Goal: Information Seeking & Learning: Learn about a topic

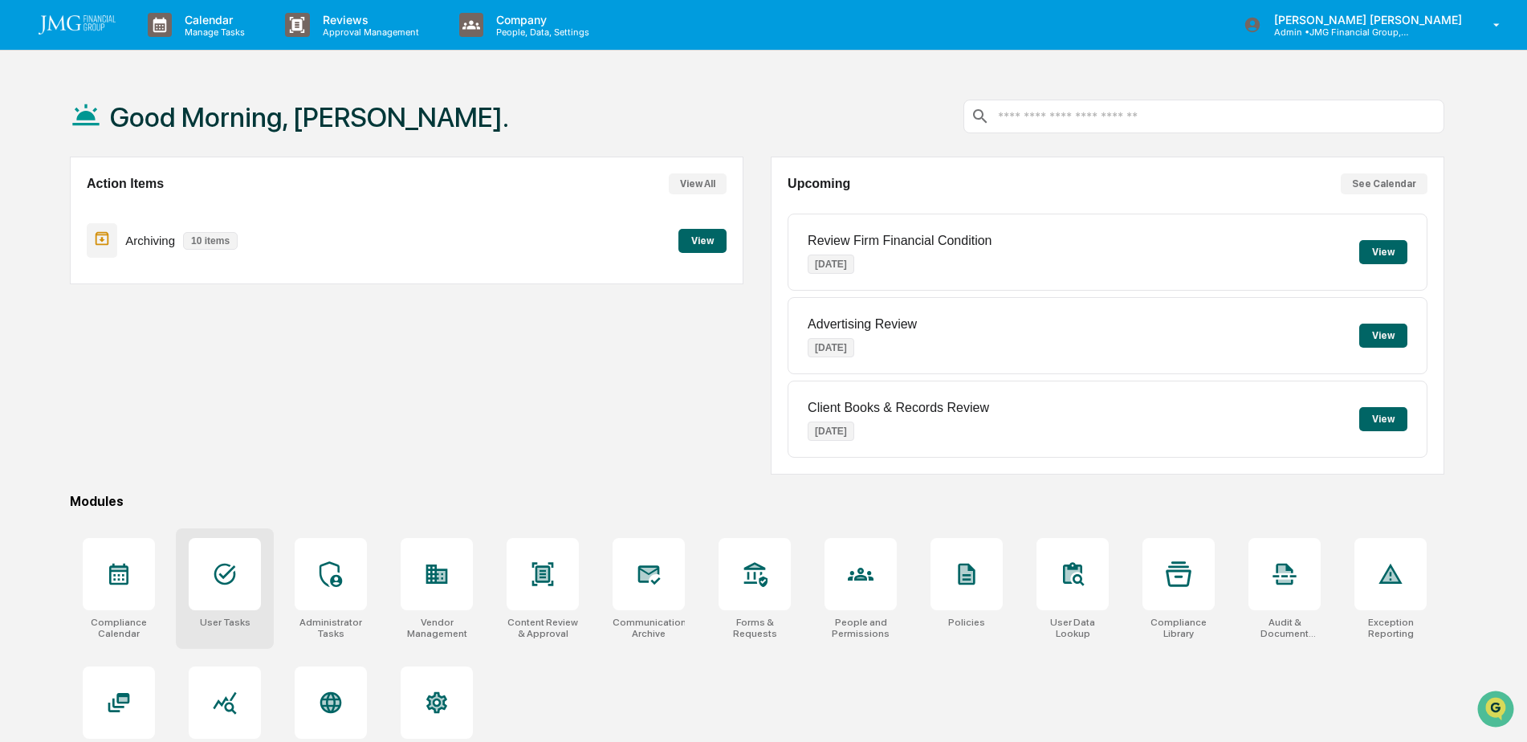
click at [225, 562] on icon at bounding box center [225, 574] width 26 height 26
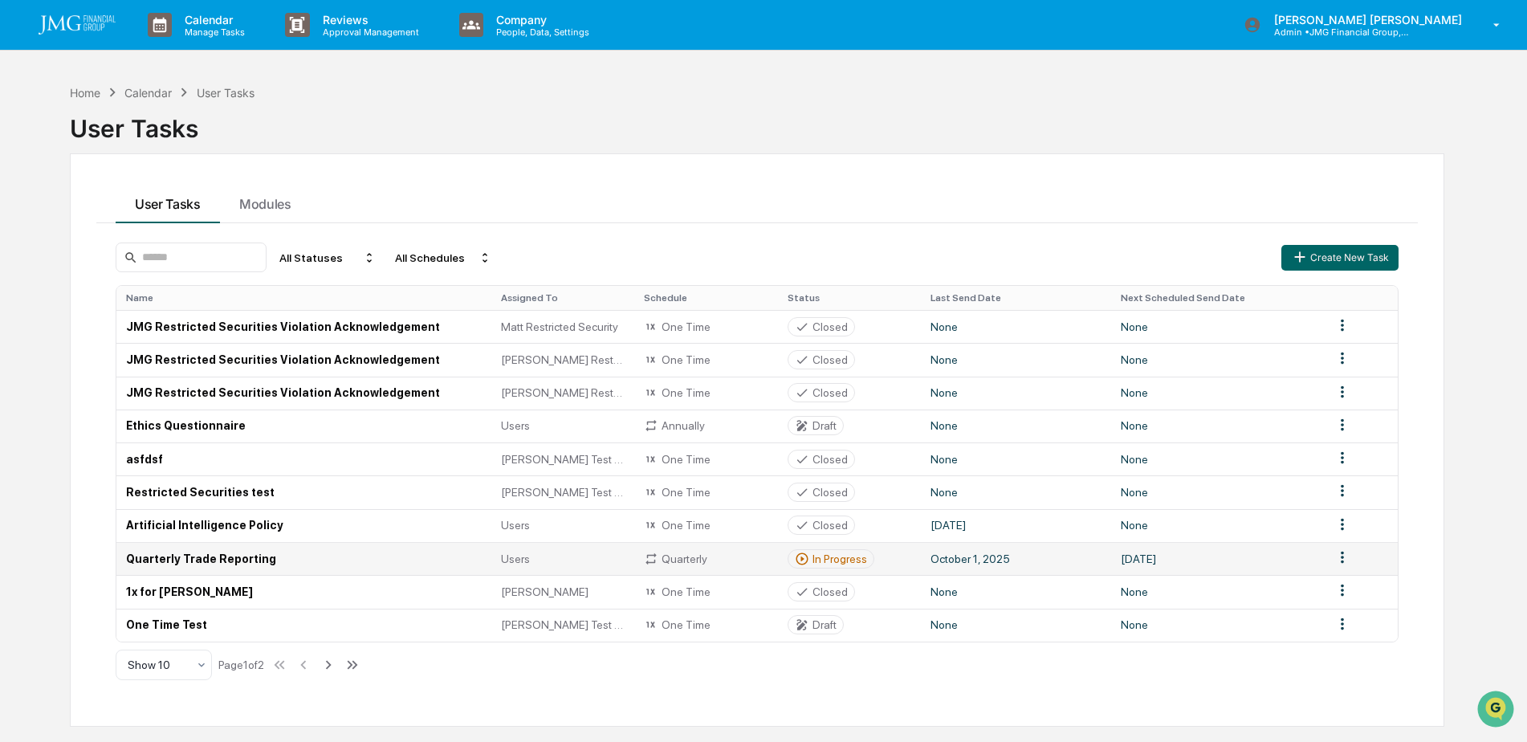
click at [377, 557] on td "Quarterly Trade Reporting" at bounding box center [303, 558] width 375 height 33
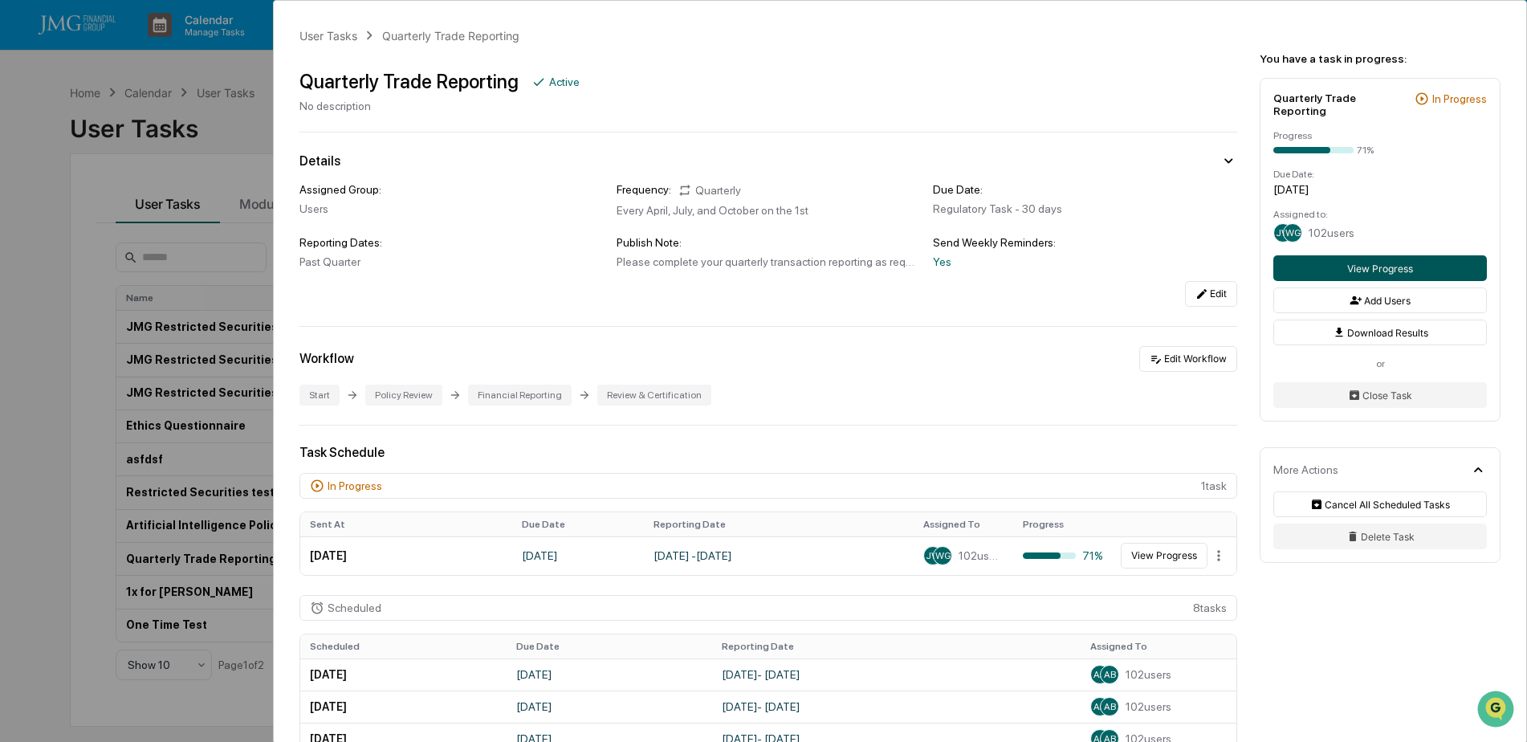
click at [1338, 255] on button "View Progress" at bounding box center [1381, 268] width 214 height 26
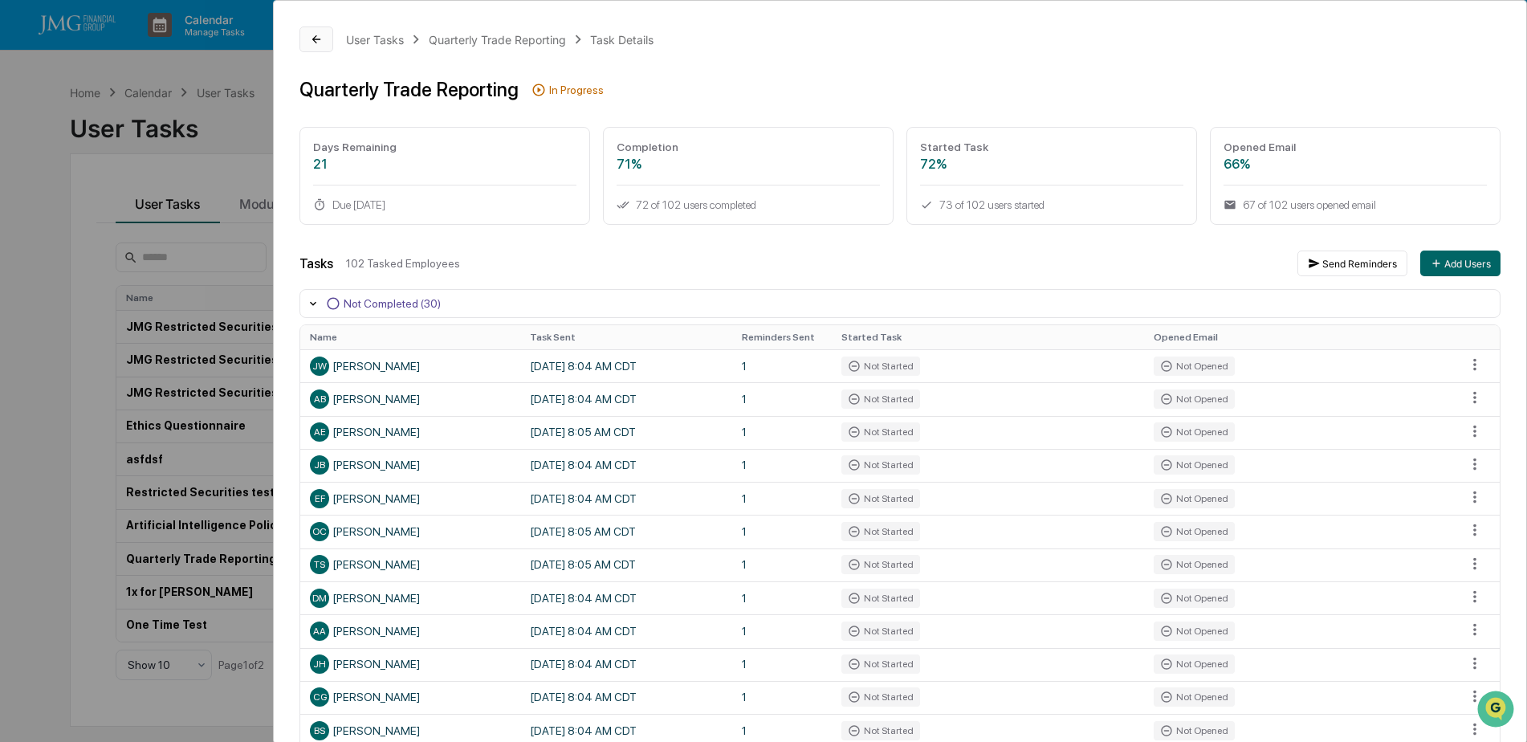
click at [317, 46] on button at bounding box center [317, 40] width 34 height 26
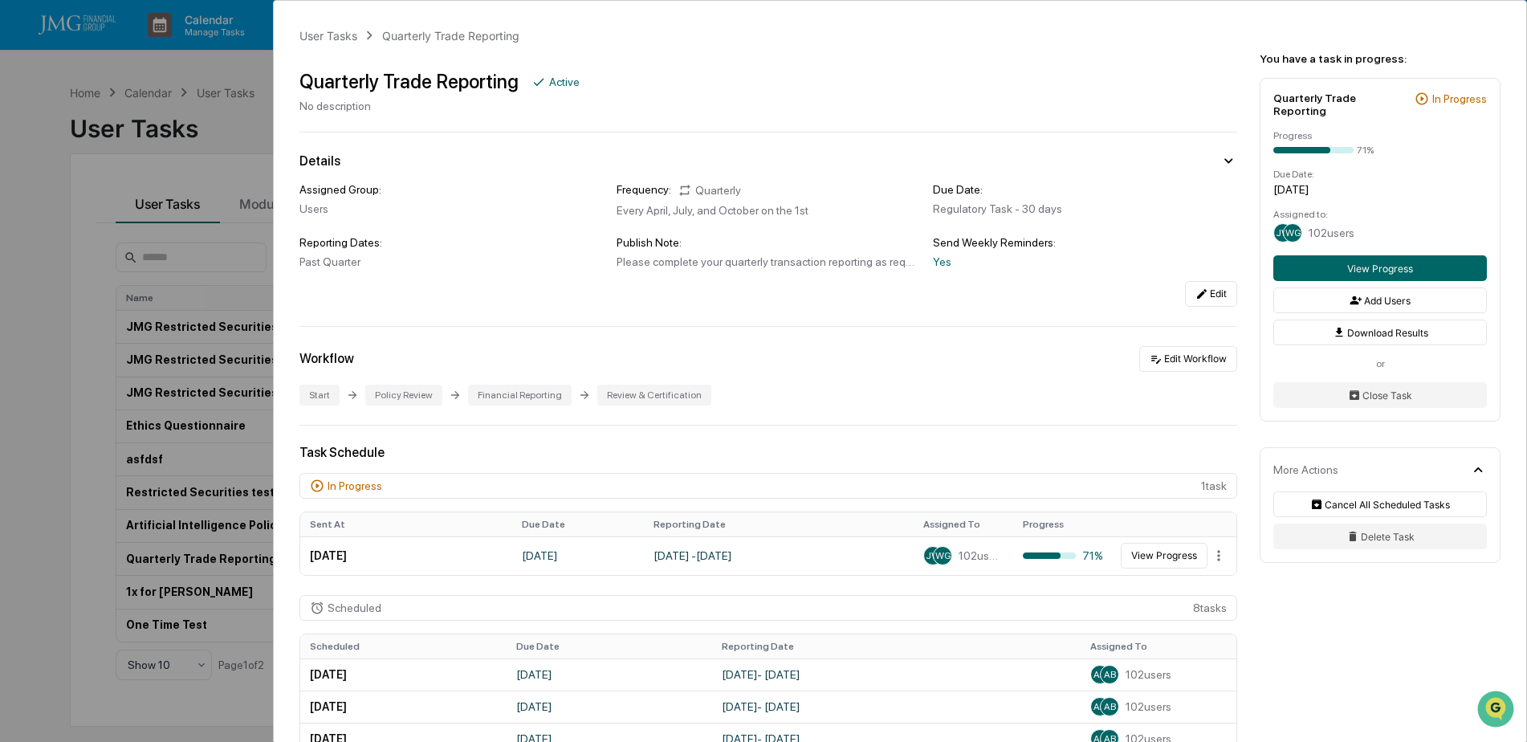
click at [92, 269] on div "User Tasks Quarterly Trade Reporting Quarterly Trade Reporting Active No descri…" at bounding box center [763, 371] width 1527 height 742
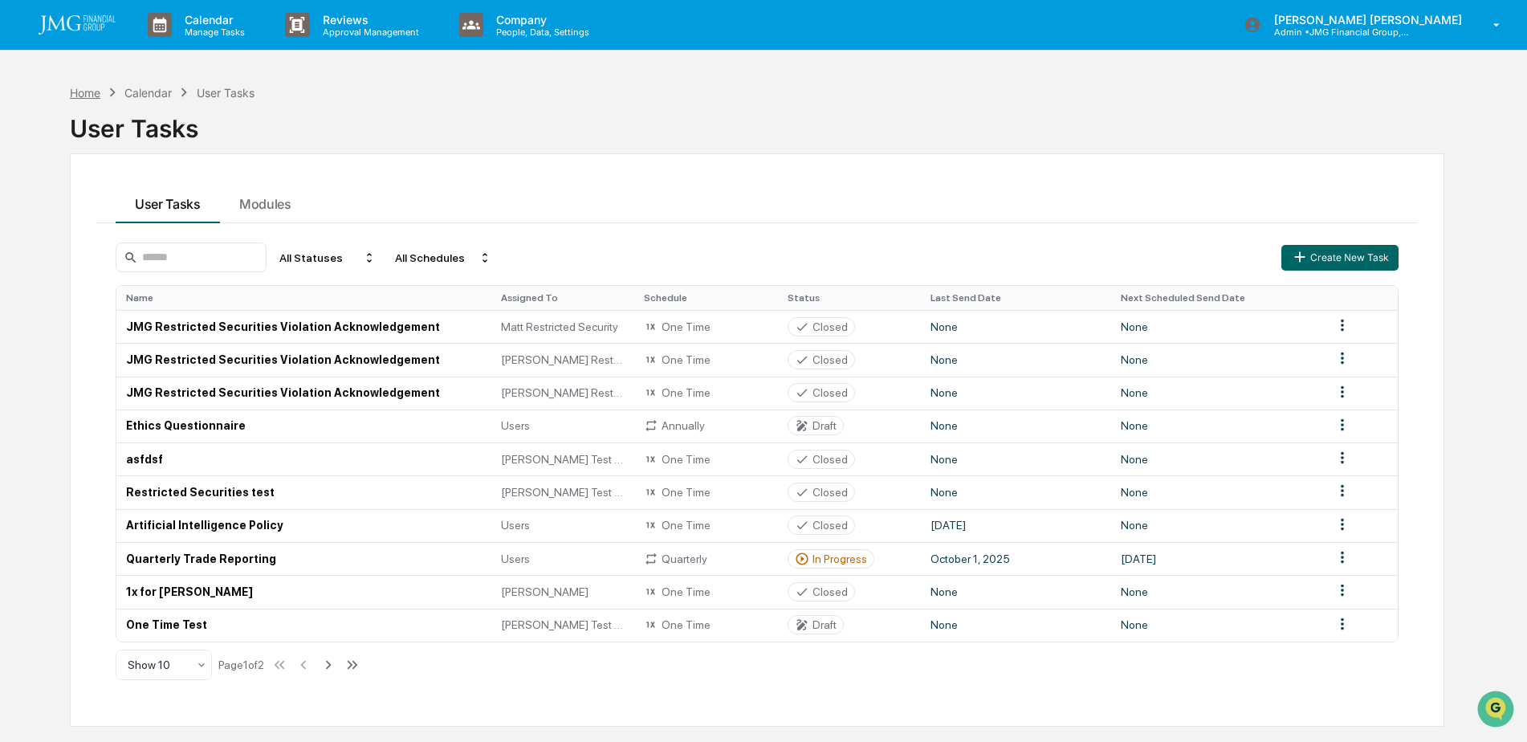
click at [74, 99] on div "Home" at bounding box center [85, 93] width 31 height 14
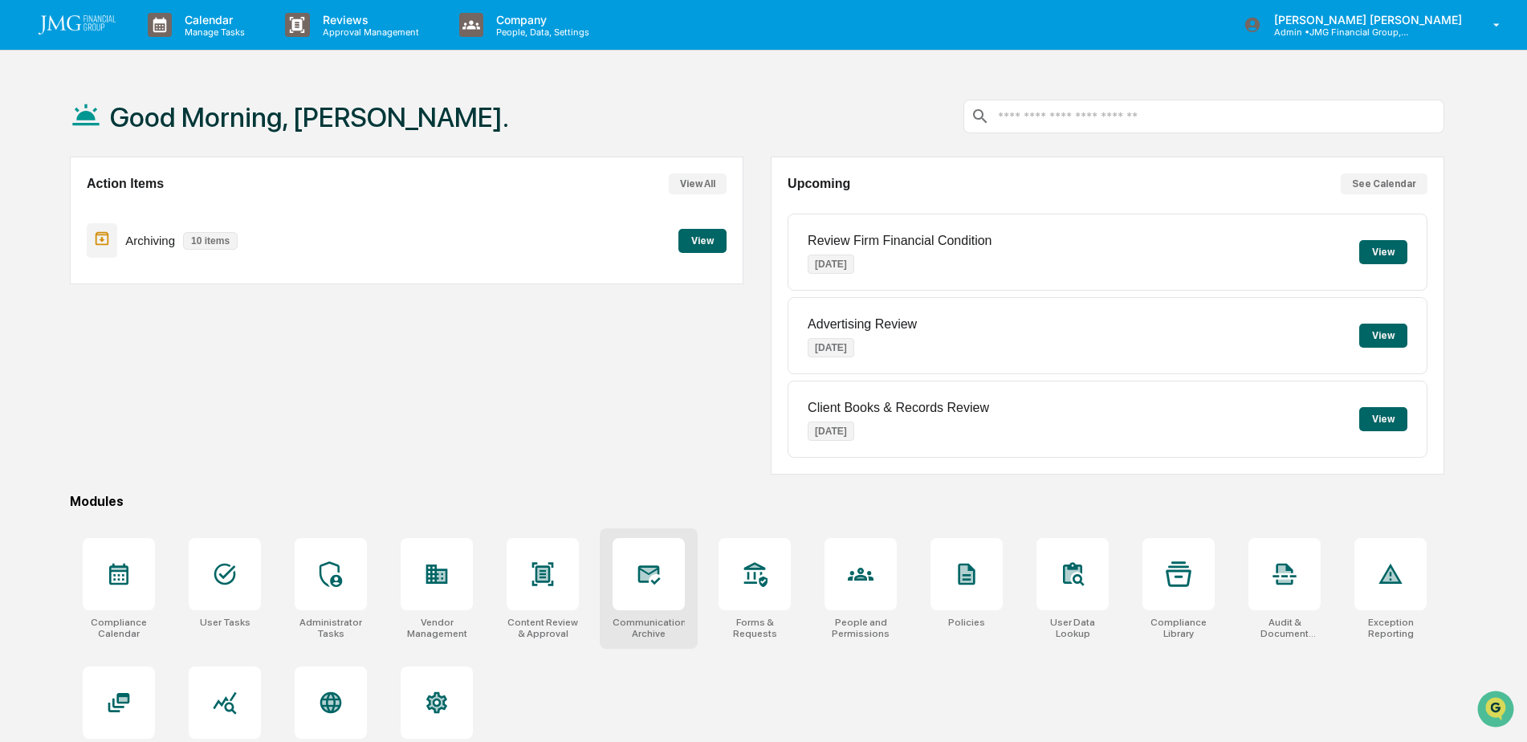
click at [653, 560] on div at bounding box center [649, 574] width 72 height 72
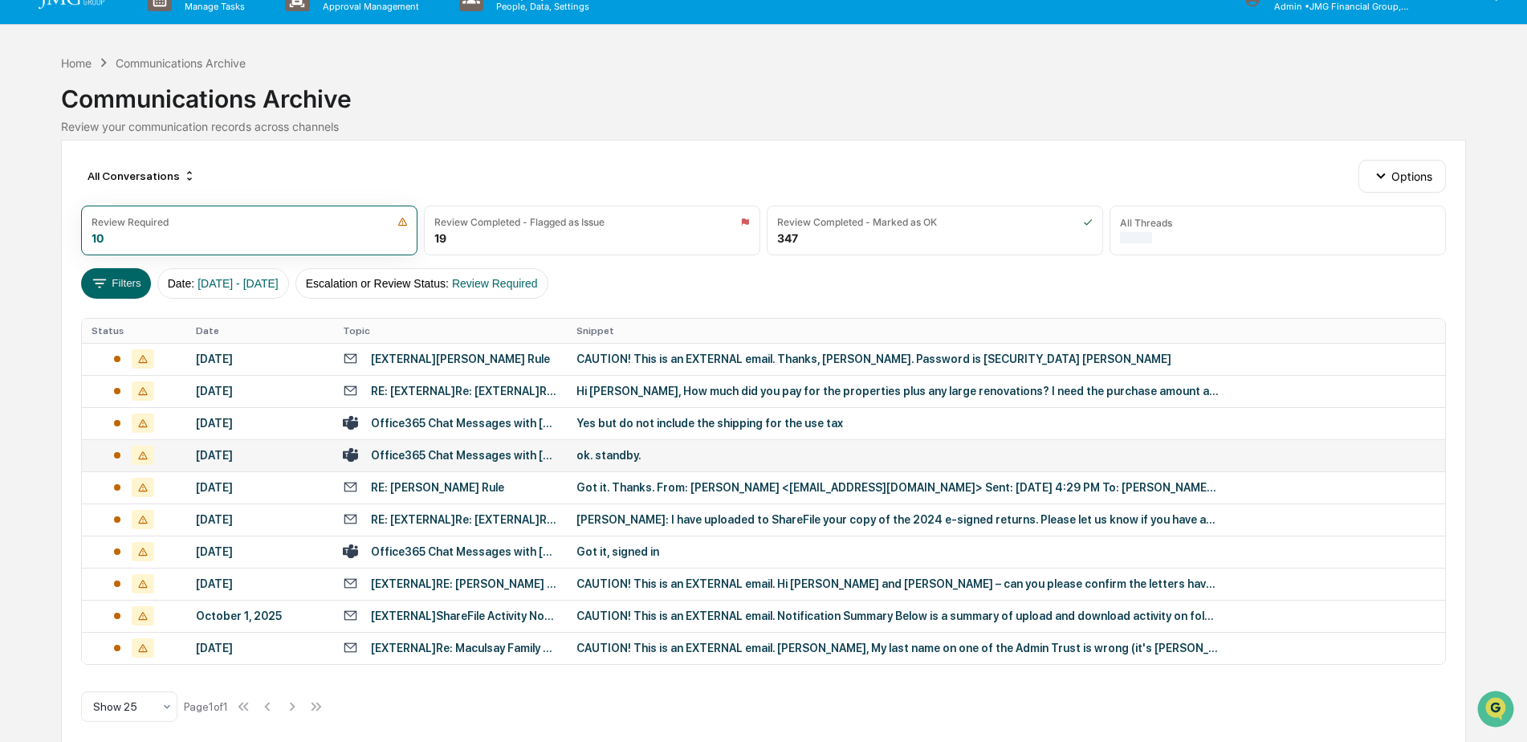
scroll to position [39, 0]
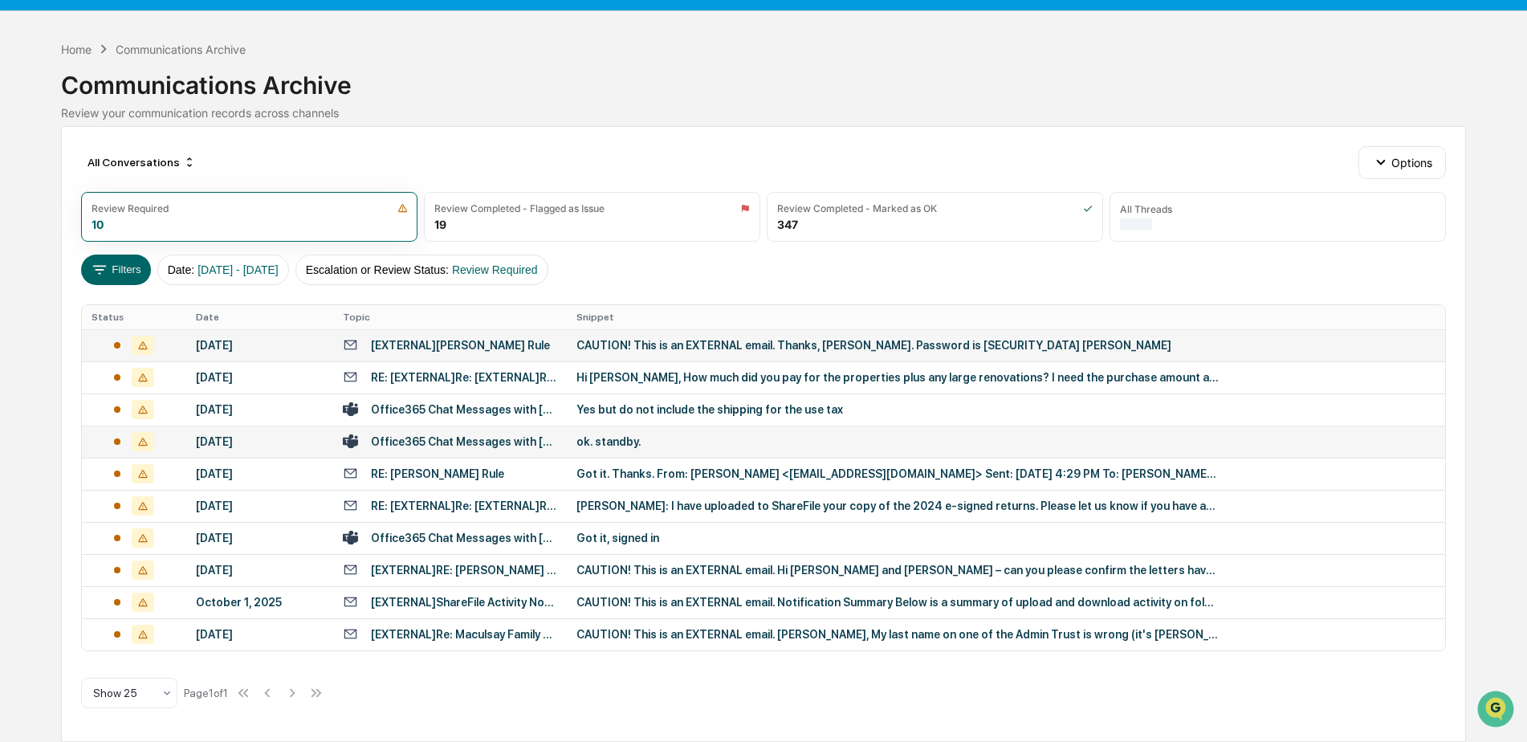
click at [655, 345] on div "CAUTION! This is an EXTERNAL email. Thanks, [PERSON_NAME]. Password is [SECURIT…" at bounding box center [898, 345] width 642 height 13
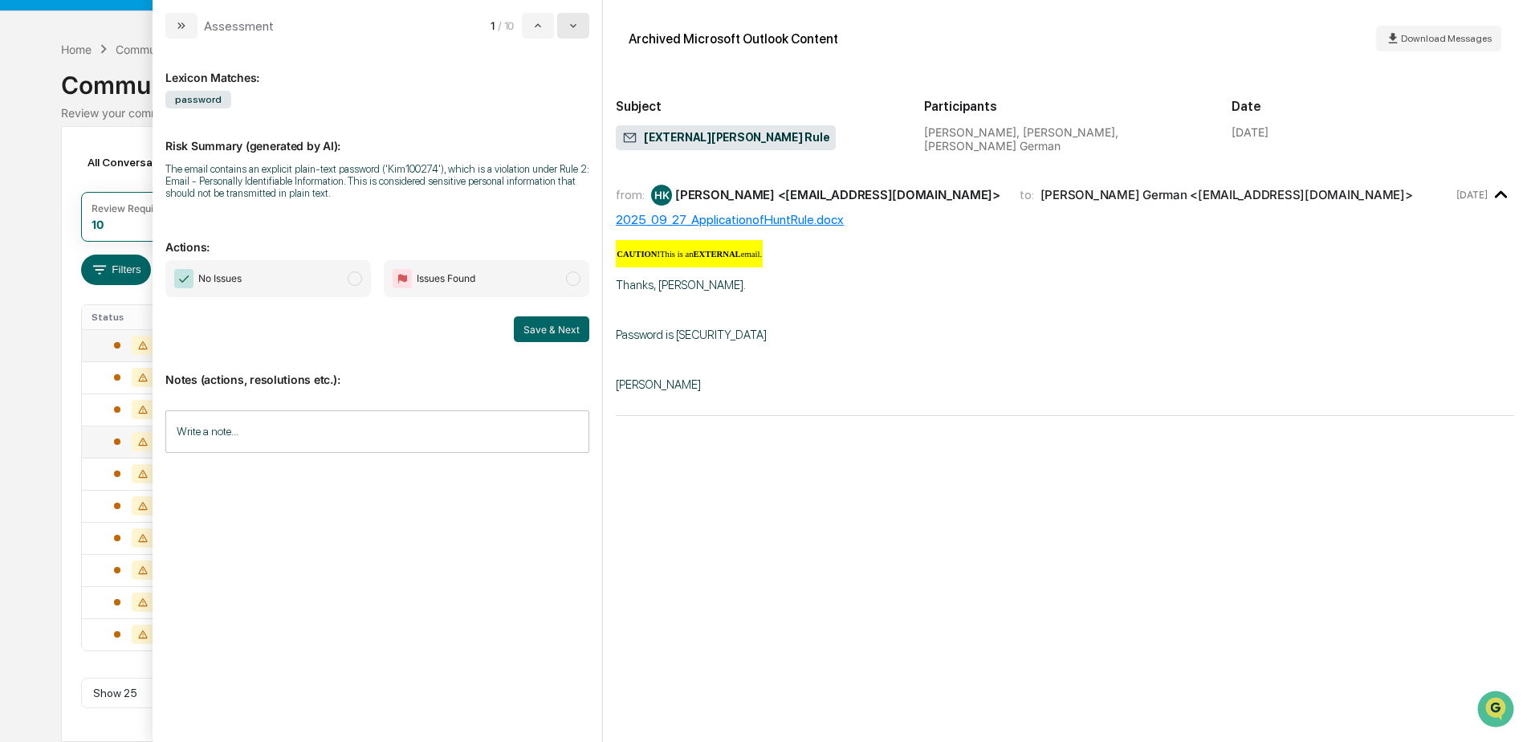
click at [575, 37] on button "modal" at bounding box center [573, 26] width 32 height 26
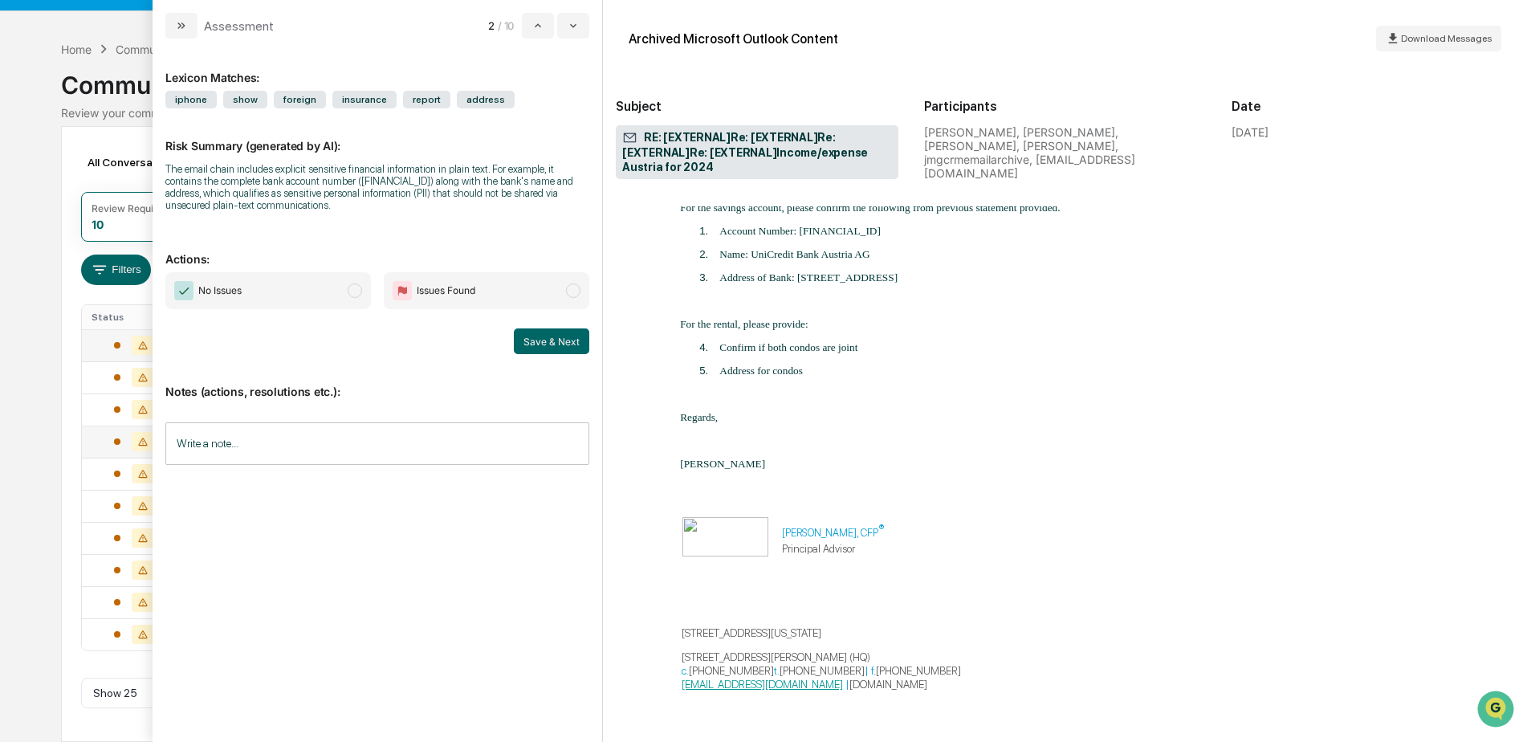
scroll to position [3533, 0]
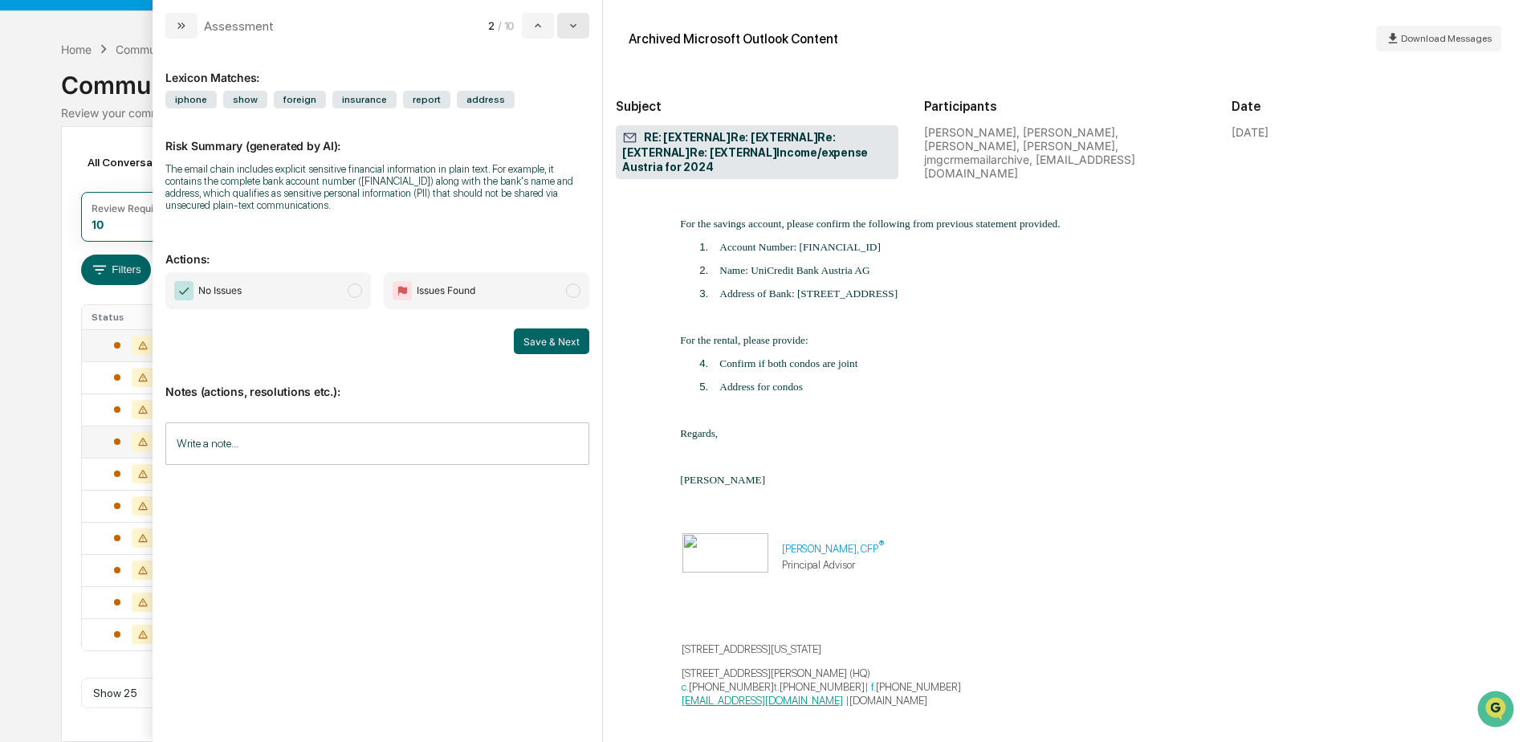
click at [581, 31] on button "modal" at bounding box center [573, 26] width 32 height 26
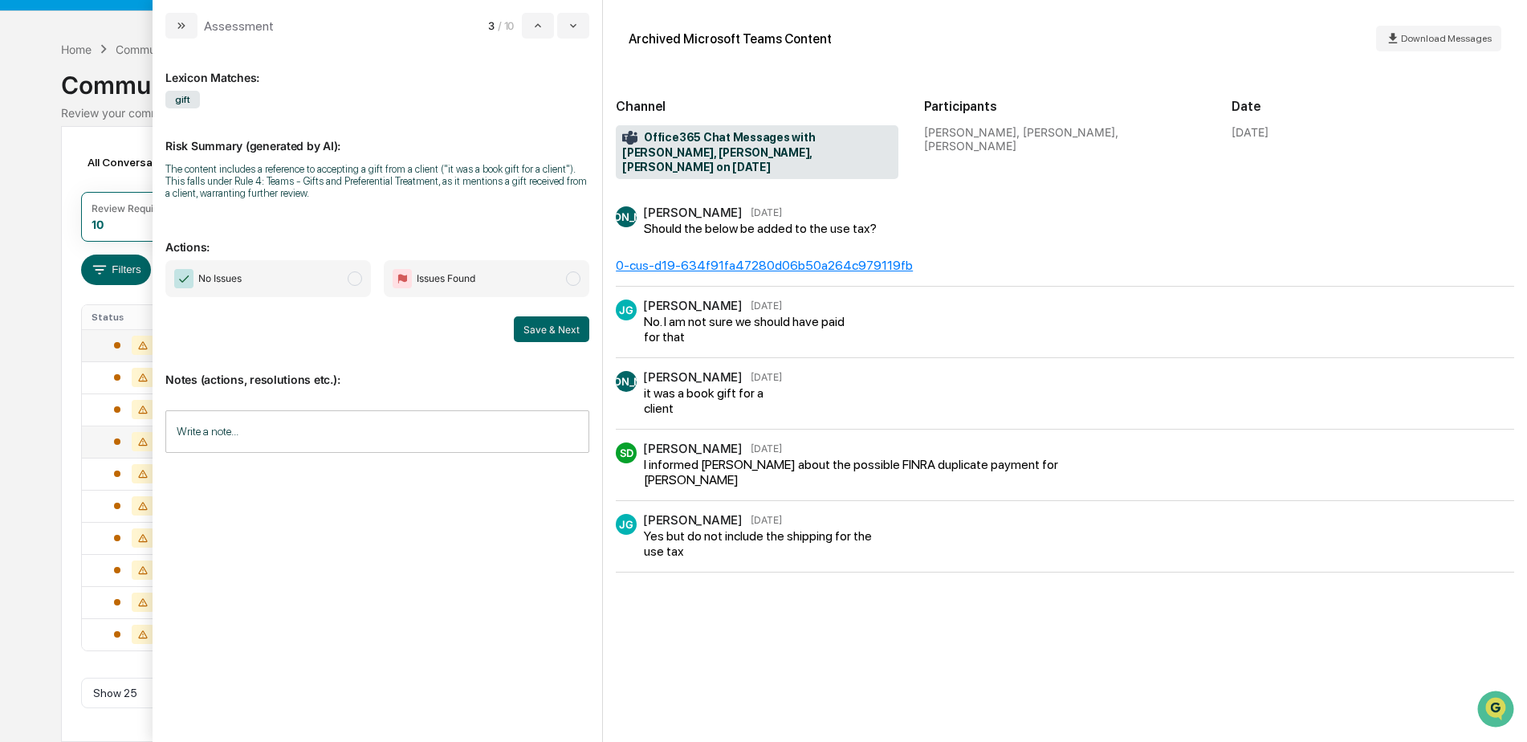
click at [397, 425] on input "Write a note..." at bounding box center [377, 431] width 424 height 43
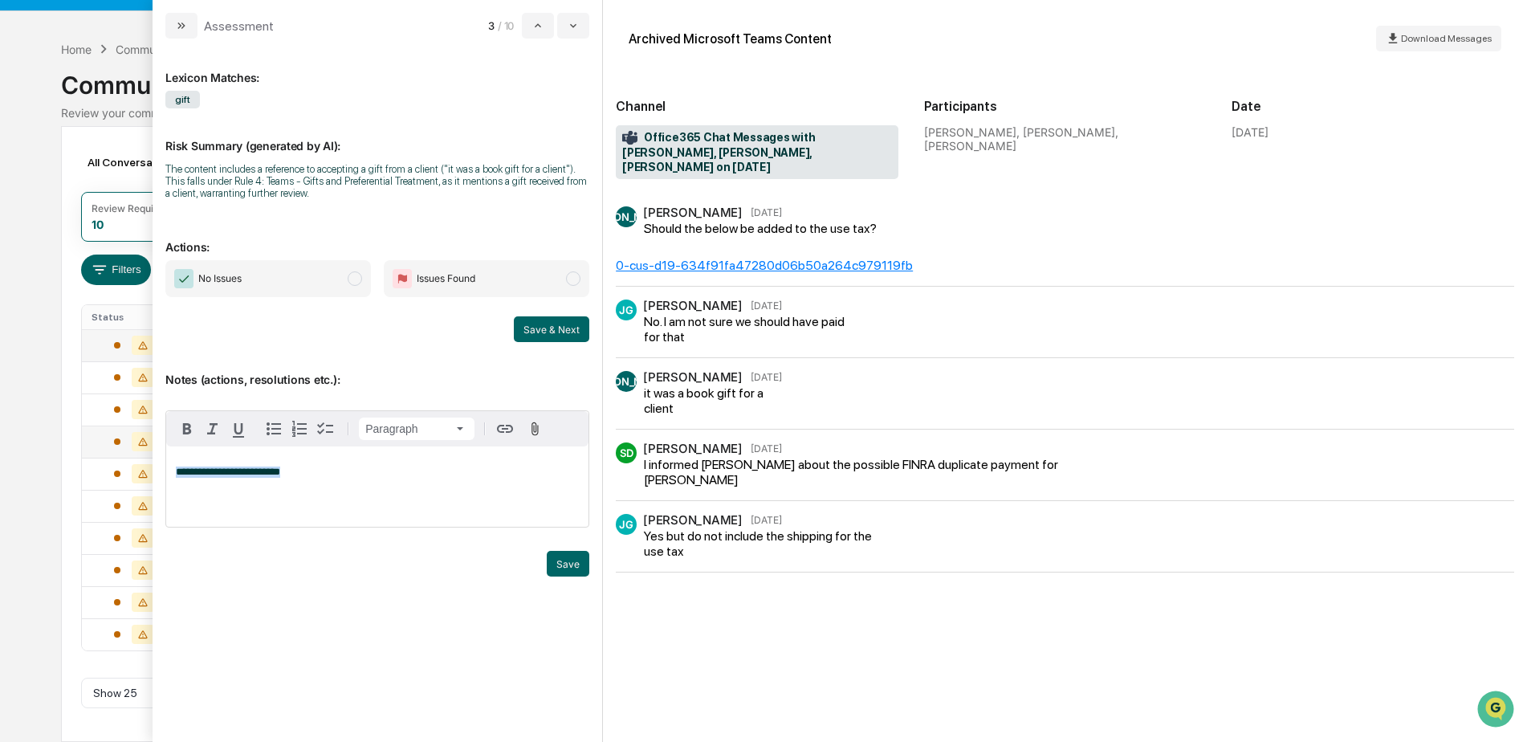
drag, startPoint x: 301, startPoint y: 475, endPoint x: 209, endPoint y: 476, distance: 92.4
click at [175, 474] on div "**********" at bounding box center [377, 487] width 422 height 80
copy span "**********"
click at [348, 470] on p "**********" at bounding box center [377, 472] width 403 height 11
click at [560, 565] on button "Save" at bounding box center [568, 564] width 43 height 26
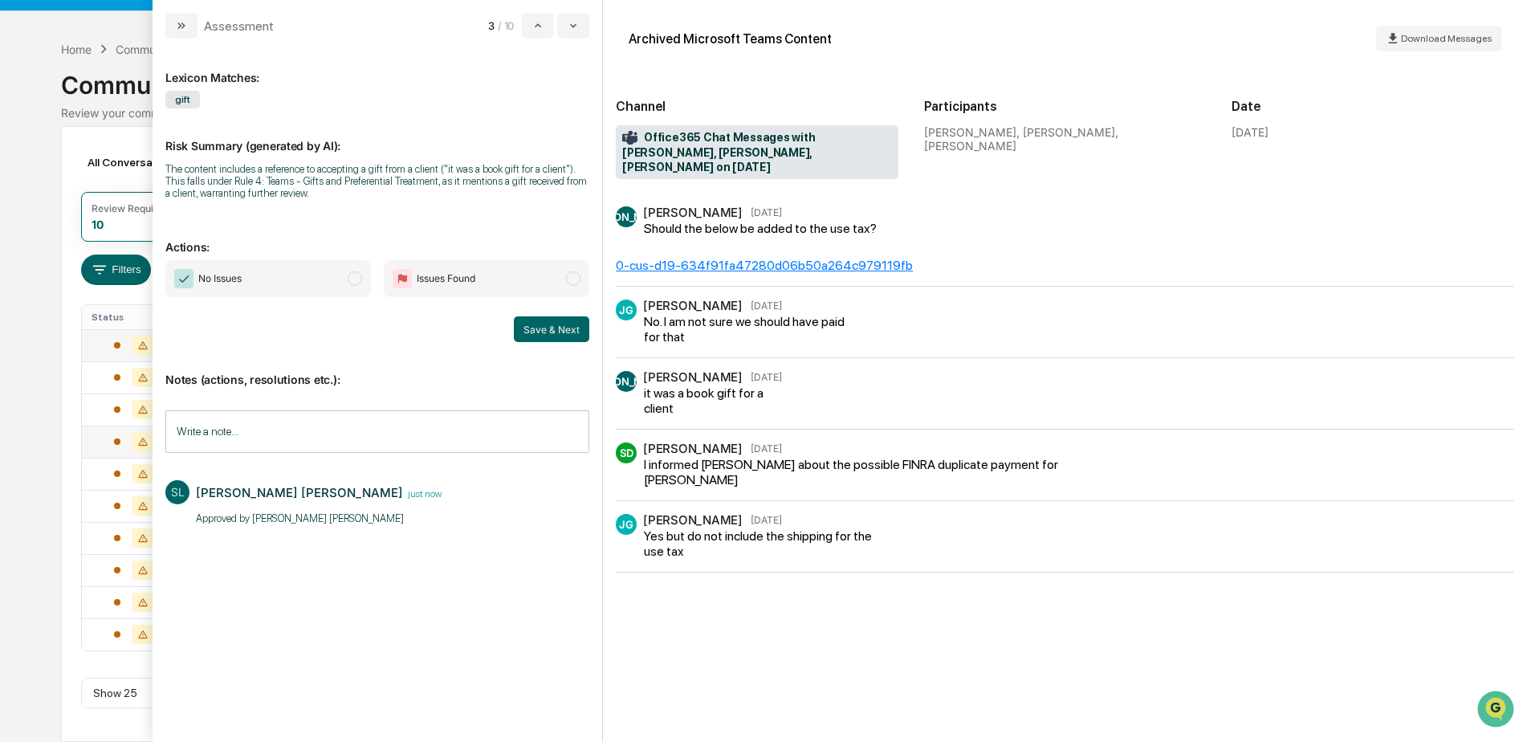
click at [319, 281] on span "No Issues" at bounding box center [268, 278] width 206 height 37
click at [557, 329] on button "Save & Next" at bounding box center [551, 329] width 75 height 26
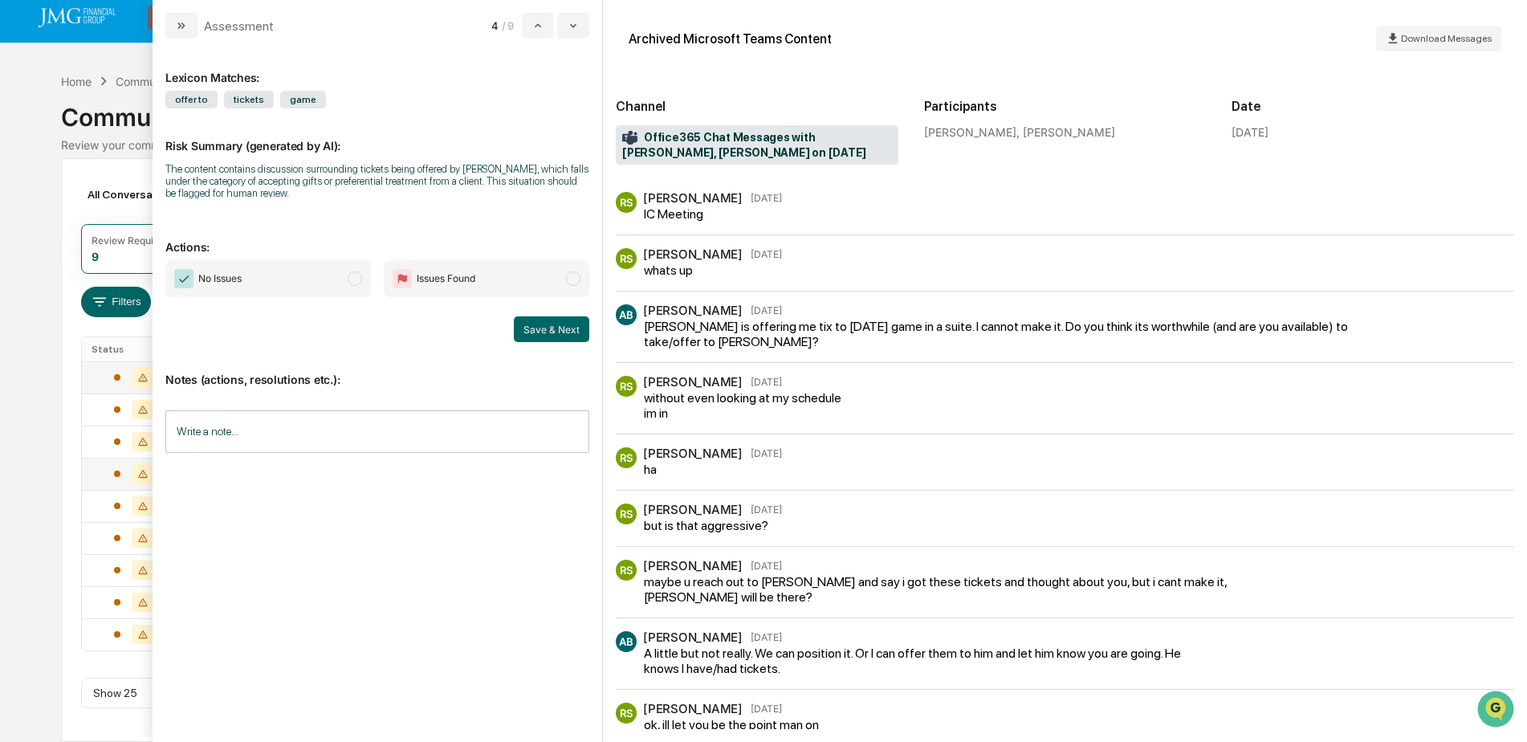
click at [273, 429] on input "Write a note..." at bounding box center [377, 431] width 424 height 43
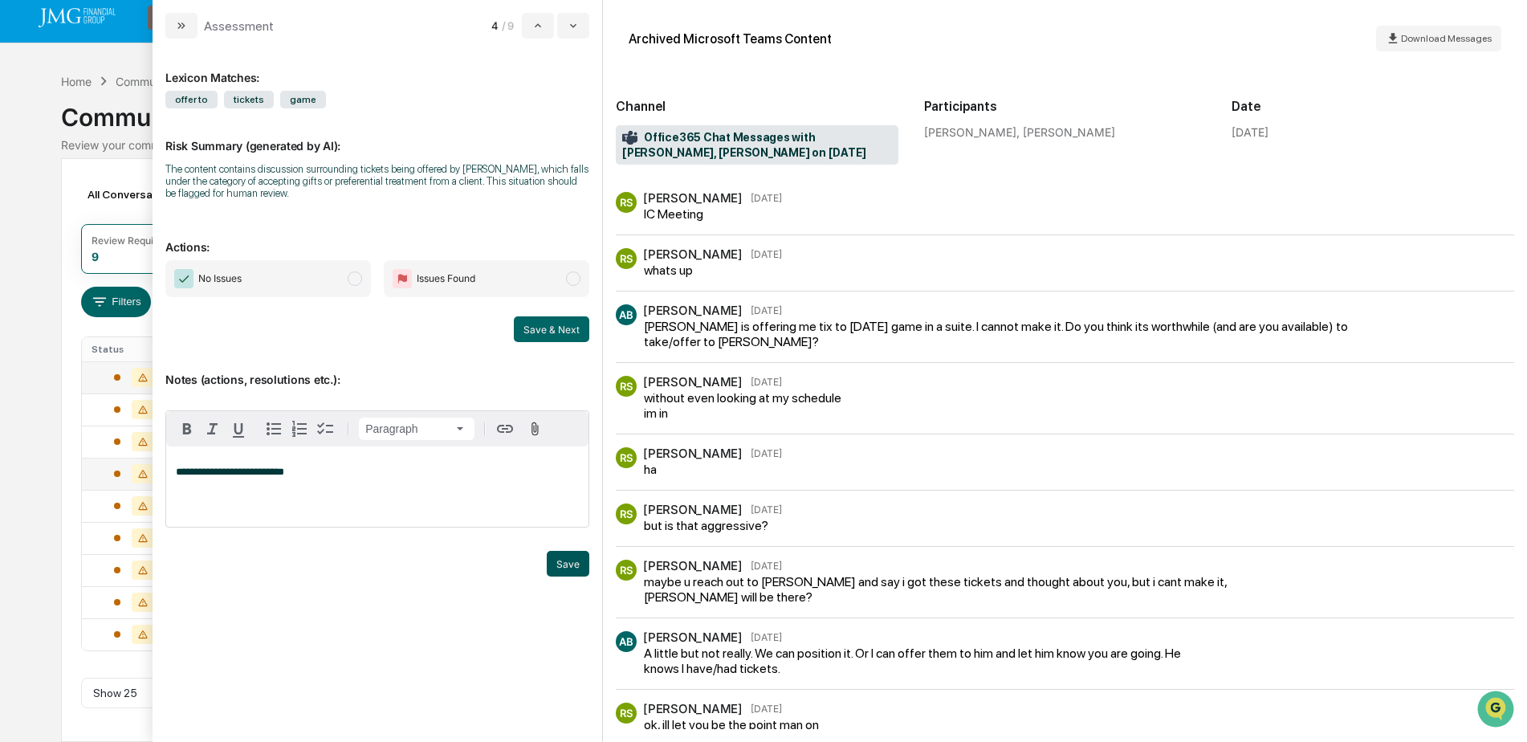
click at [553, 570] on button "Save" at bounding box center [568, 564] width 43 height 26
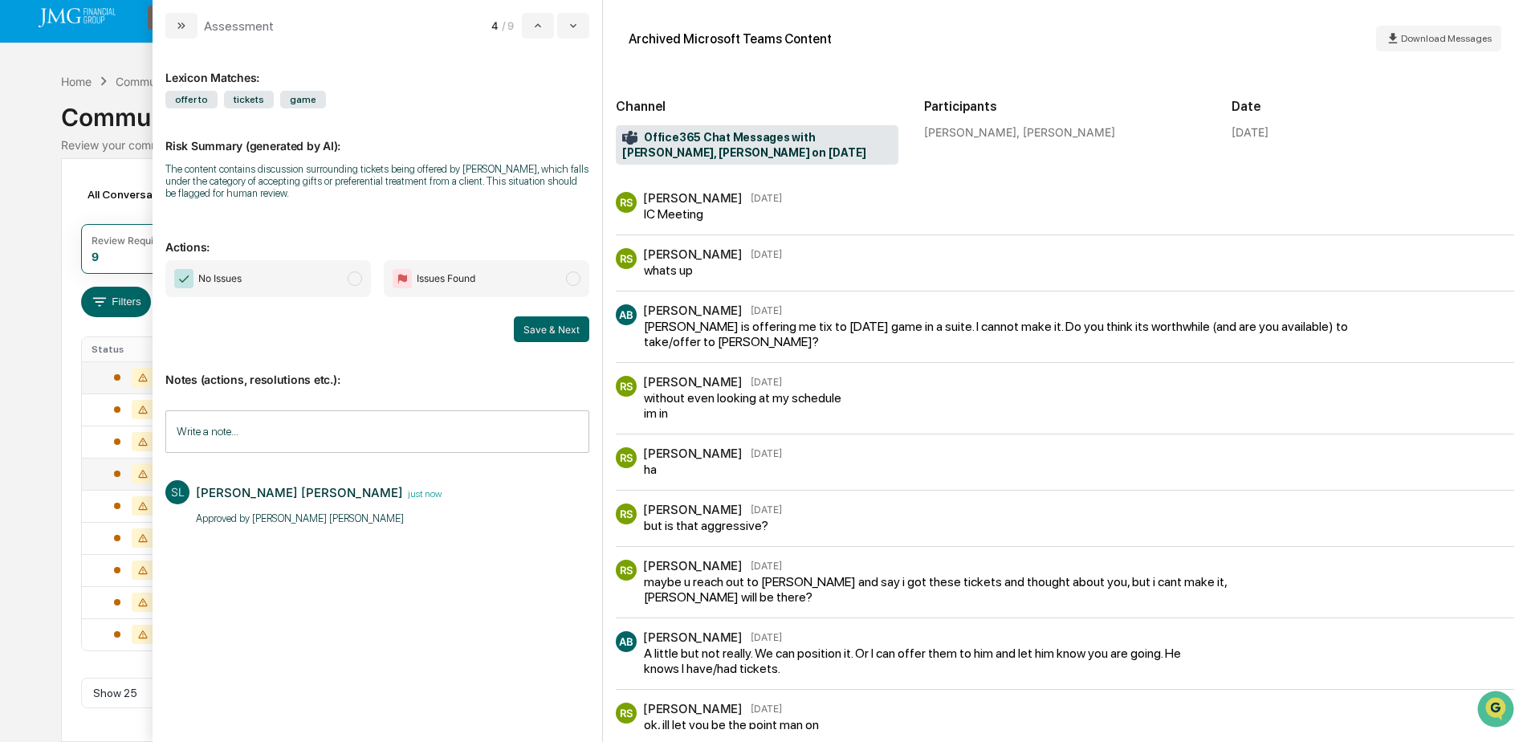
click at [281, 279] on span "No Issues" at bounding box center [268, 278] width 206 height 37
click at [546, 323] on button "Save & Next" at bounding box center [551, 329] width 75 height 26
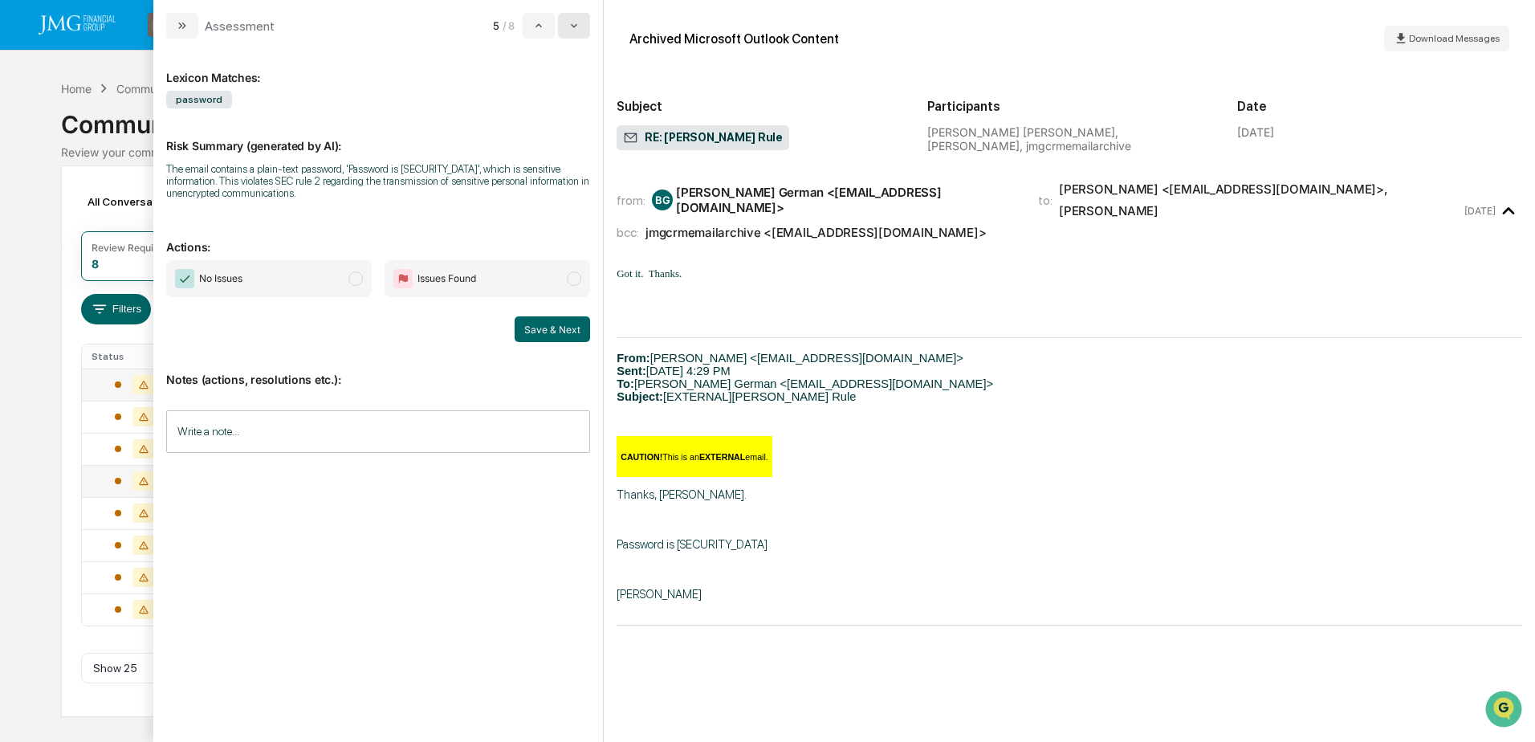
click at [577, 27] on icon "modal" at bounding box center [574, 25] width 13 height 13
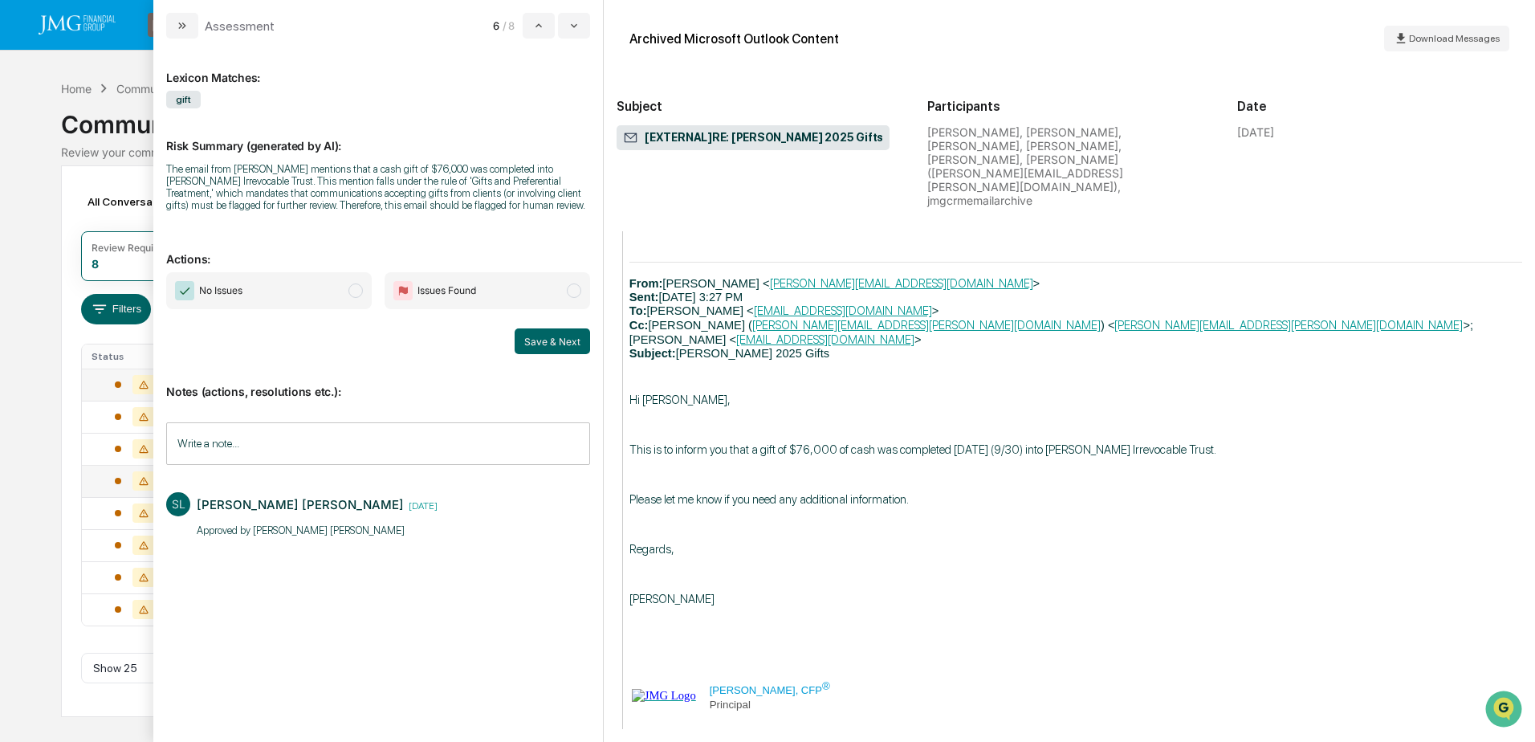
scroll to position [1136, 0]
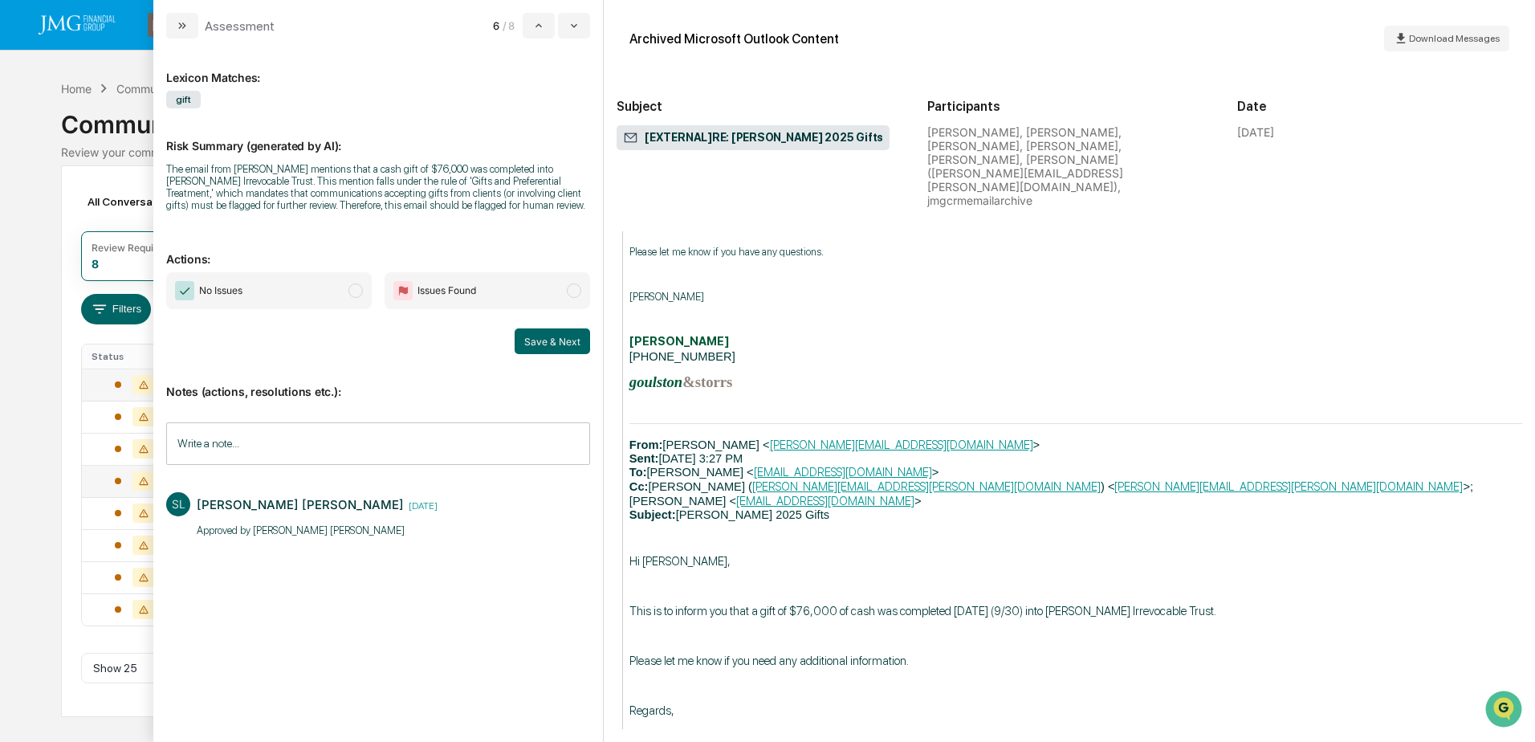
click at [297, 446] on input "Write a note..." at bounding box center [378, 443] width 424 height 43
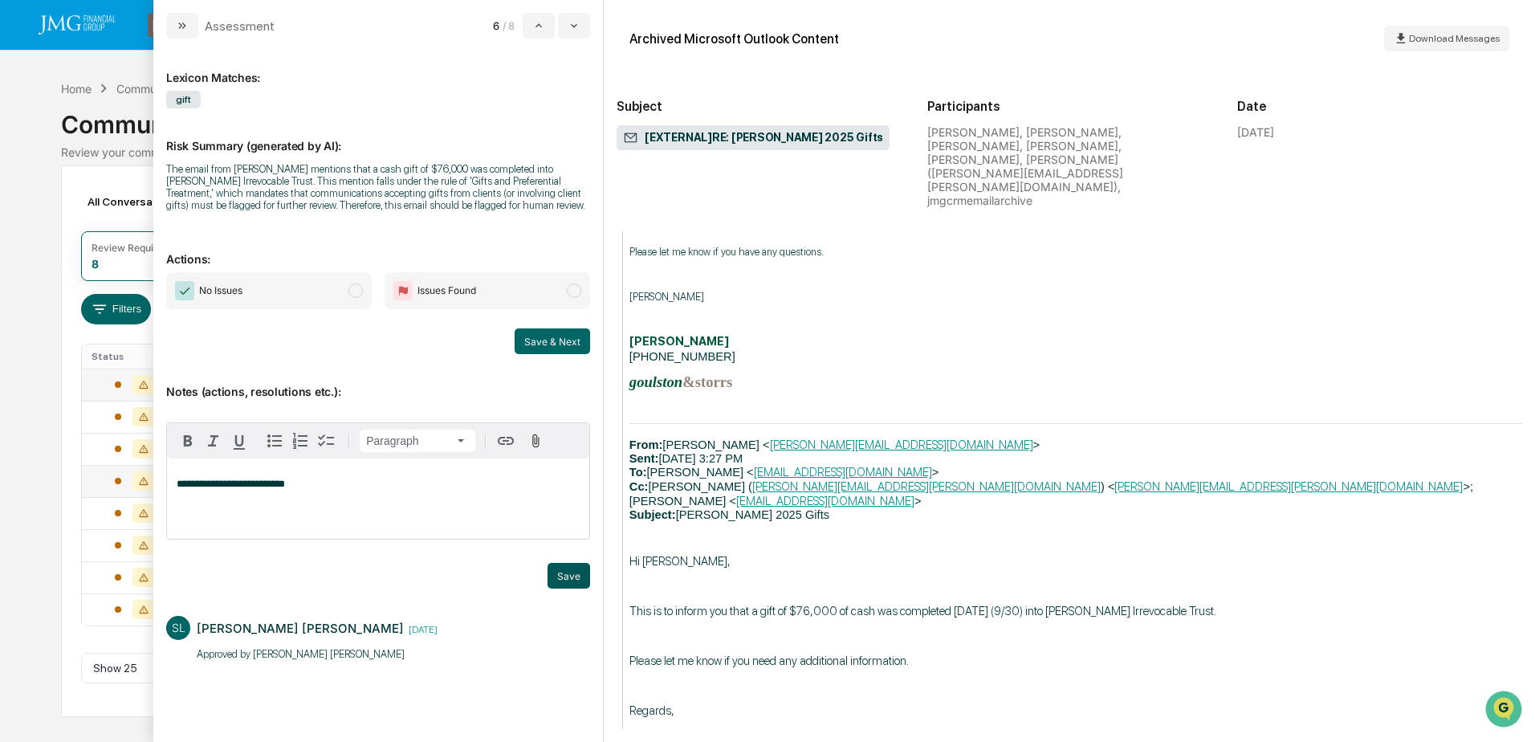
click at [563, 576] on button "Save" at bounding box center [569, 576] width 43 height 26
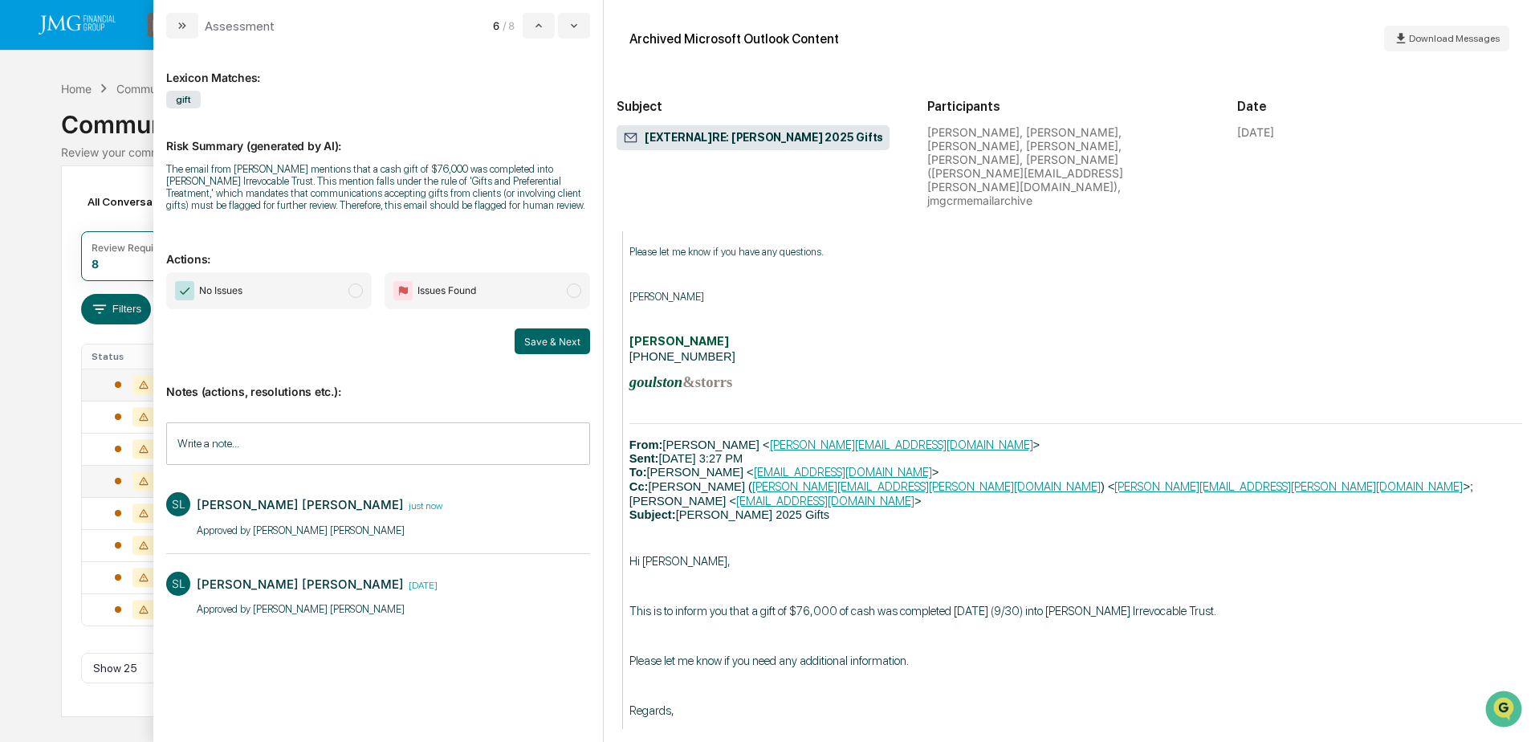
click at [312, 293] on span "No Issues" at bounding box center [269, 290] width 206 height 37
click at [559, 348] on button "Save & Next" at bounding box center [552, 341] width 75 height 26
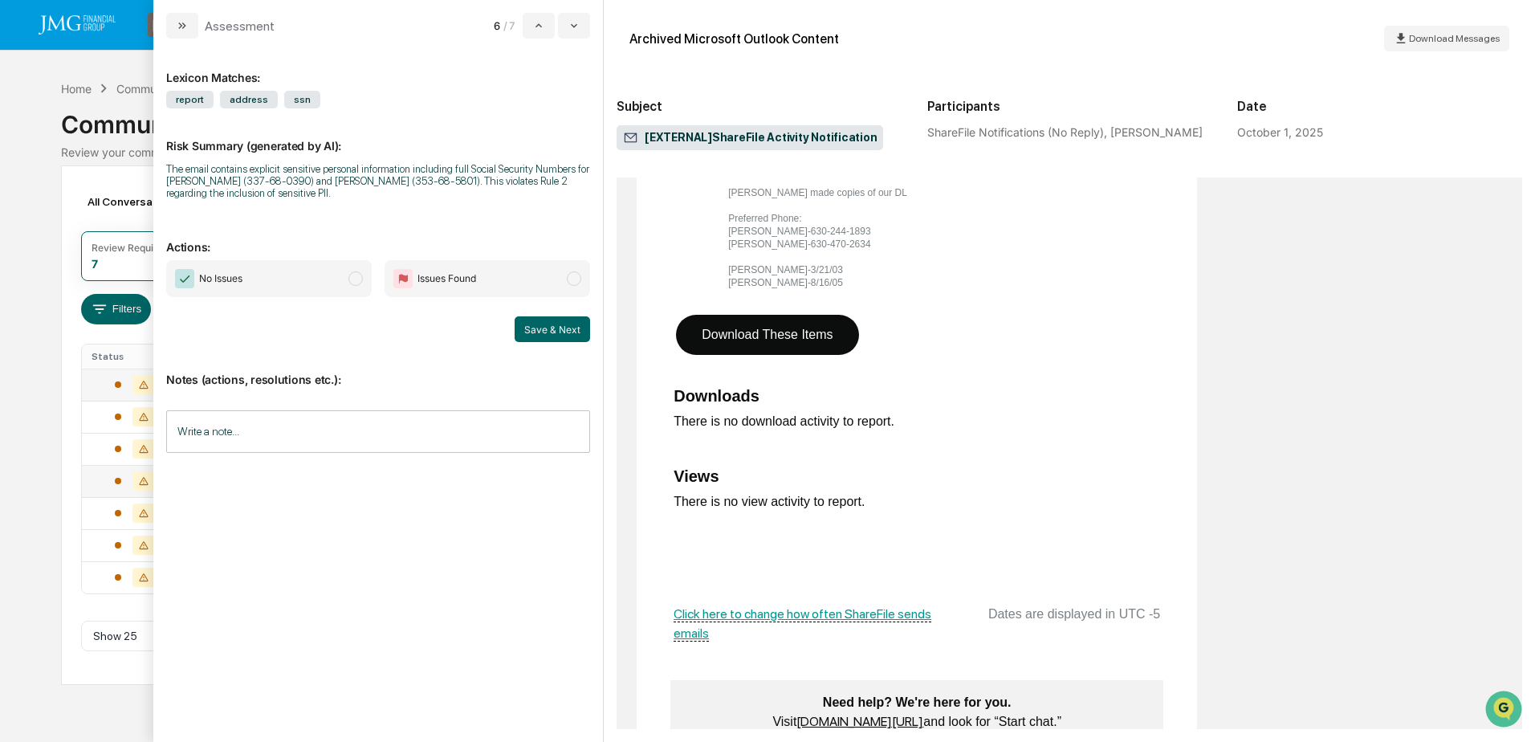
scroll to position [402, 0]
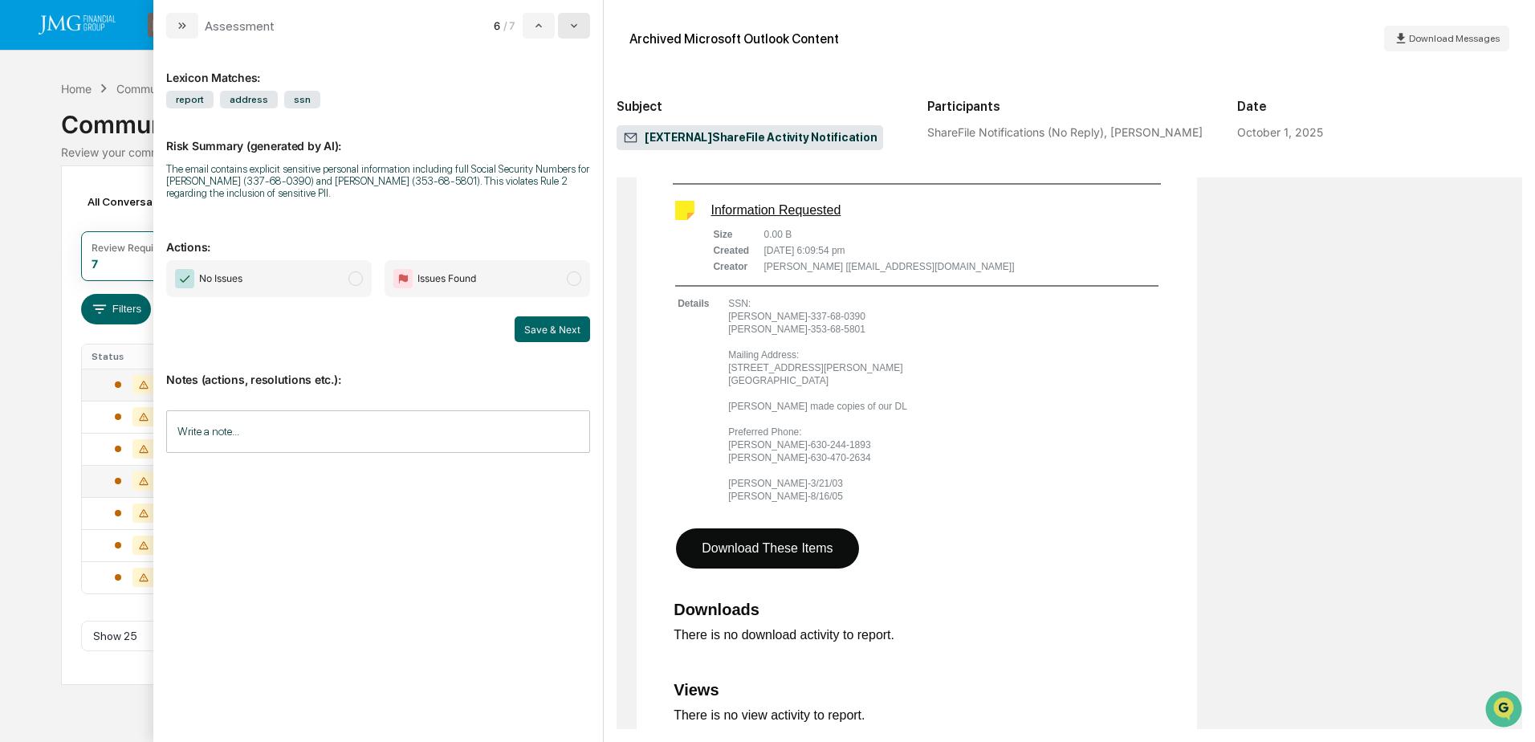
click at [579, 25] on icon "modal" at bounding box center [574, 25] width 13 height 13
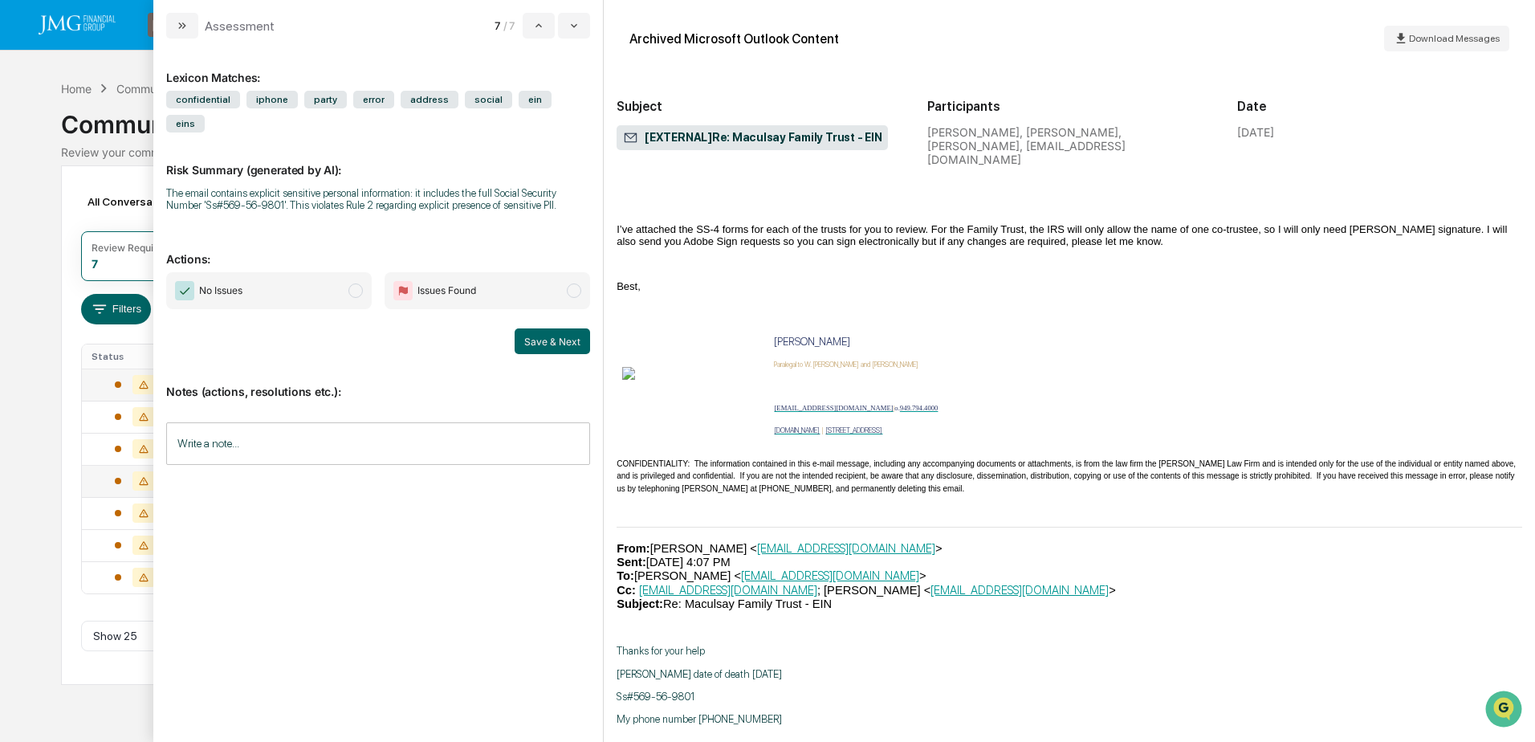
scroll to position [964, 0]
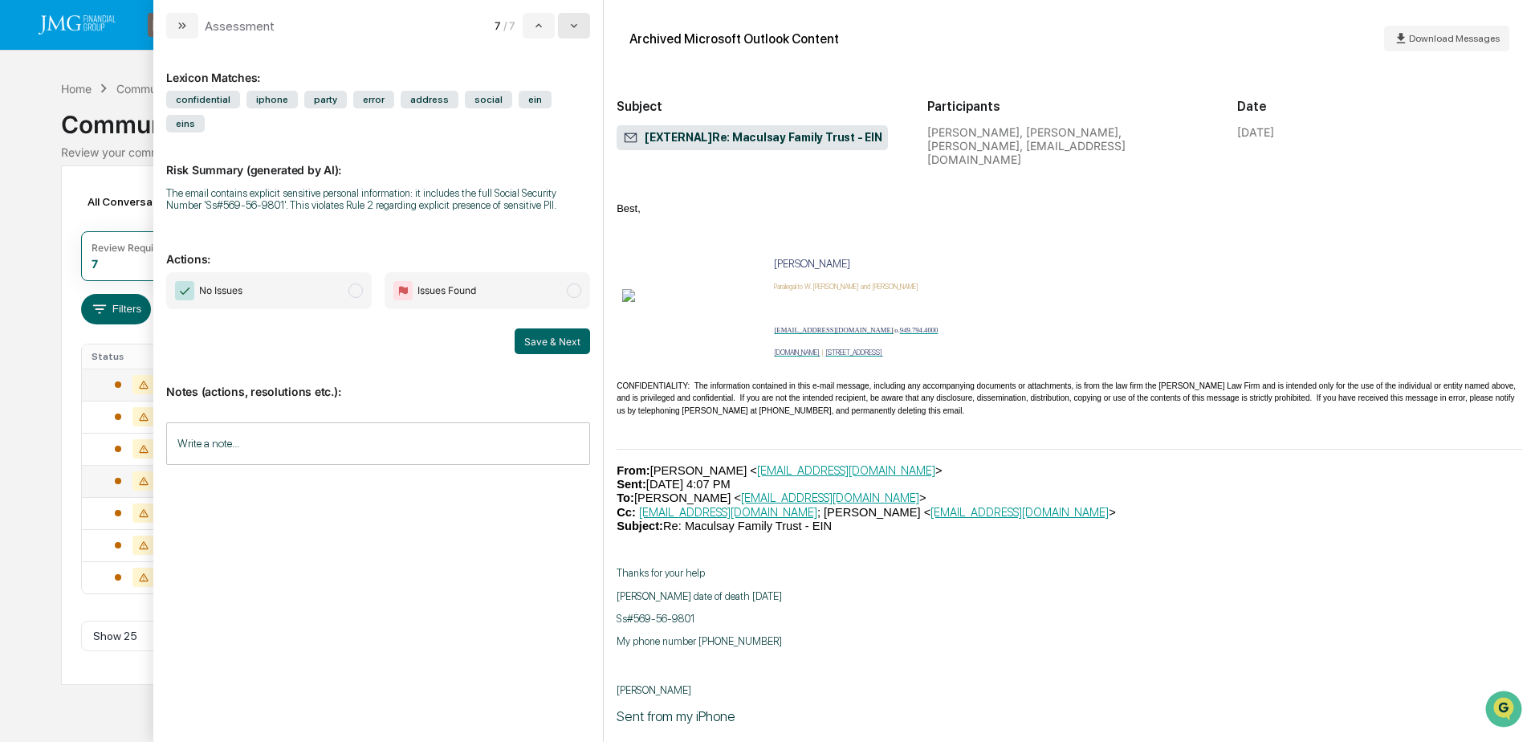
click at [585, 33] on button "modal" at bounding box center [574, 26] width 32 height 26
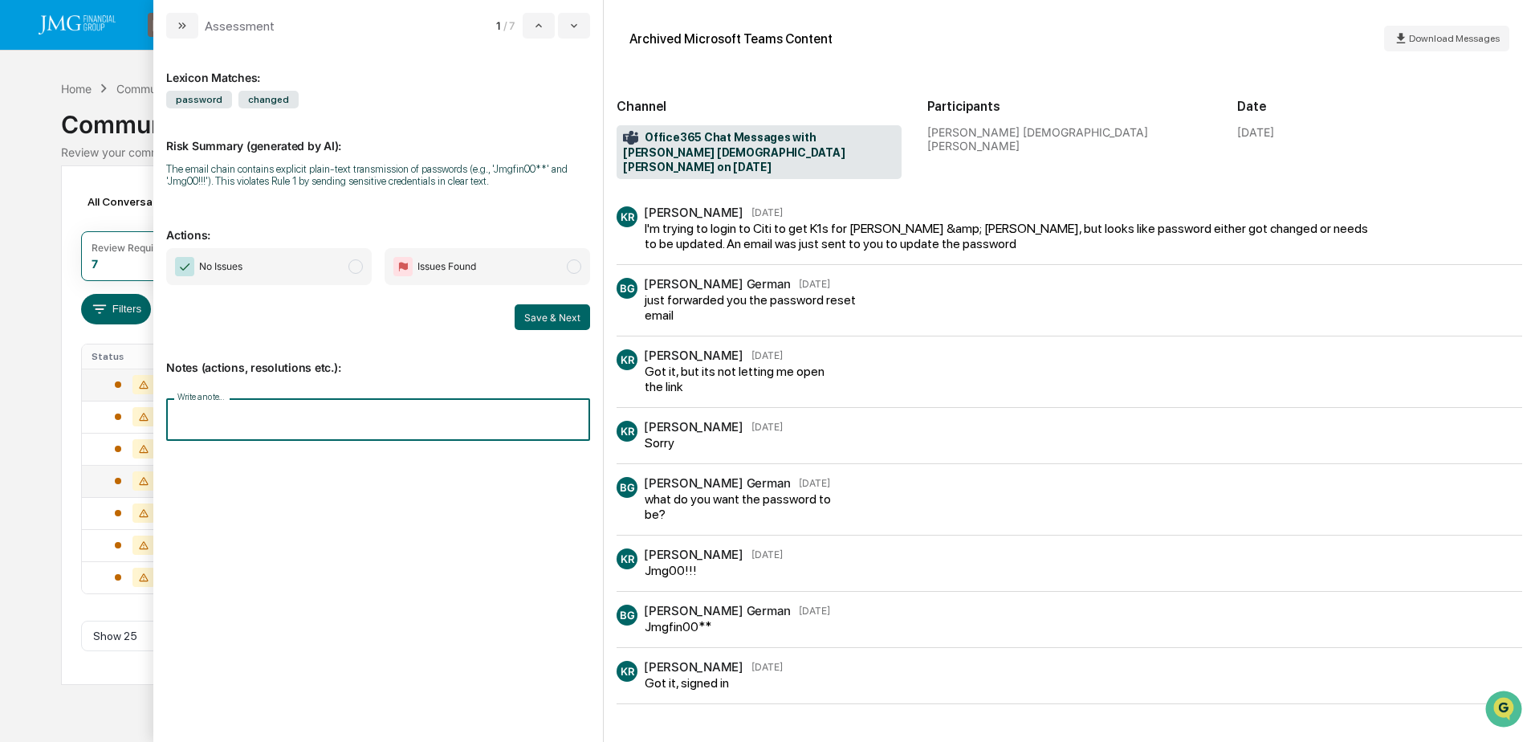
click at [371, 422] on input "Write a note..." at bounding box center [378, 419] width 424 height 43
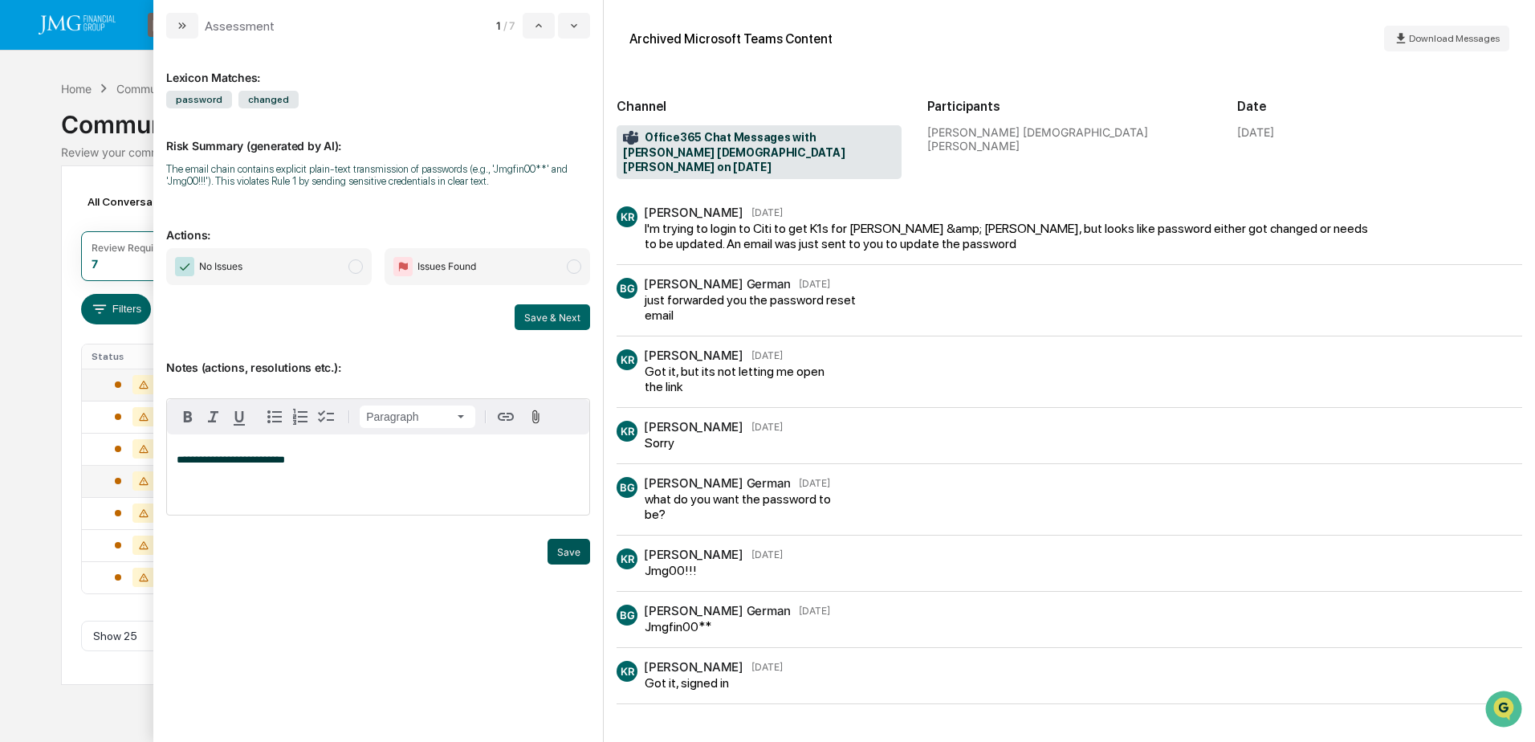
click at [561, 558] on button "Save" at bounding box center [569, 552] width 43 height 26
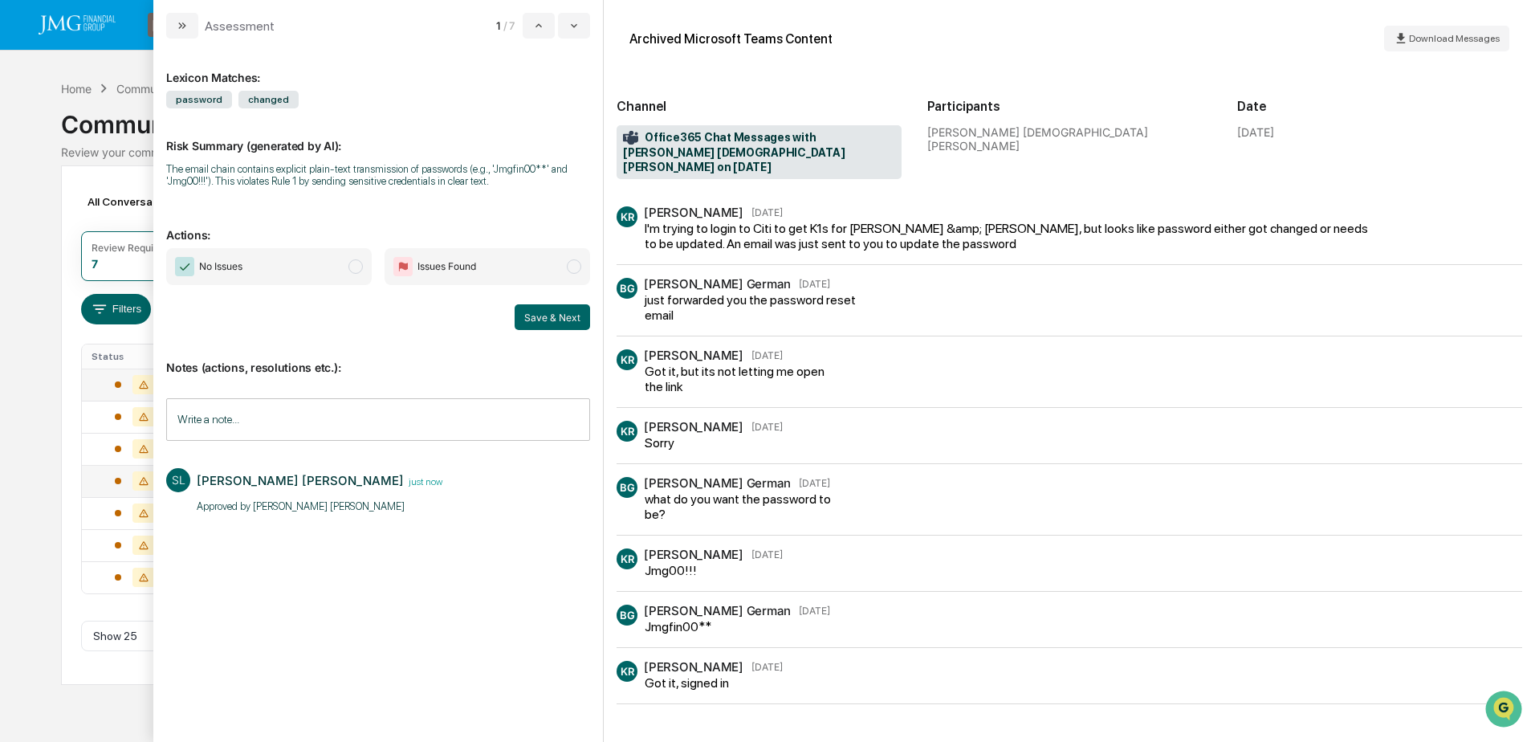
click at [349, 275] on span "No Issues" at bounding box center [269, 266] width 206 height 37
click at [528, 323] on button "Save & Next" at bounding box center [552, 317] width 75 height 26
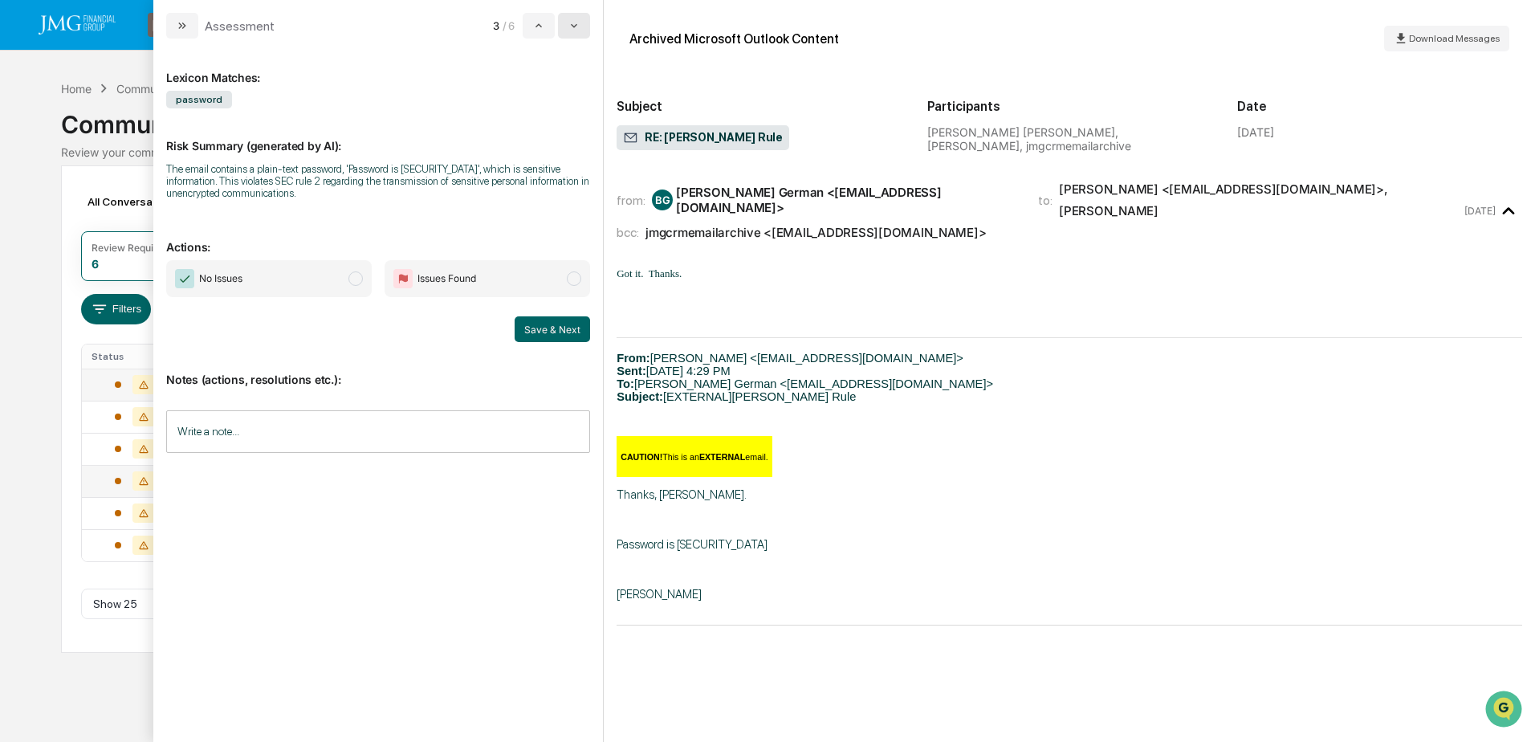
click at [581, 29] on icon "modal" at bounding box center [574, 25] width 13 height 13
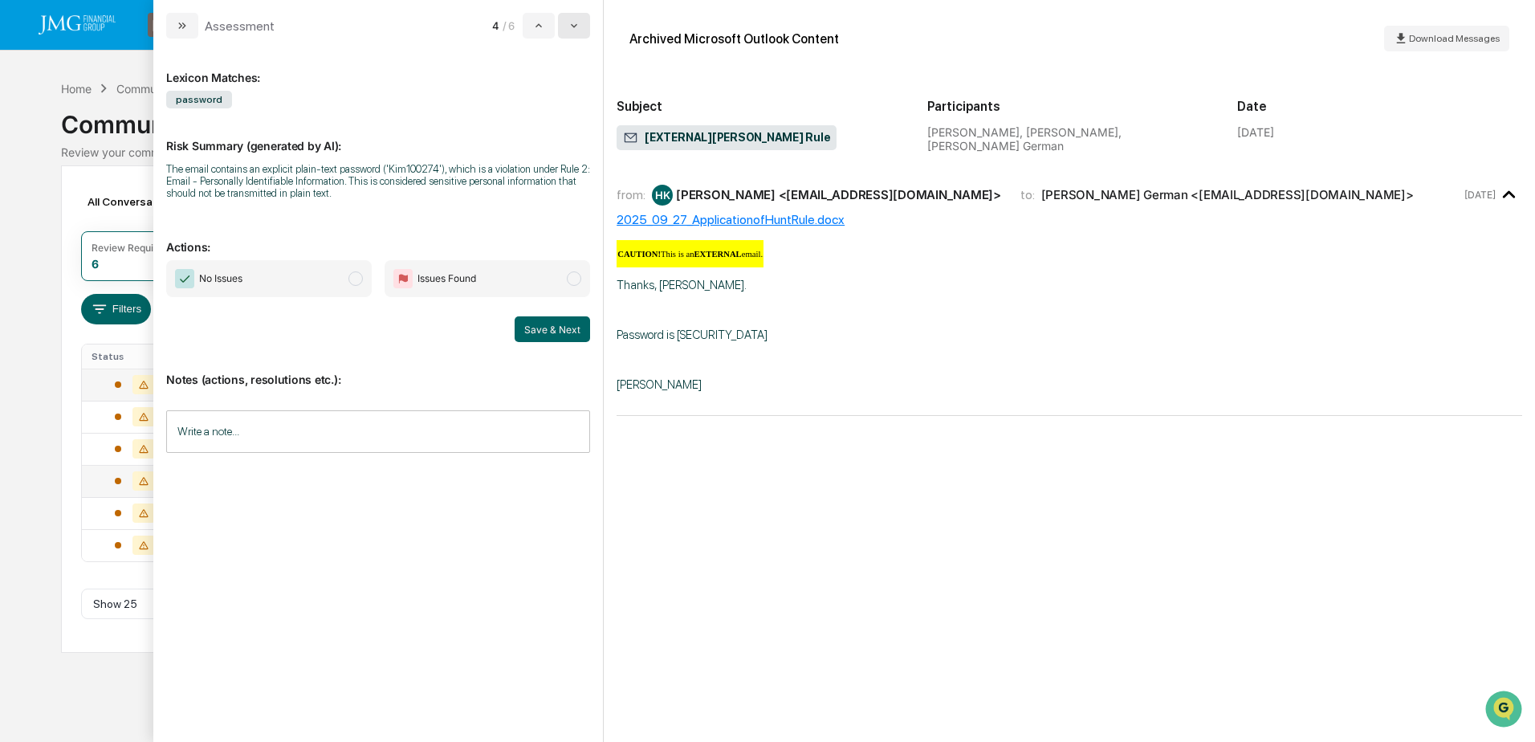
click at [581, 30] on icon "modal" at bounding box center [574, 25] width 13 height 13
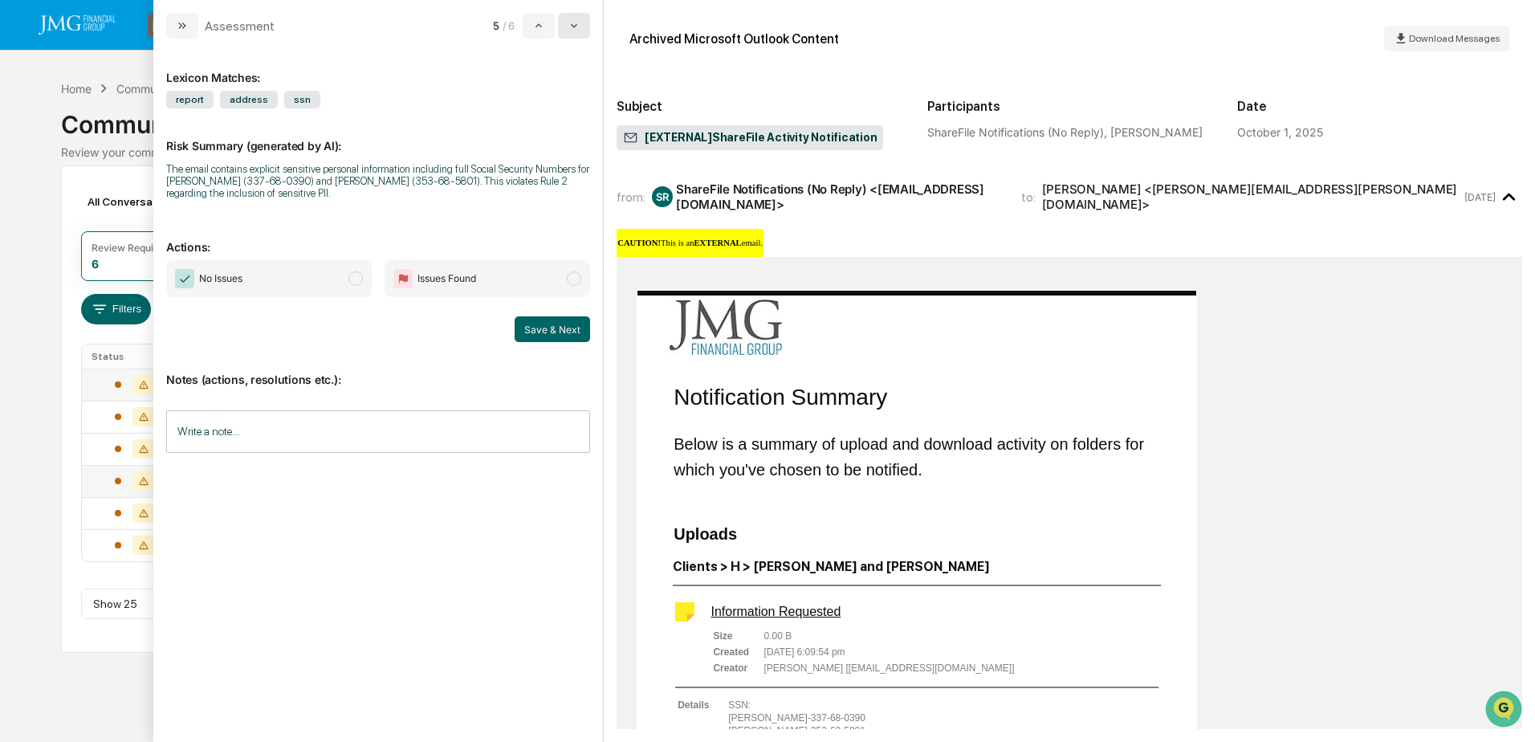
click at [581, 30] on icon "modal" at bounding box center [574, 25] width 13 height 13
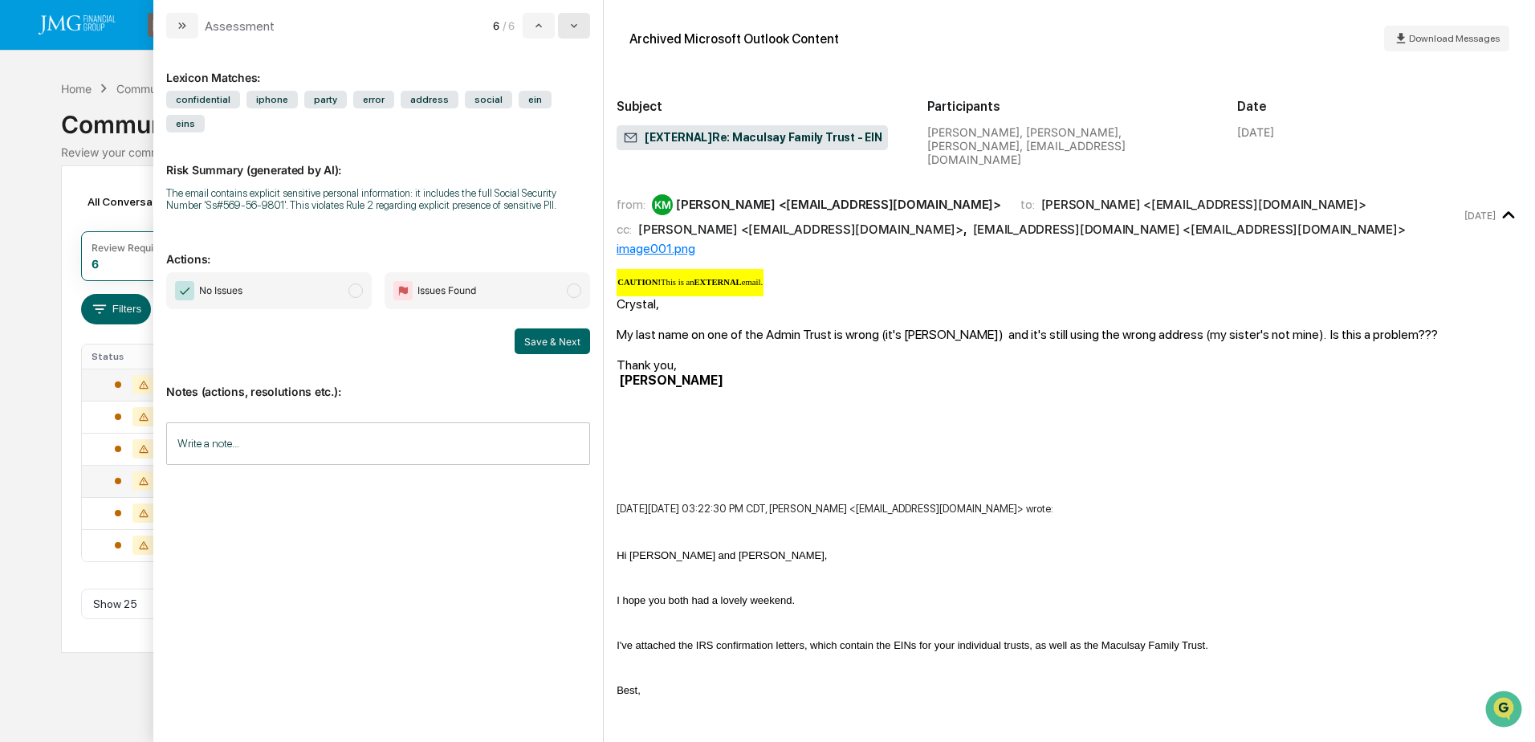
click at [581, 30] on icon "modal" at bounding box center [574, 25] width 13 height 13
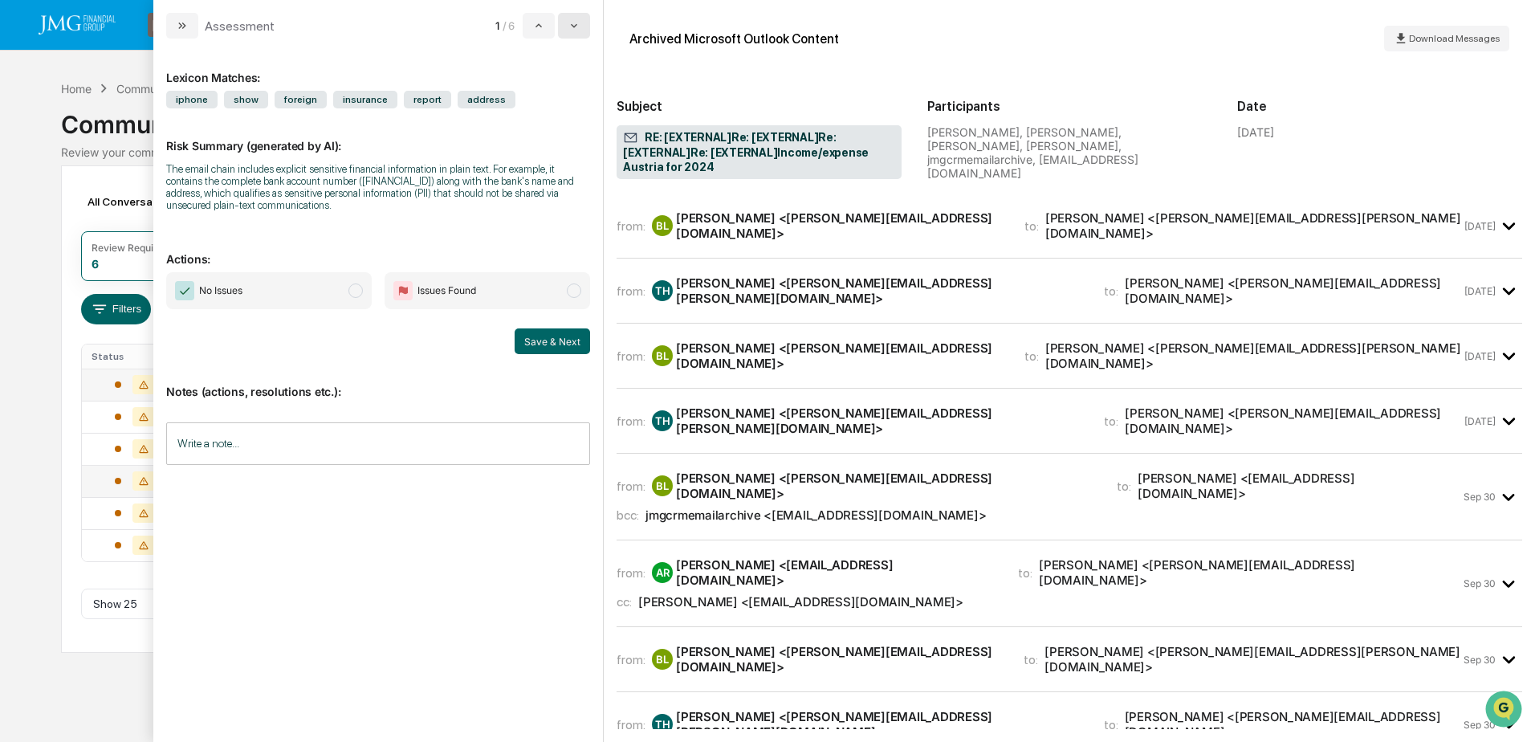
click at [581, 31] on icon "modal" at bounding box center [574, 25] width 13 height 13
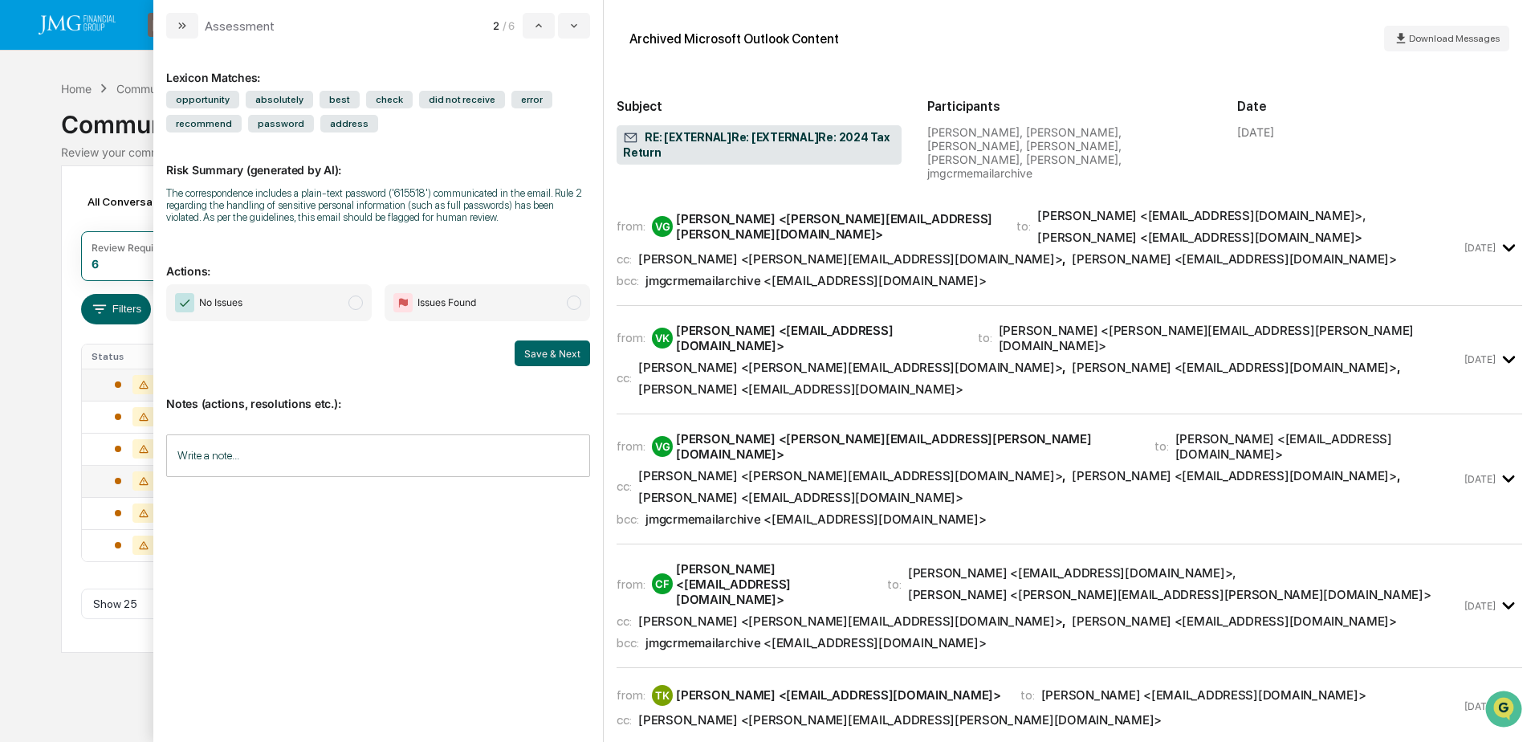
click at [8, 141] on div "Calendar Manage Tasks Reviews Approval Management Company People, Data, Setting…" at bounding box center [767, 371] width 1535 height 742
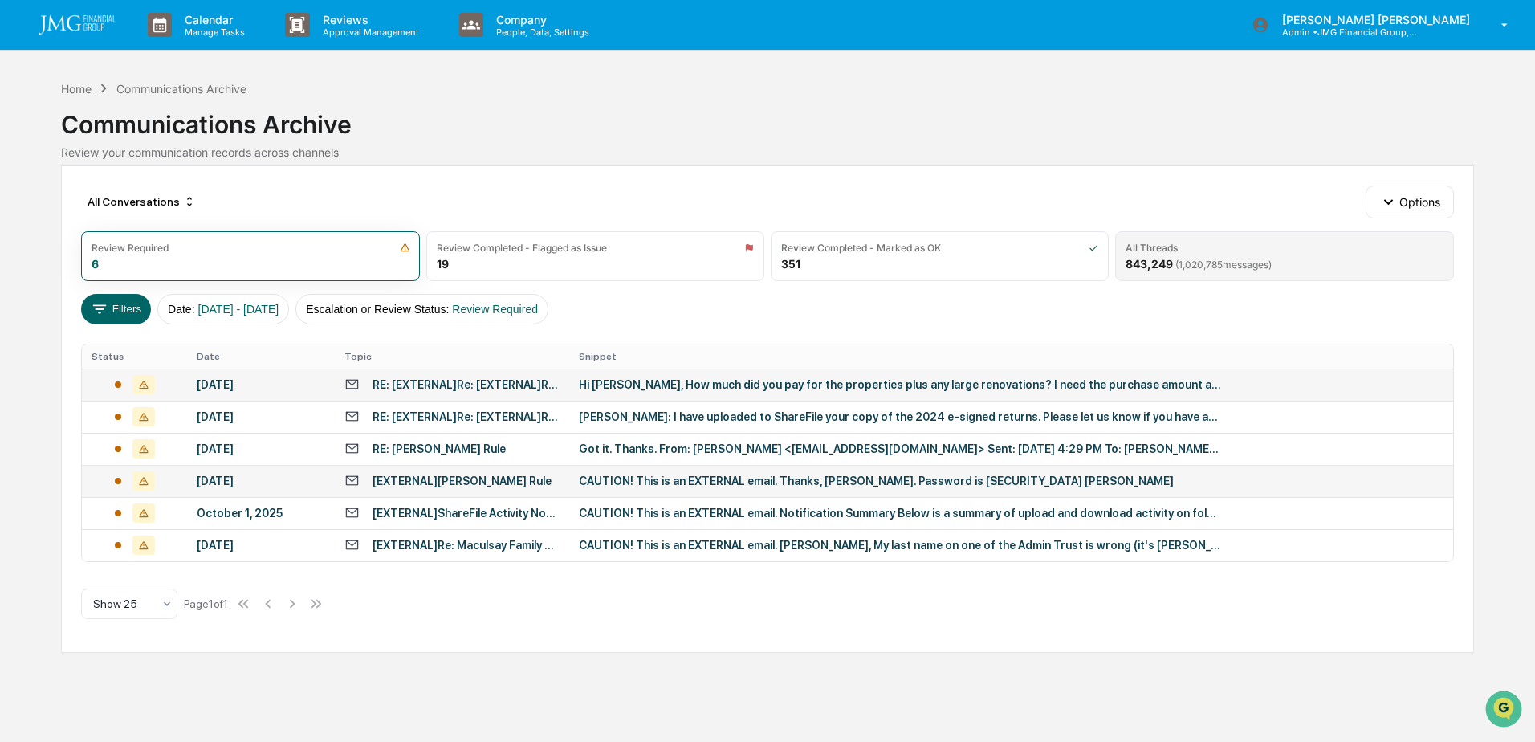
click at [1190, 262] on span "( 1,020,785 messages)" at bounding box center [1224, 265] width 96 height 12
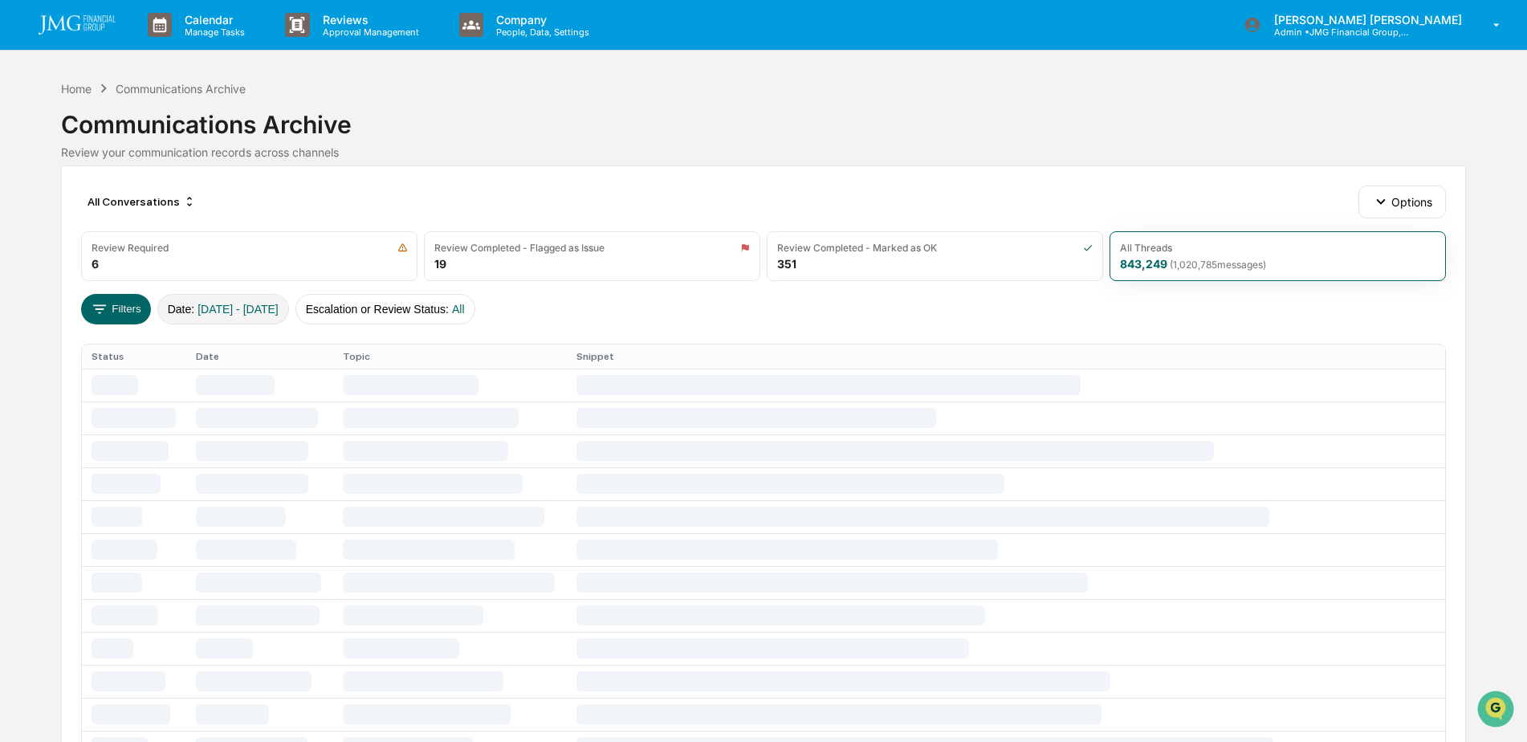
click at [280, 316] on button "Date : 01/01/2024 - 12/31/2025" at bounding box center [223, 309] width 132 height 31
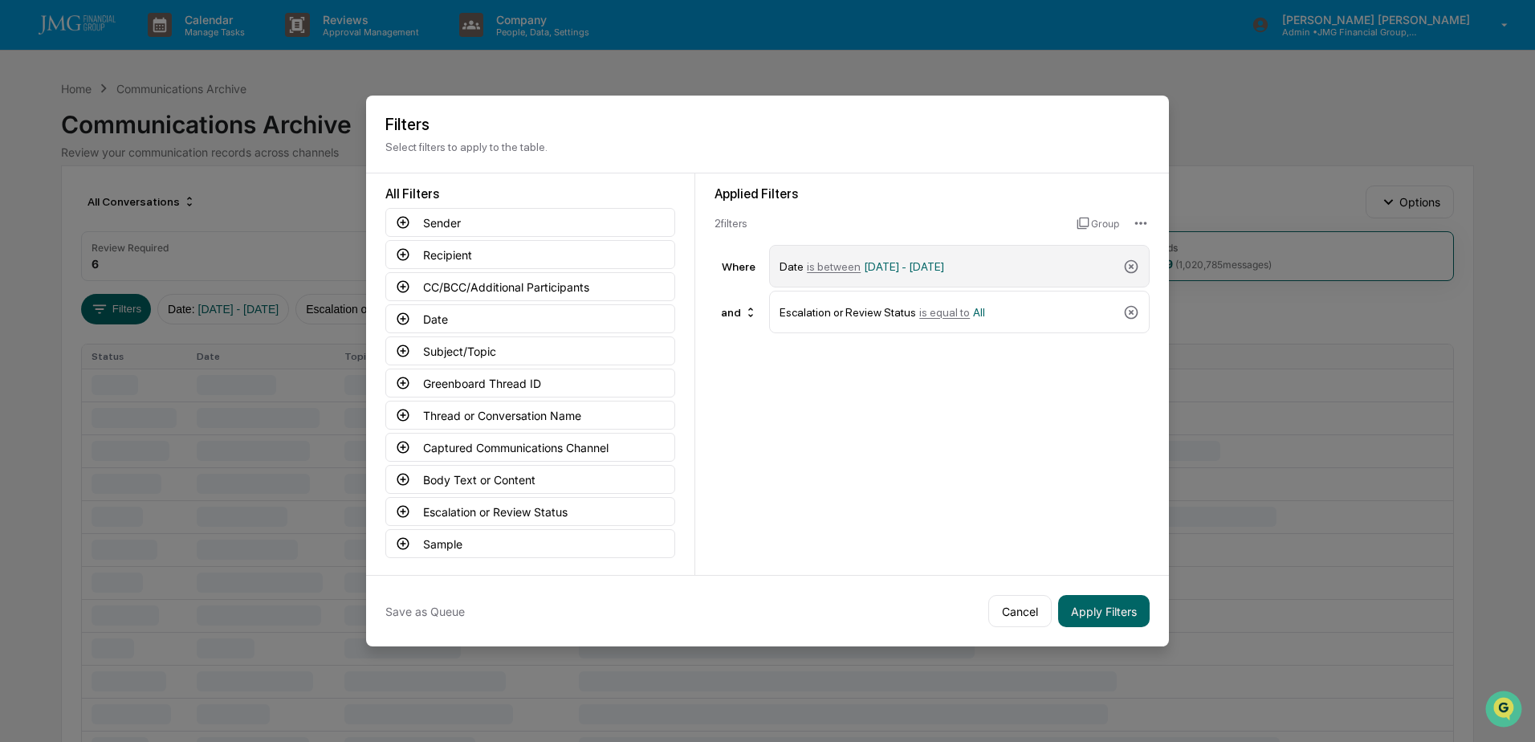
click at [1014, 269] on div "Date is between 01/01/2024 - 12/31/2025" at bounding box center [948, 266] width 337 height 28
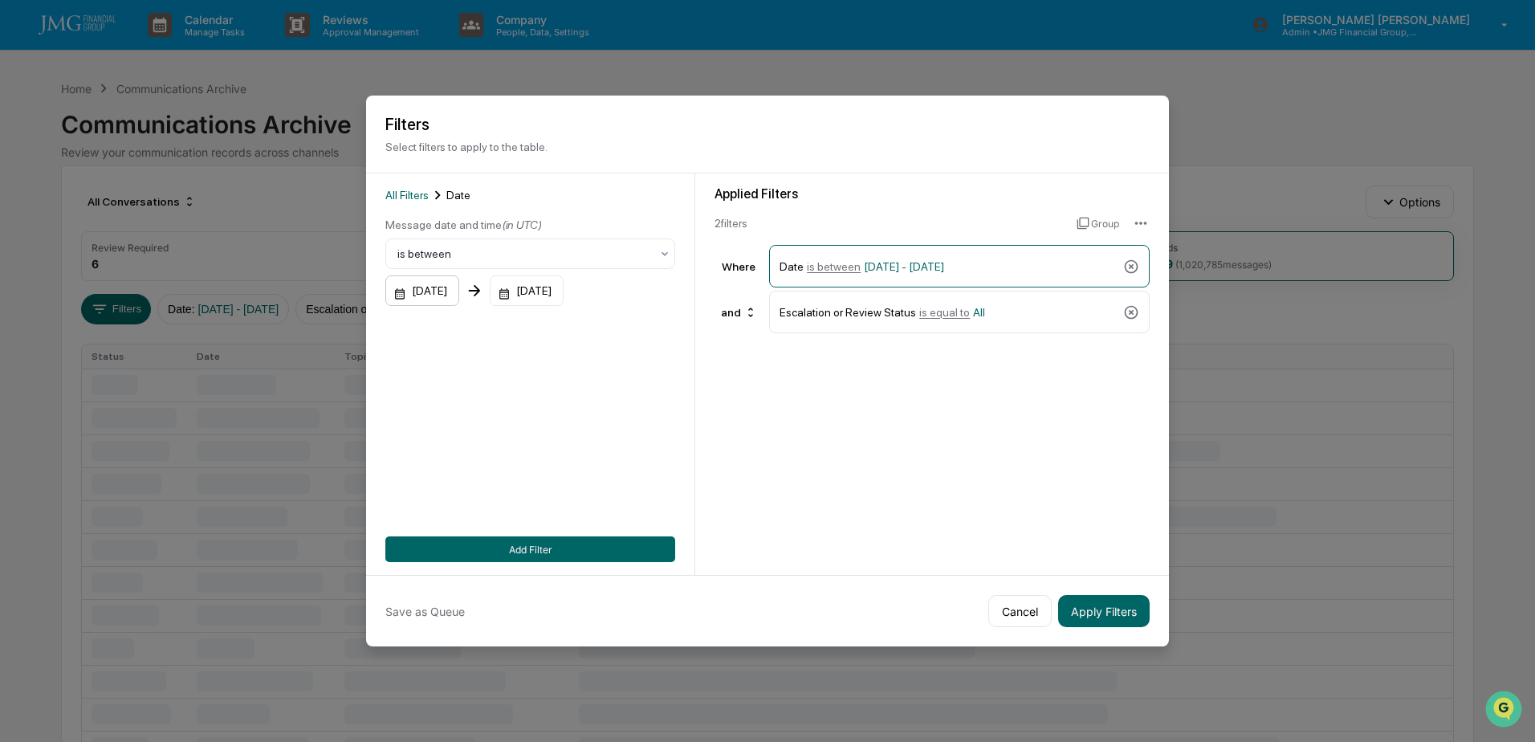
click at [436, 292] on div "01/01/2024" at bounding box center [422, 290] width 74 height 31
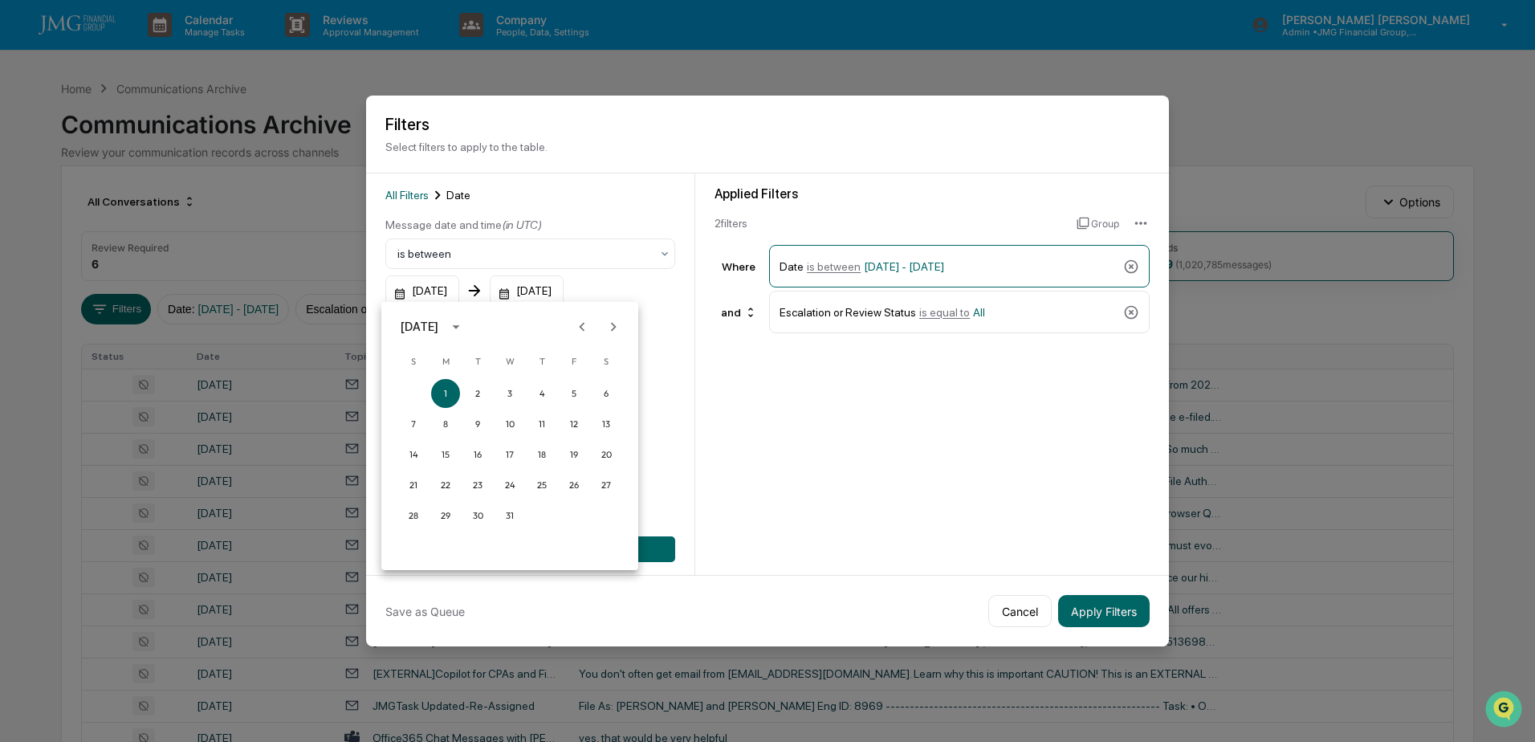
click at [618, 318] on icon "Next month" at bounding box center [614, 327] width 18 height 18
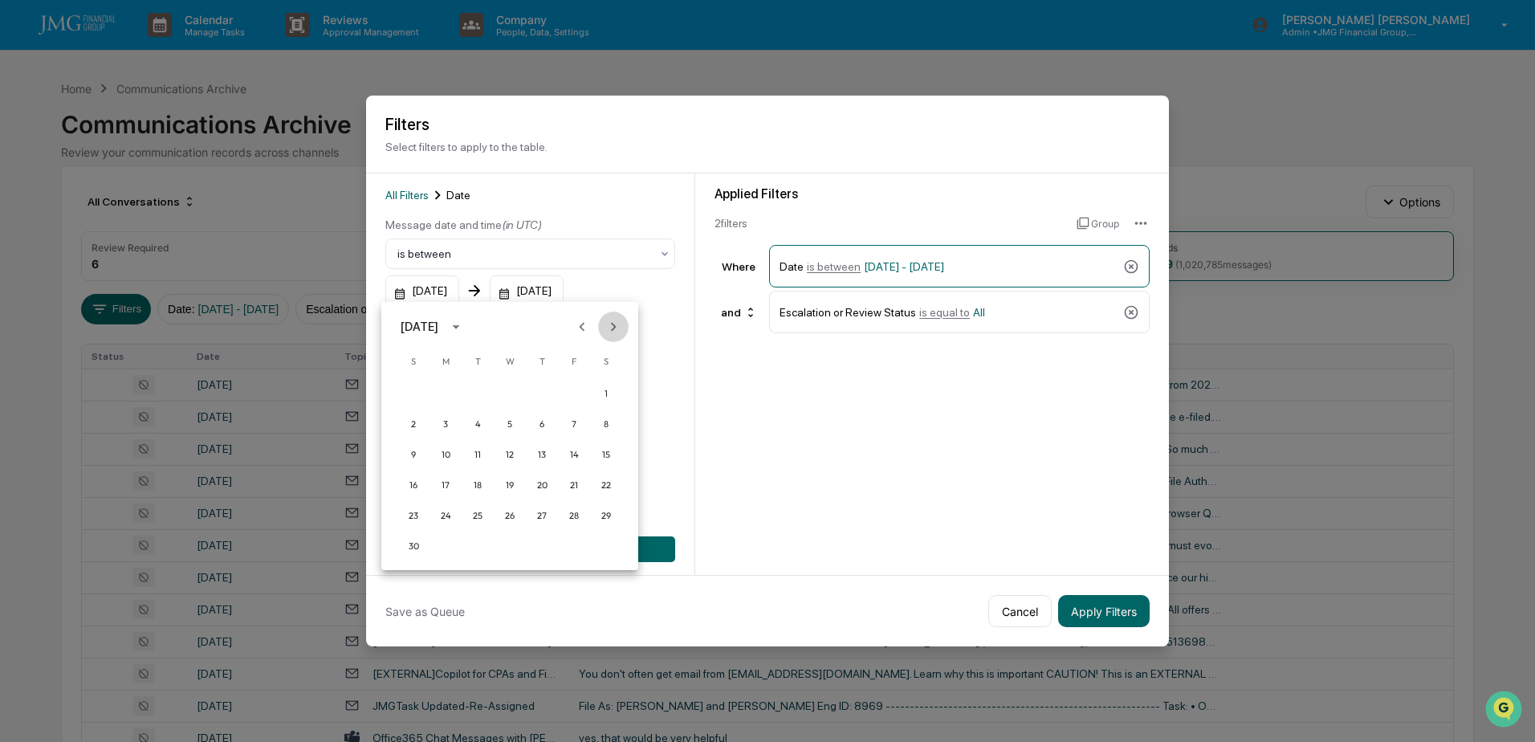
click at [618, 318] on icon "Next month" at bounding box center [614, 327] width 18 height 18
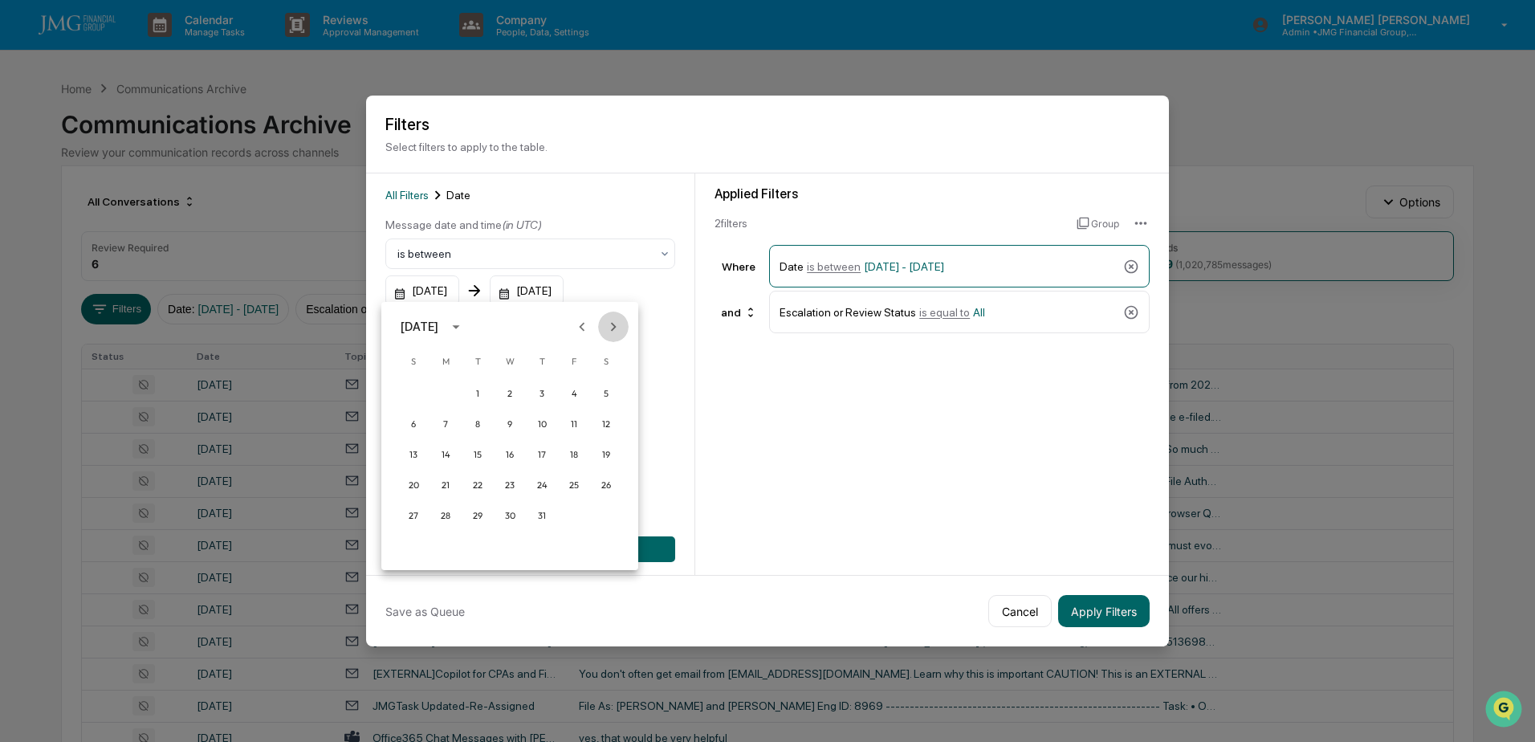
click at [618, 318] on icon "Next month" at bounding box center [614, 327] width 18 height 18
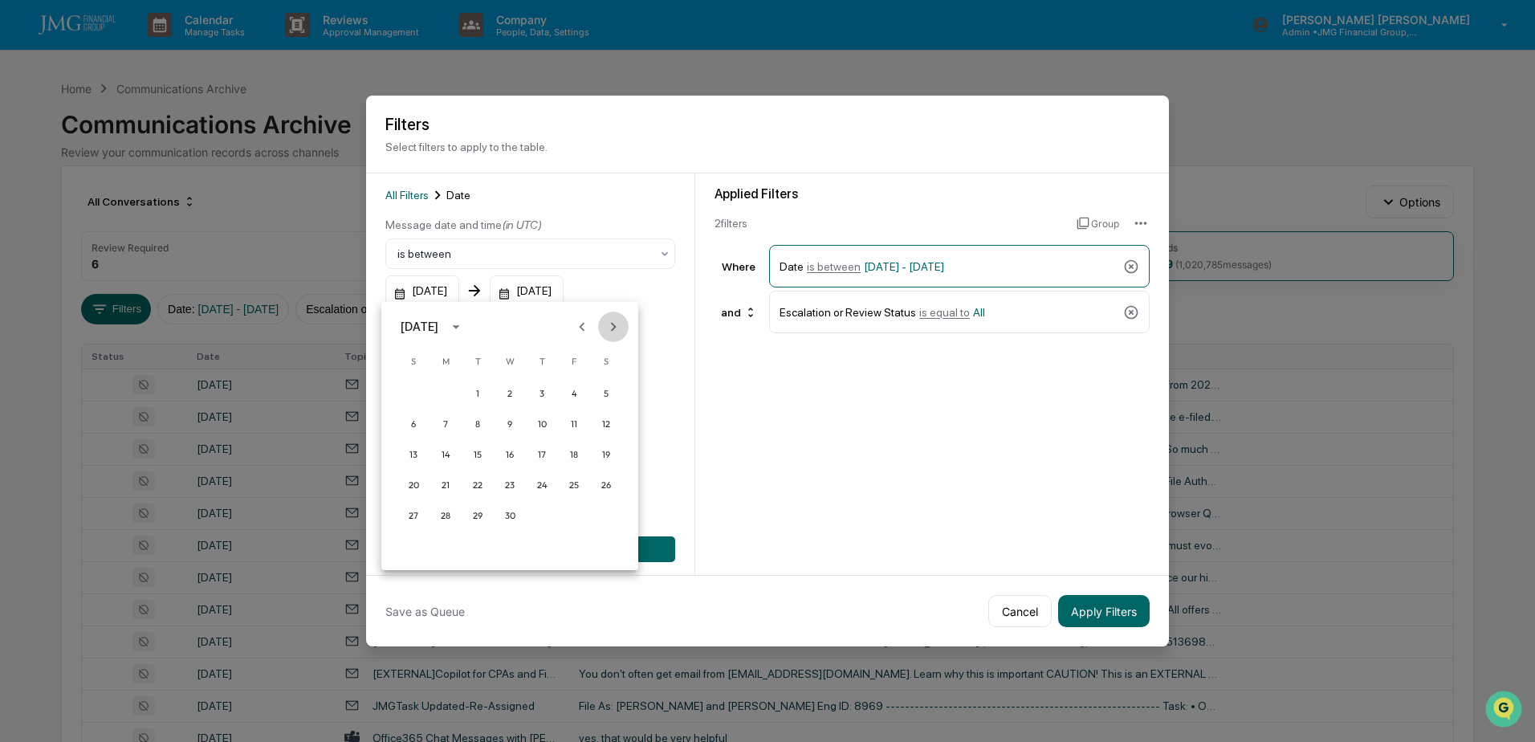
click at [618, 318] on icon "Next month" at bounding box center [614, 327] width 18 height 18
click at [618, 319] on icon "Next month" at bounding box center [614, 327] width 18 height 18
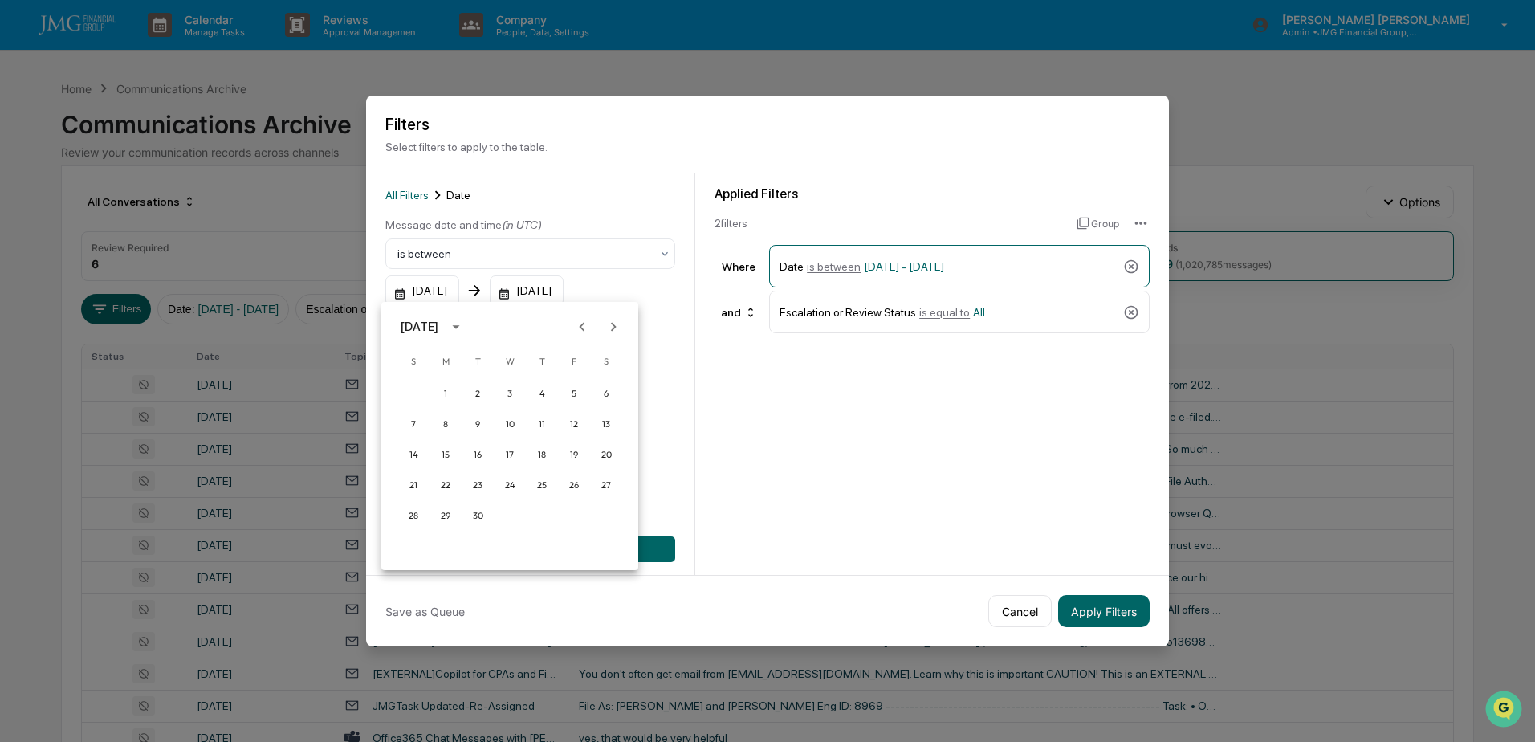
click at [618, 319] on icon "Next month" at bounding box center [614, 327] width 18 height 18
click at [508, 388] on button "1" at bounding box center [509, 393] width 29 height 29
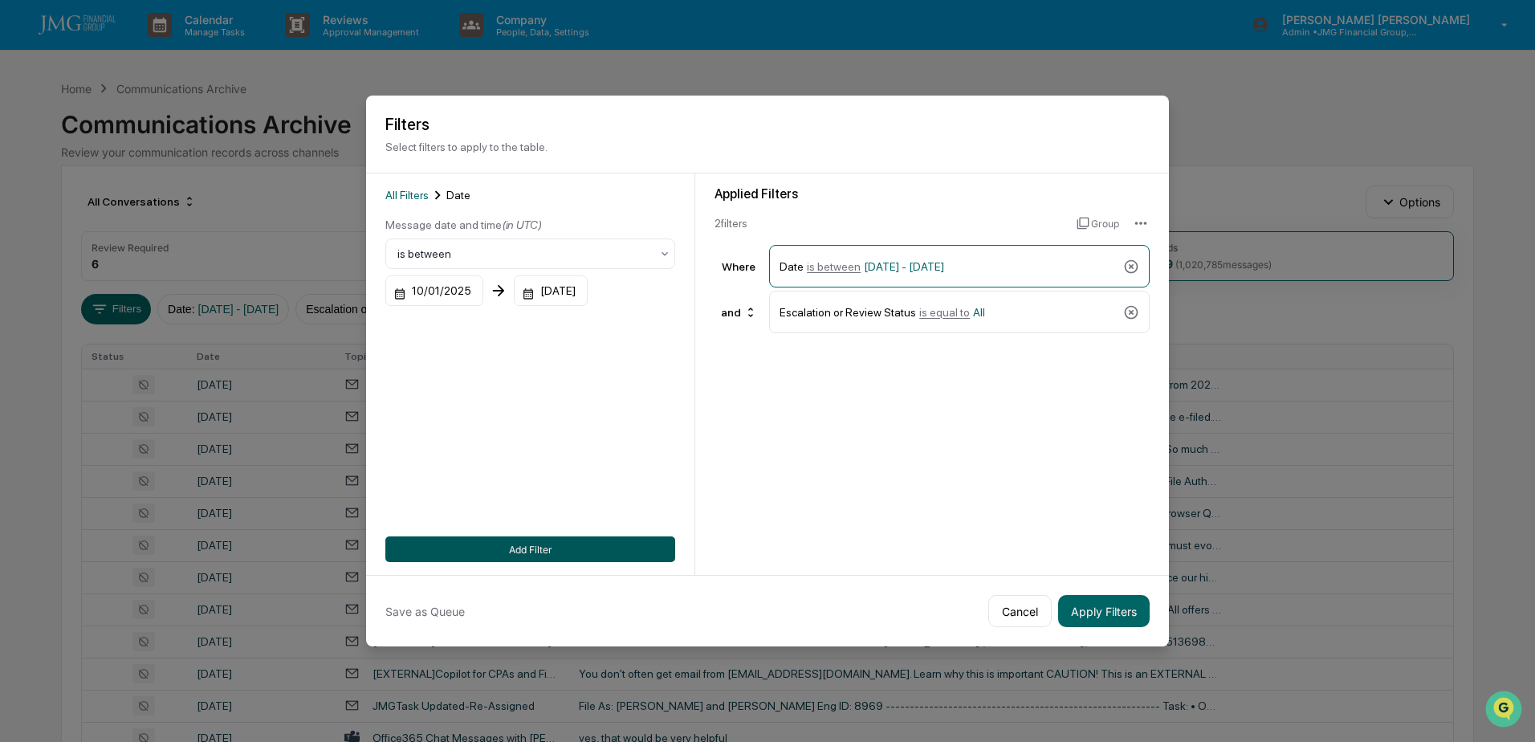
click at [543, 553] on button "Add Filter" at bounding box center [530, 549] width 290 height 26
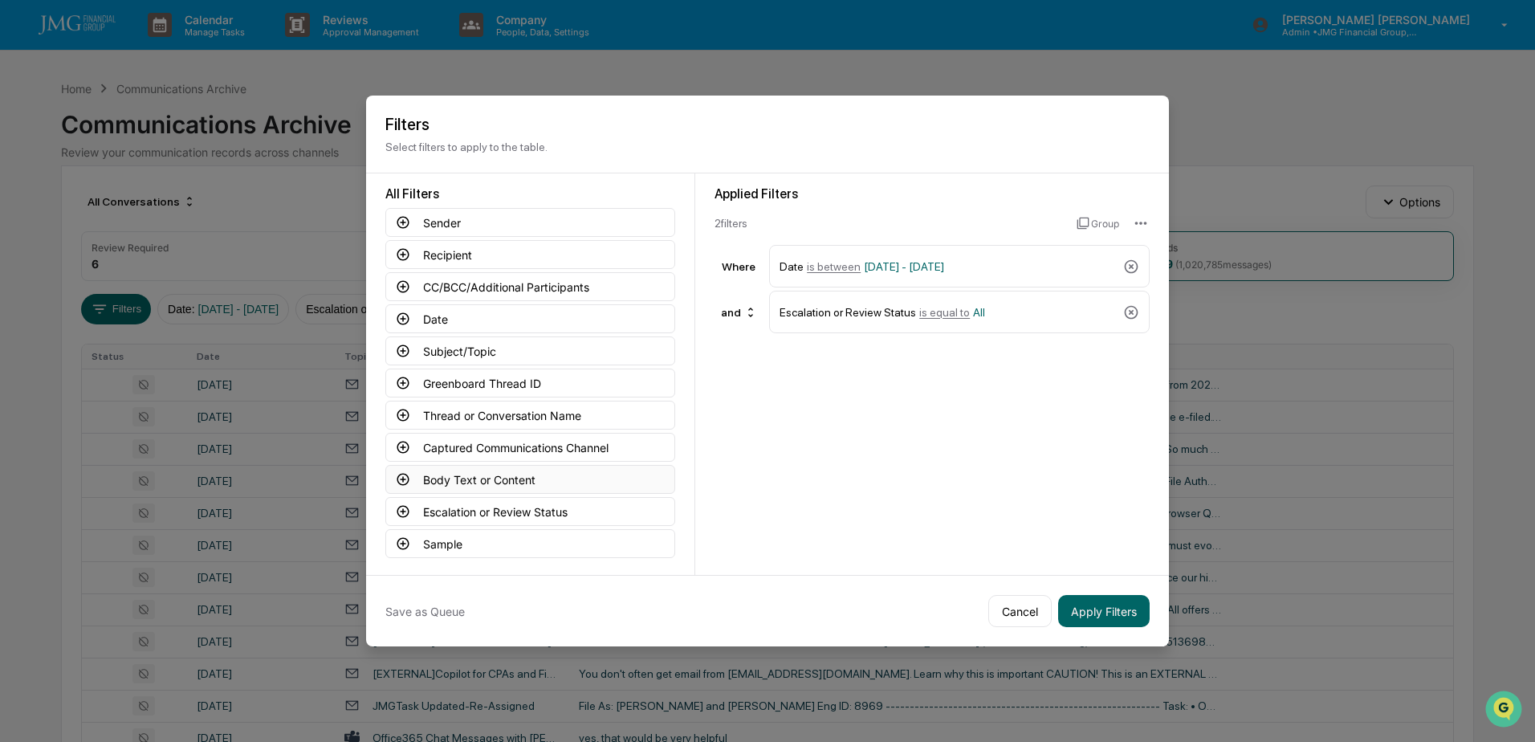
click at [529, 479] on button "Body Text or Content" at bounding box center [530, 479] width 290 height 29
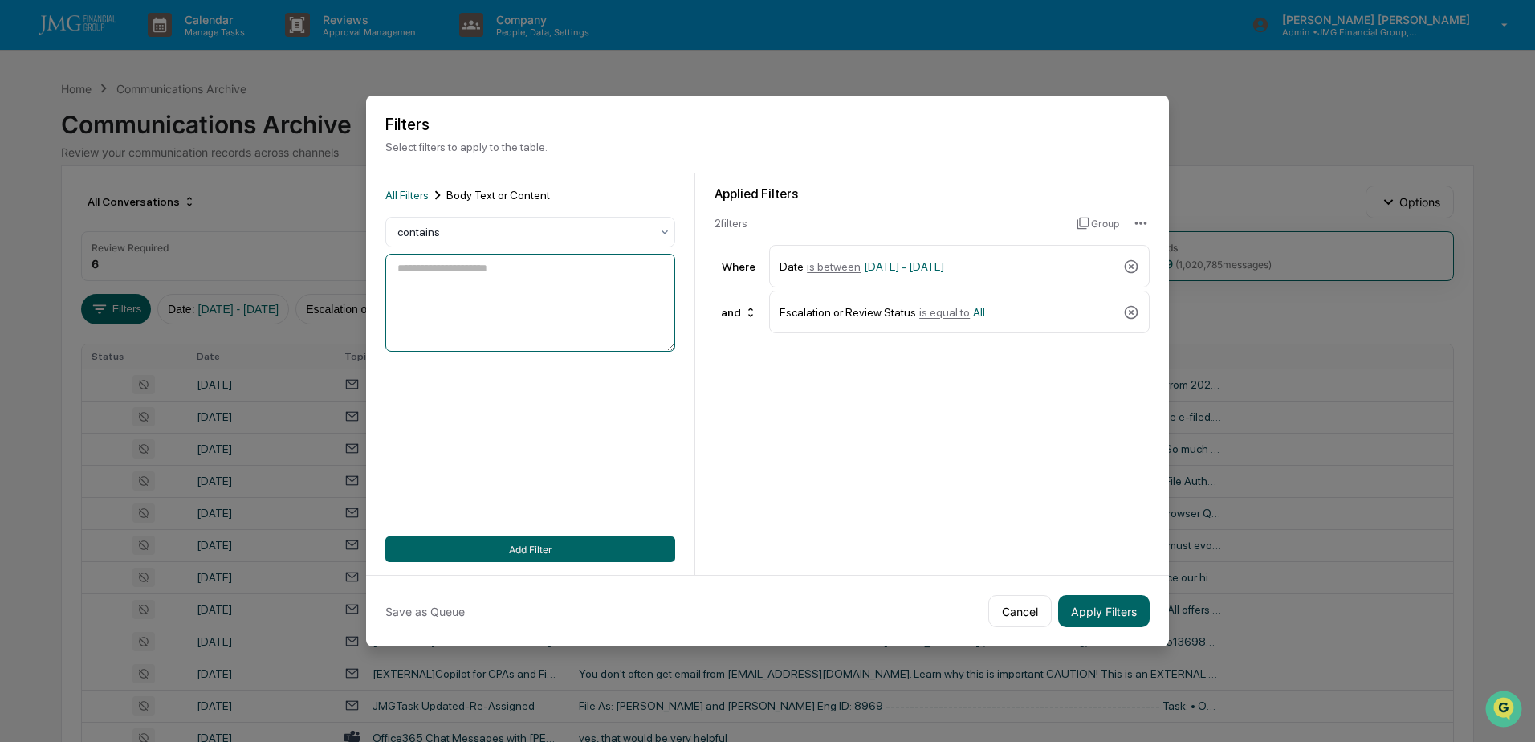
click at [552, 292] on textarea at bounding box center [530, 303] width 290 height 98
type textarea "*"
type textarea "*******"
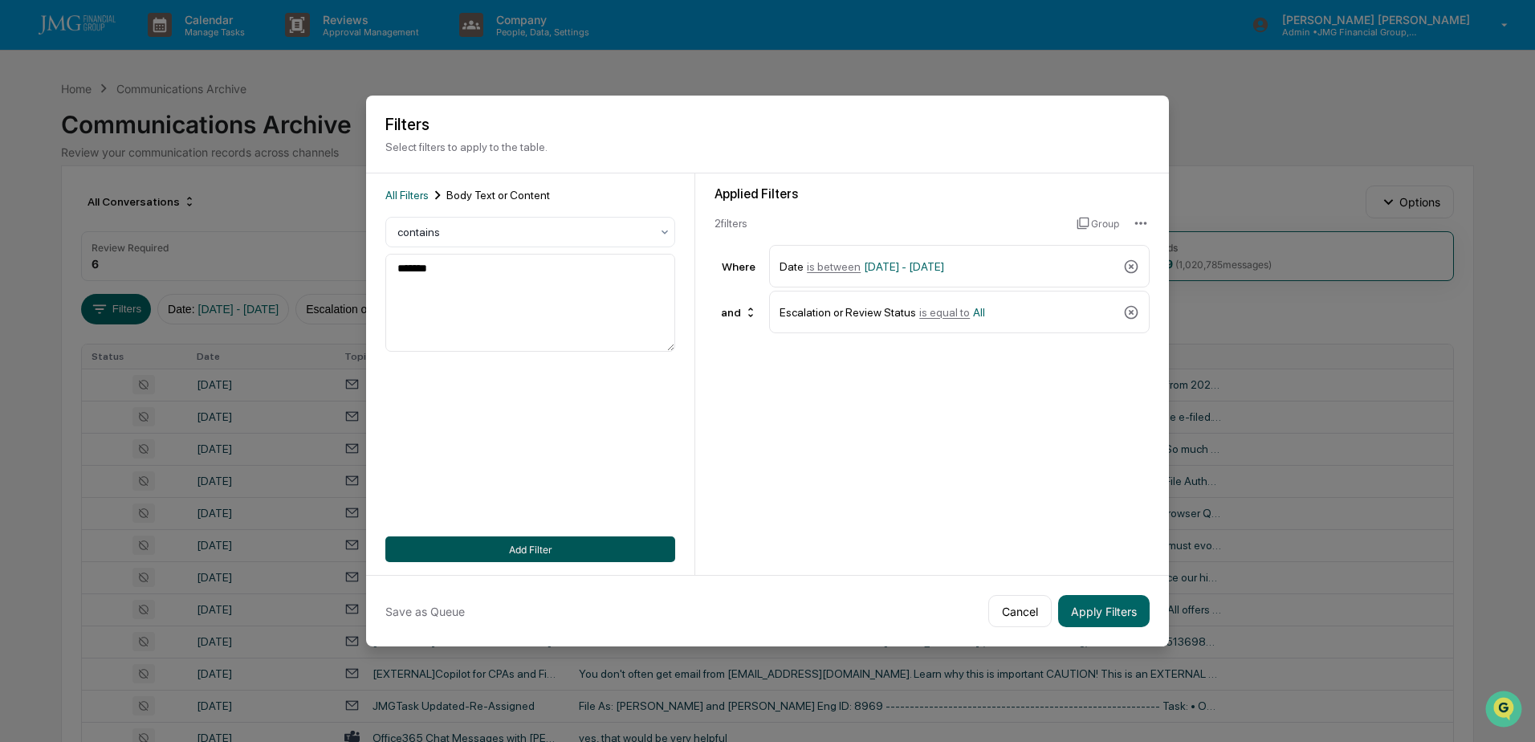
click at [526, 542] on button "Add Filter" at bounding box center [530, 549] width 290 height 26
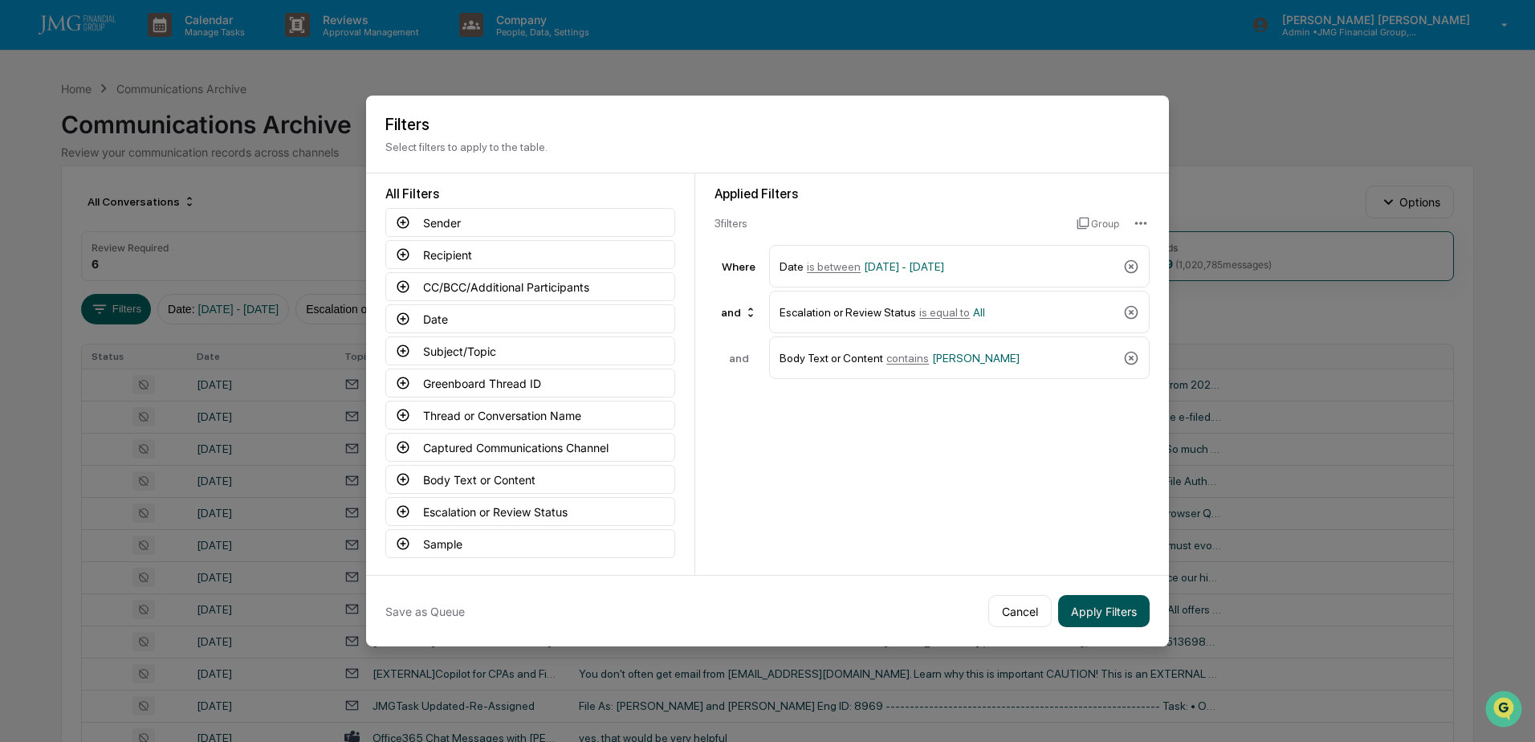
click at [1087, 606] on button "Apply Filters" at bounding box center [1104, 611] width 92 height 32
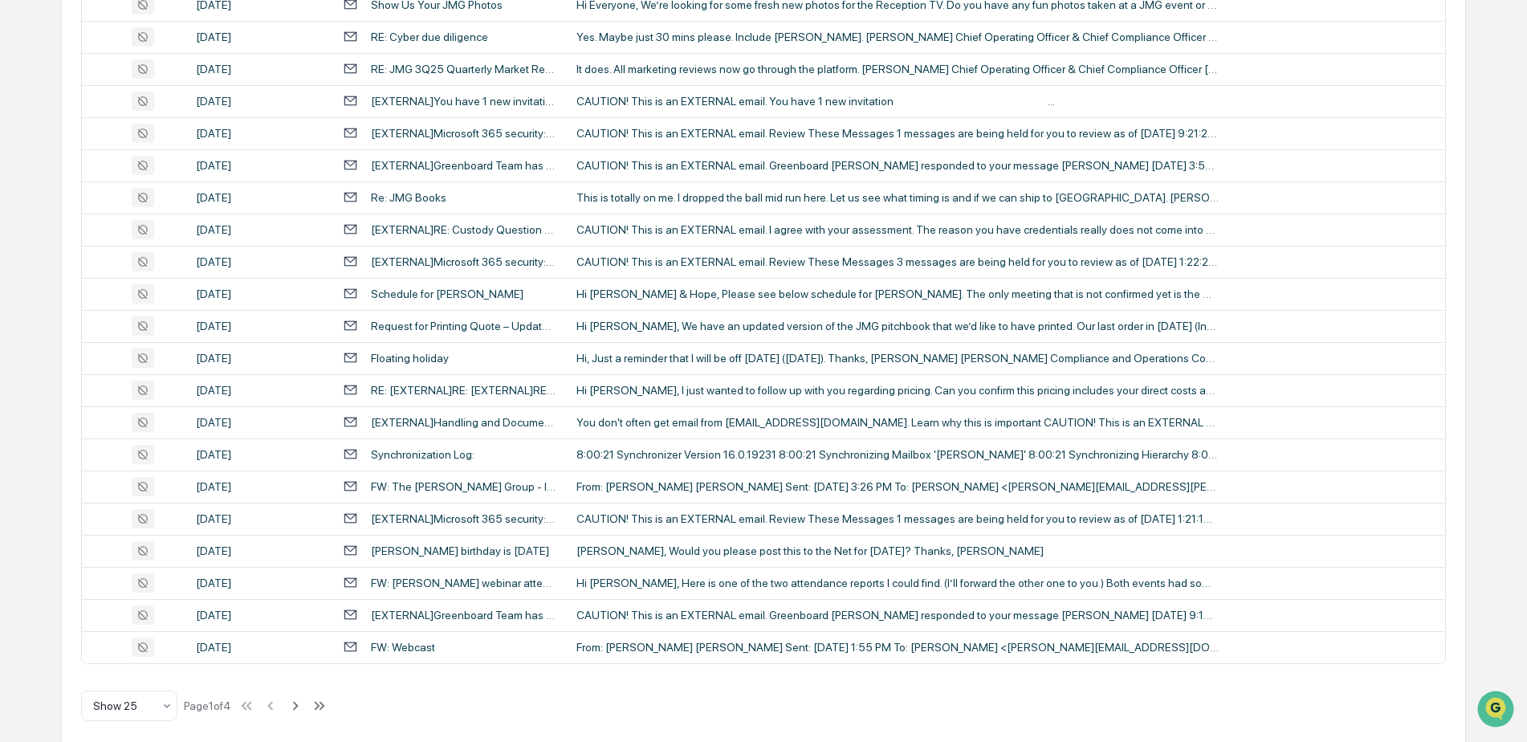
scroll to position [521, 0]
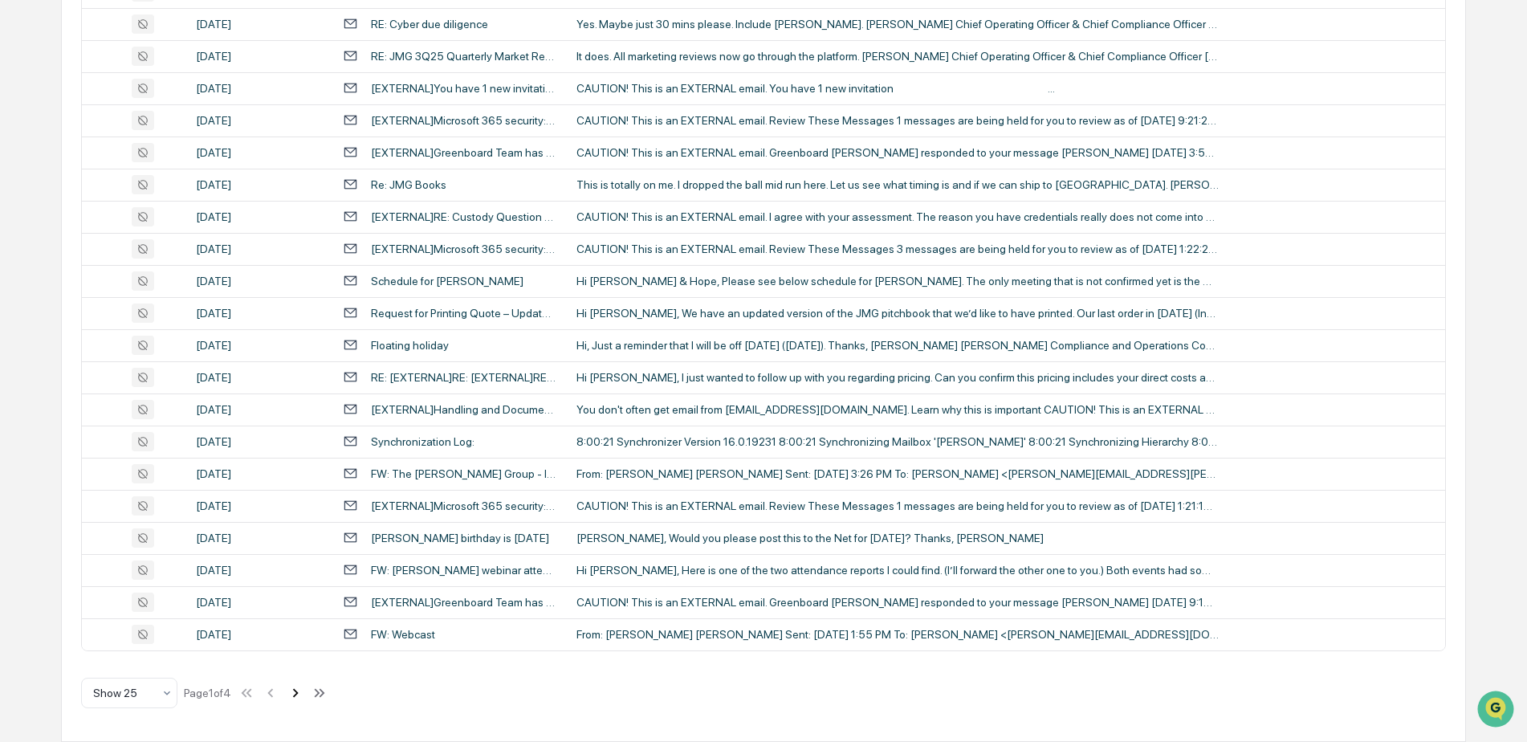
click at [296, 689] on icon at bounding box center [296, 693] width 18 height 18
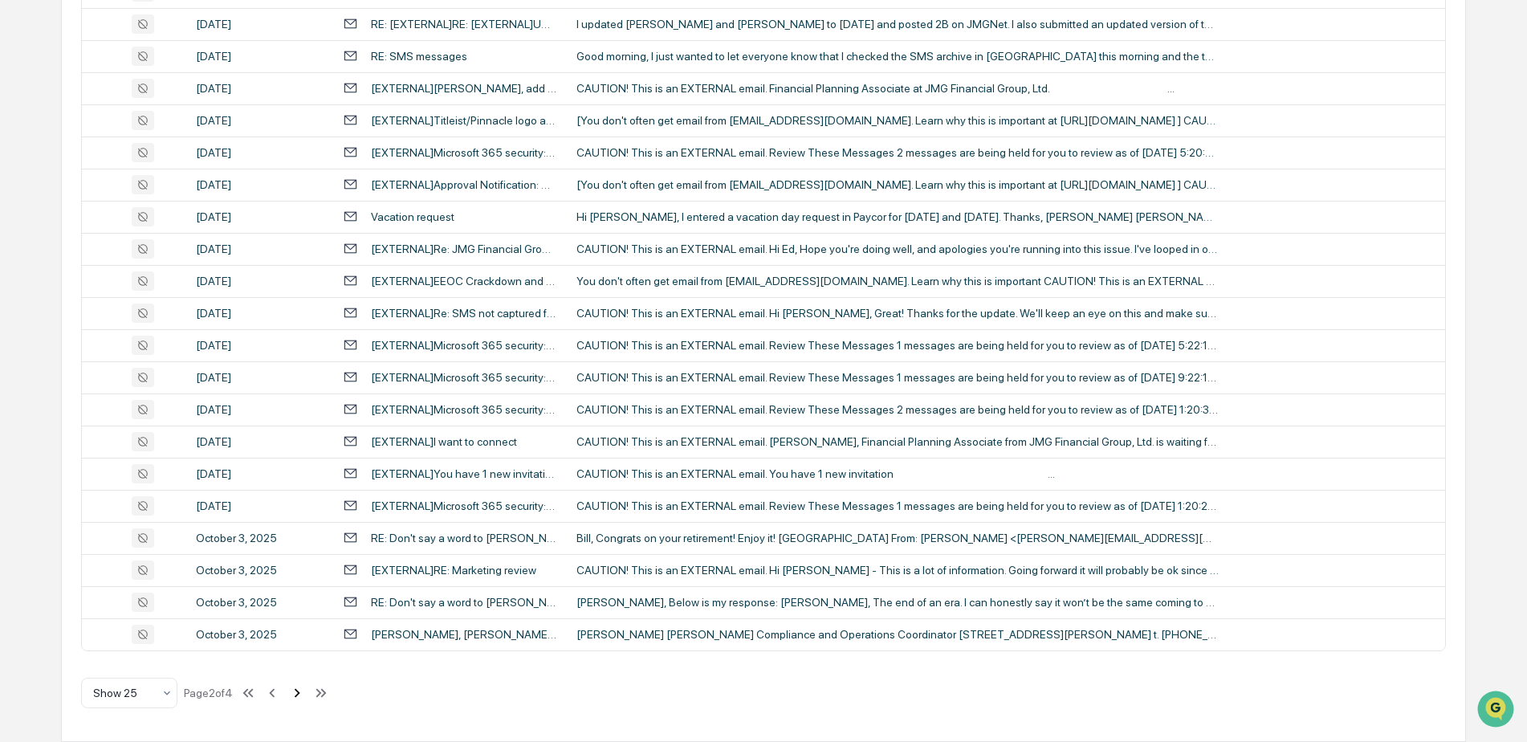
click at [294, 692] on icon at bounding box center [297, 693] width 18 height 18
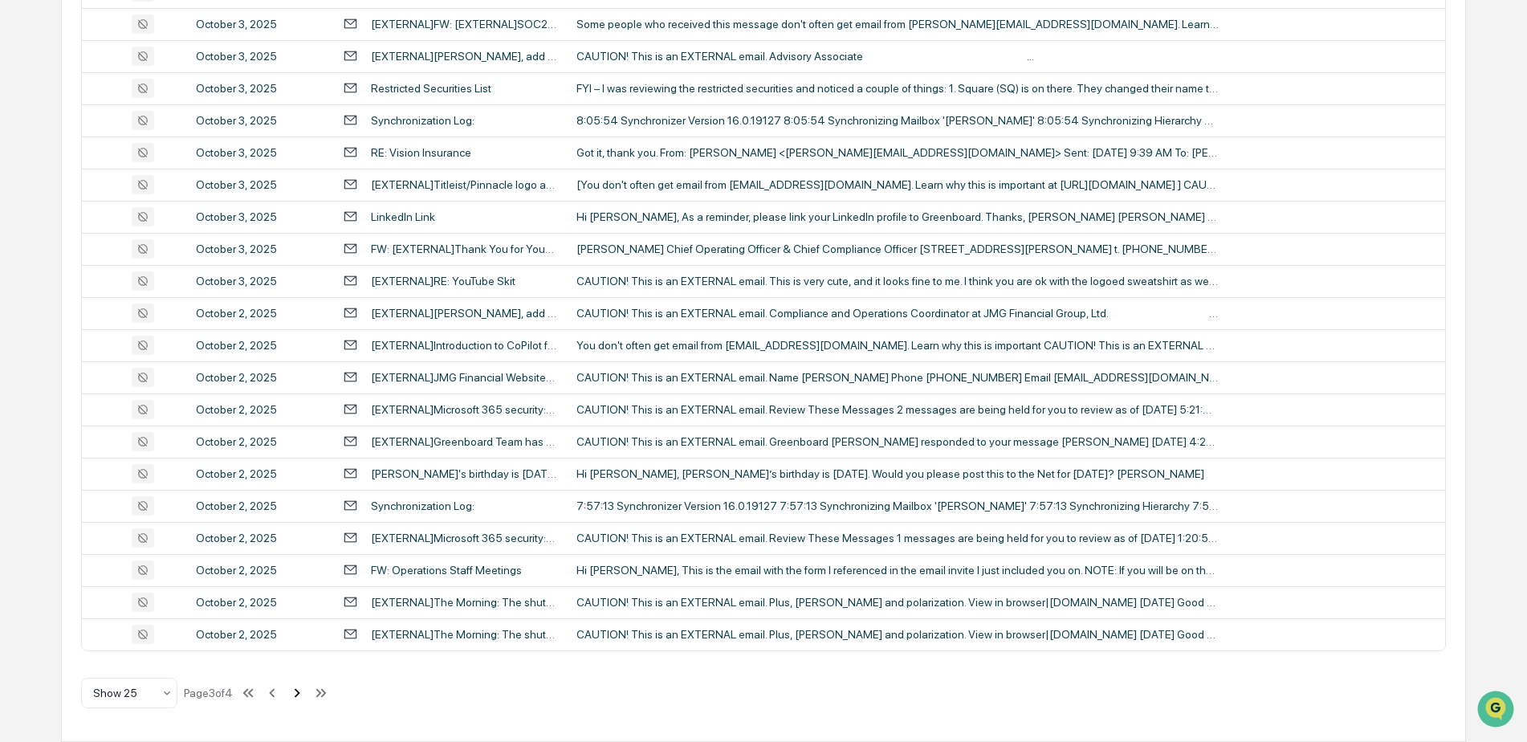
click at [293, 698] on icon at bounding box center [297, 693] width 18 height 18
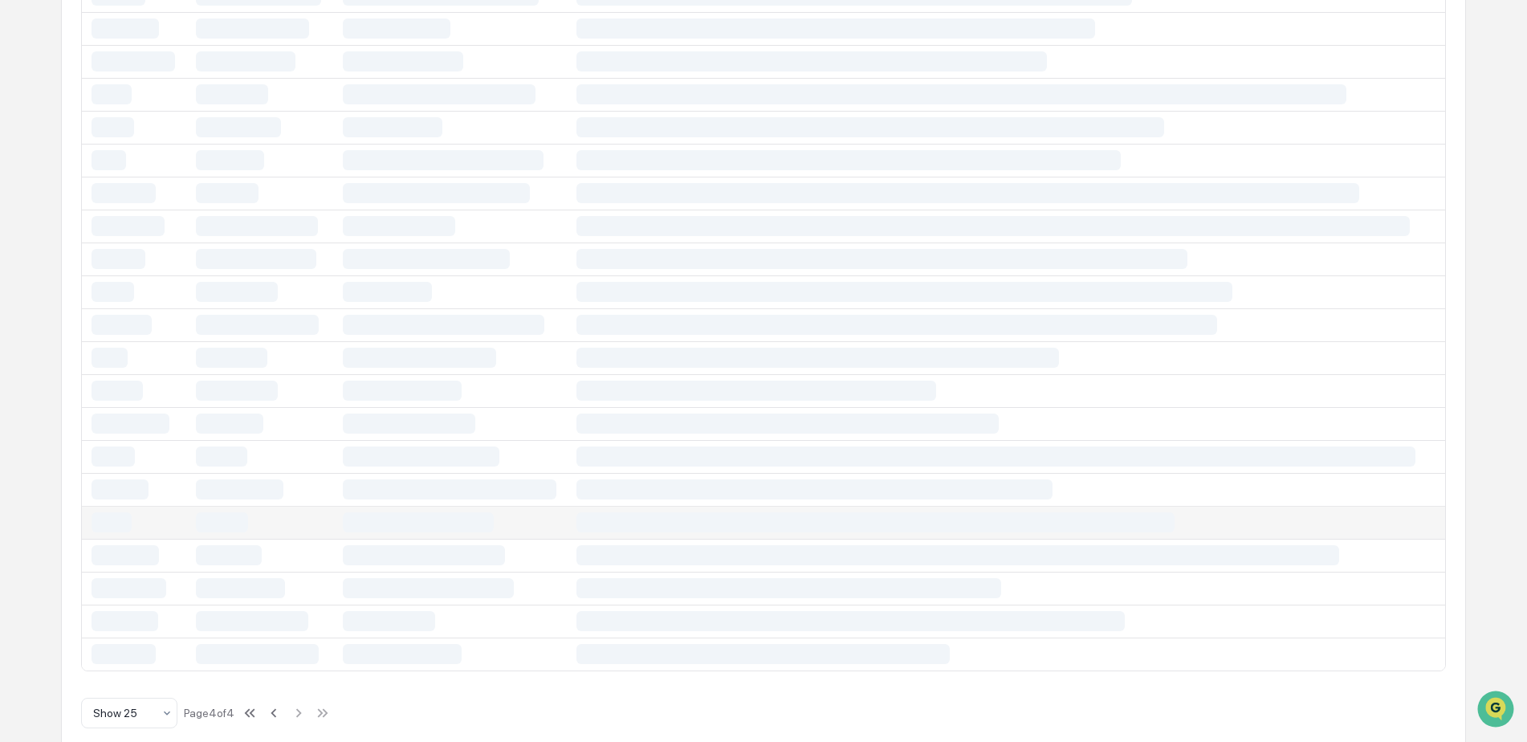
scroll to position [296, 0]
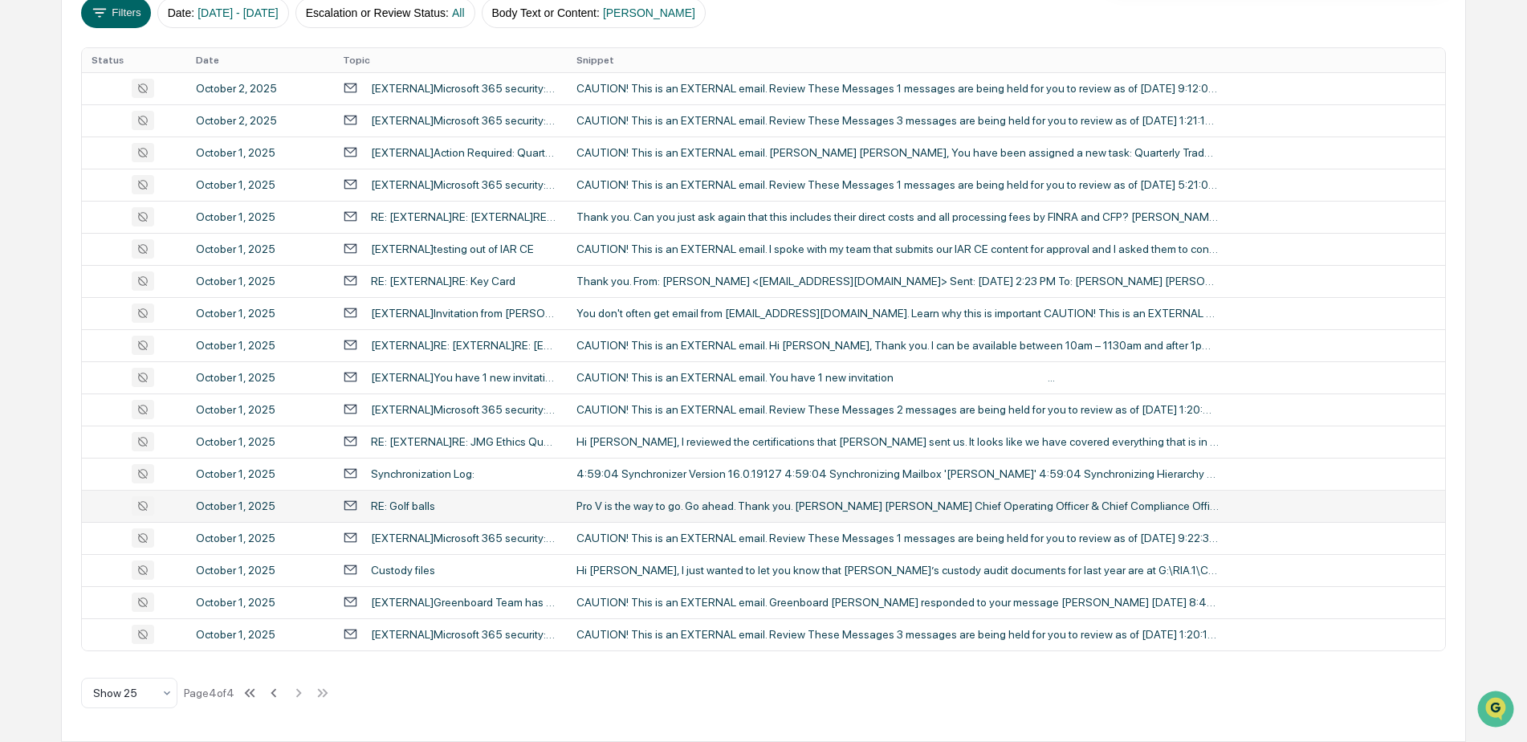
click at [741, 514] on td "Pro V is the way to go. Go ahead. Thank you. Adam Adam Boyer Chief Operating Of…" at bounding box center [1006, 506] width 879 height 32
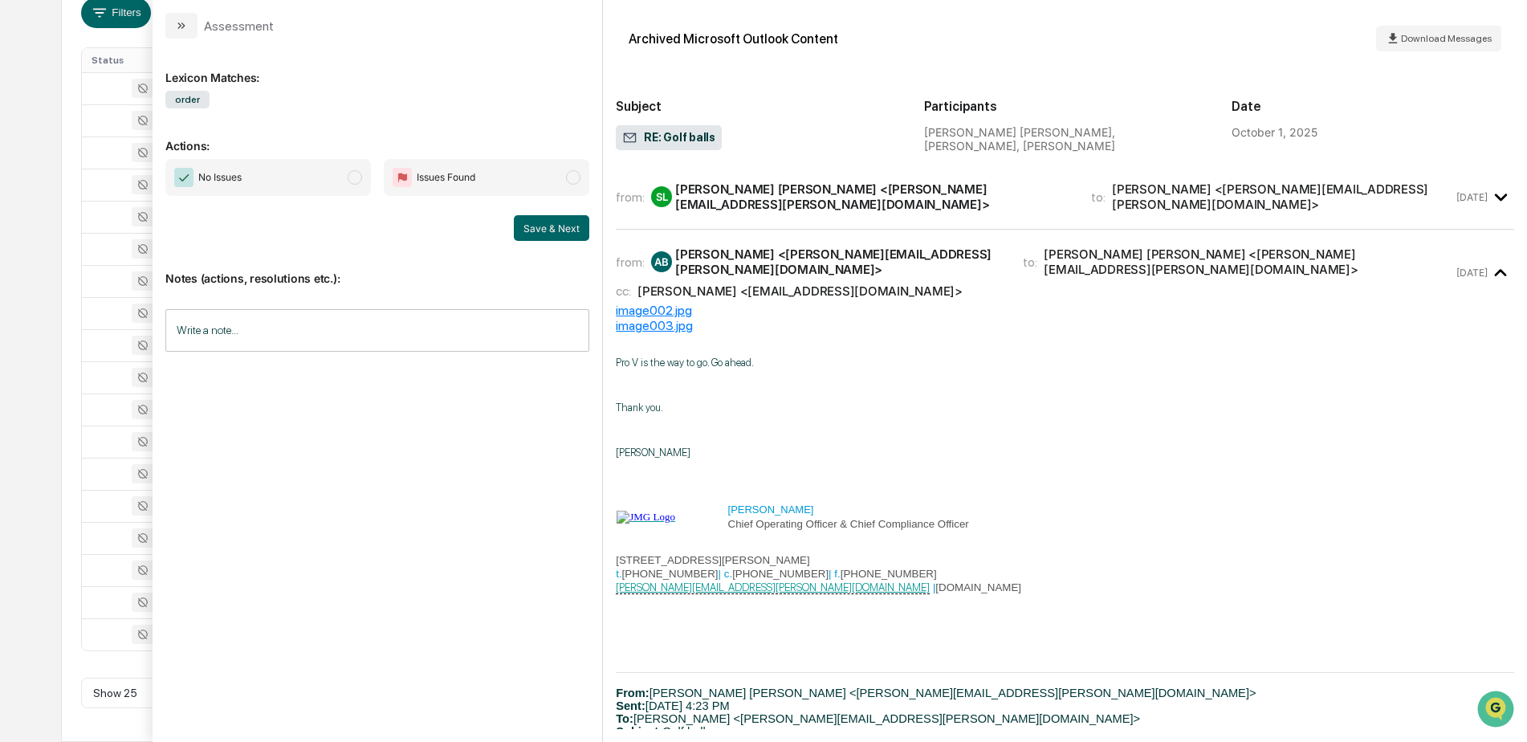
click at [41, 128] on div "Calendar Manage Tasks Reviews Approval Management Company People, Data, Setting…" at bounding box center [763, 223] width 1527 height 1038
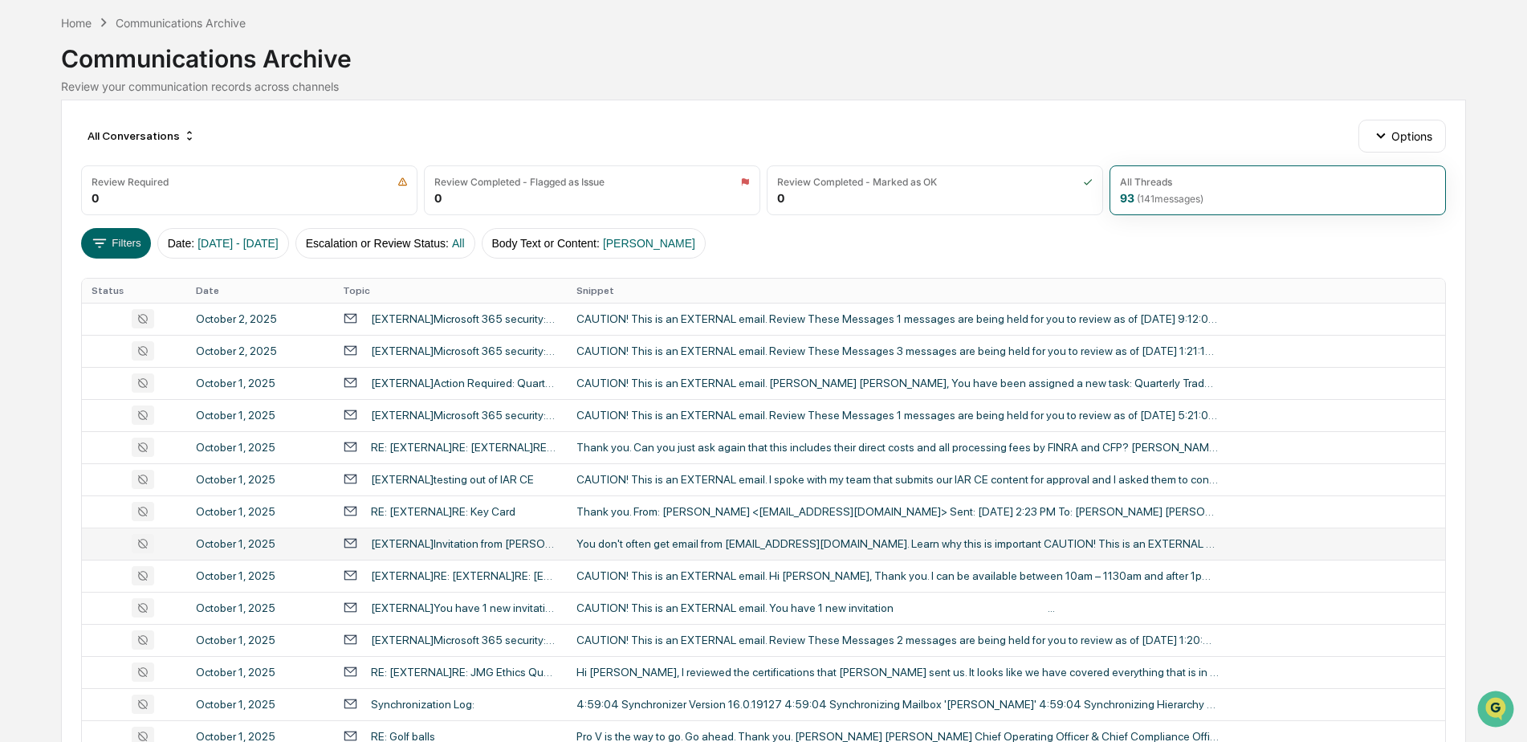
scroll to position [55, 0]
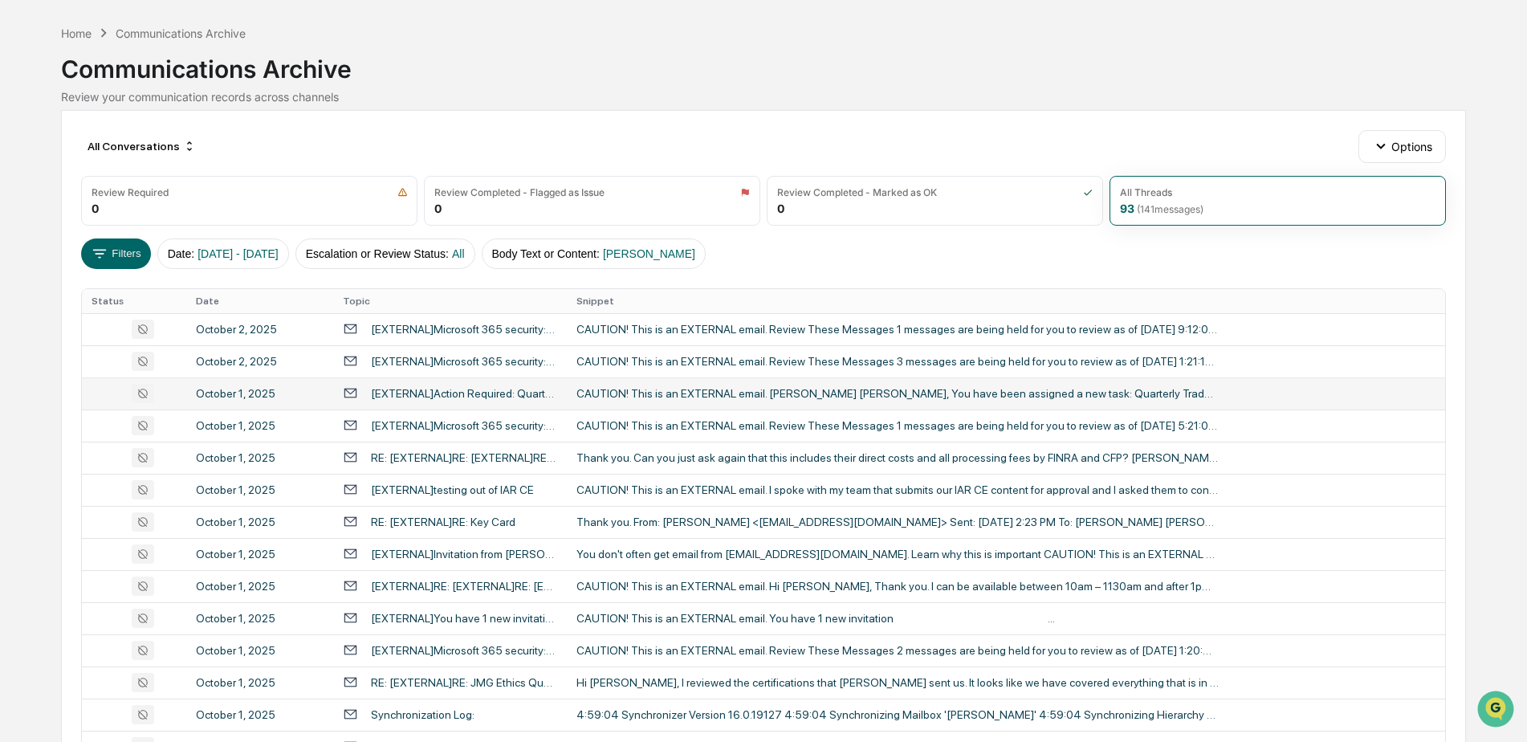
click at [1052, 387] on div "CAUTION! This is an EXTERNAL email. Steven Lennart, You have been assigned a ne…" at bounding box center [898, 393] width 642 height 13
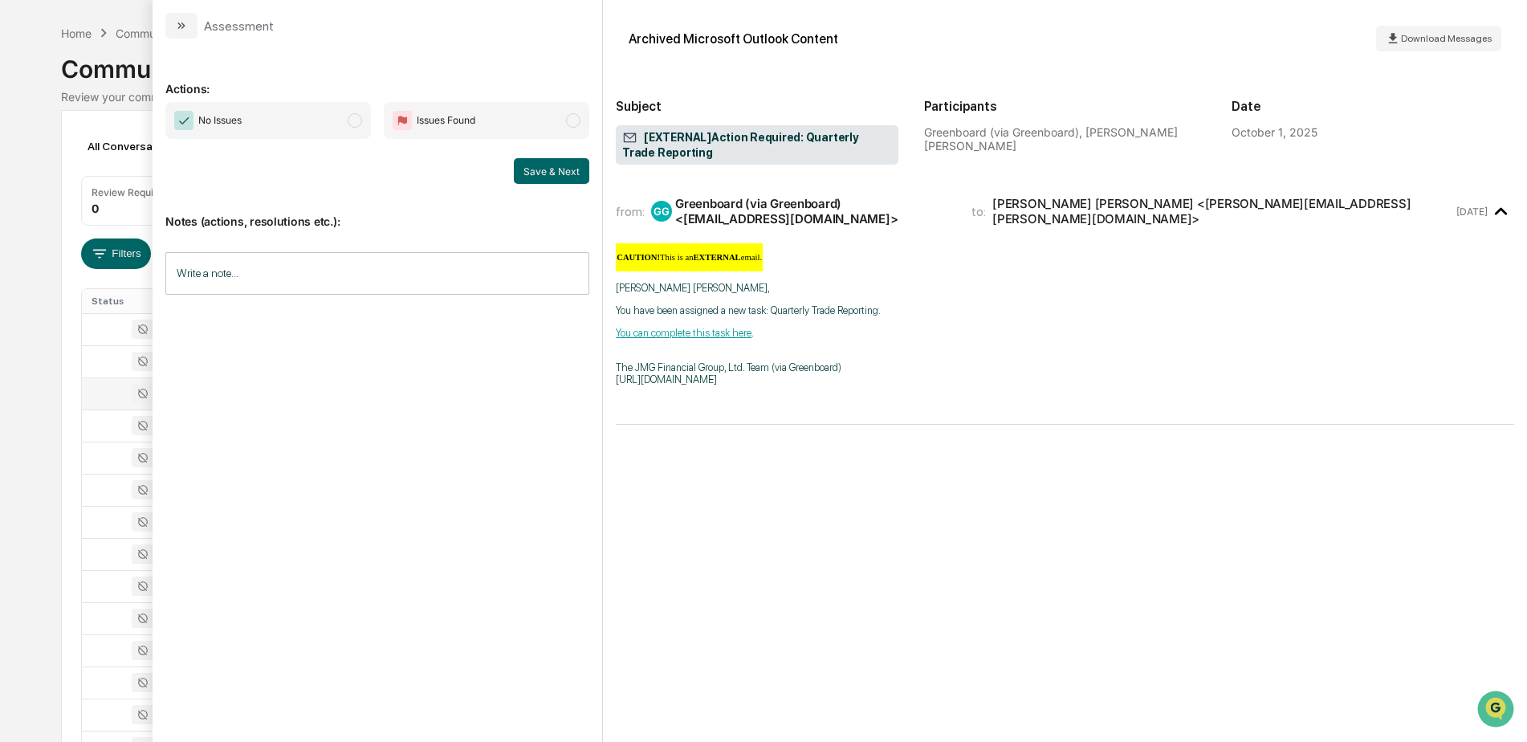
click at [58, 94] on div "Calendar Manage Tasks Reviews Approval Management Company People, Data, Setting…" at bounding box center [763, 464] width 1527 height 1038
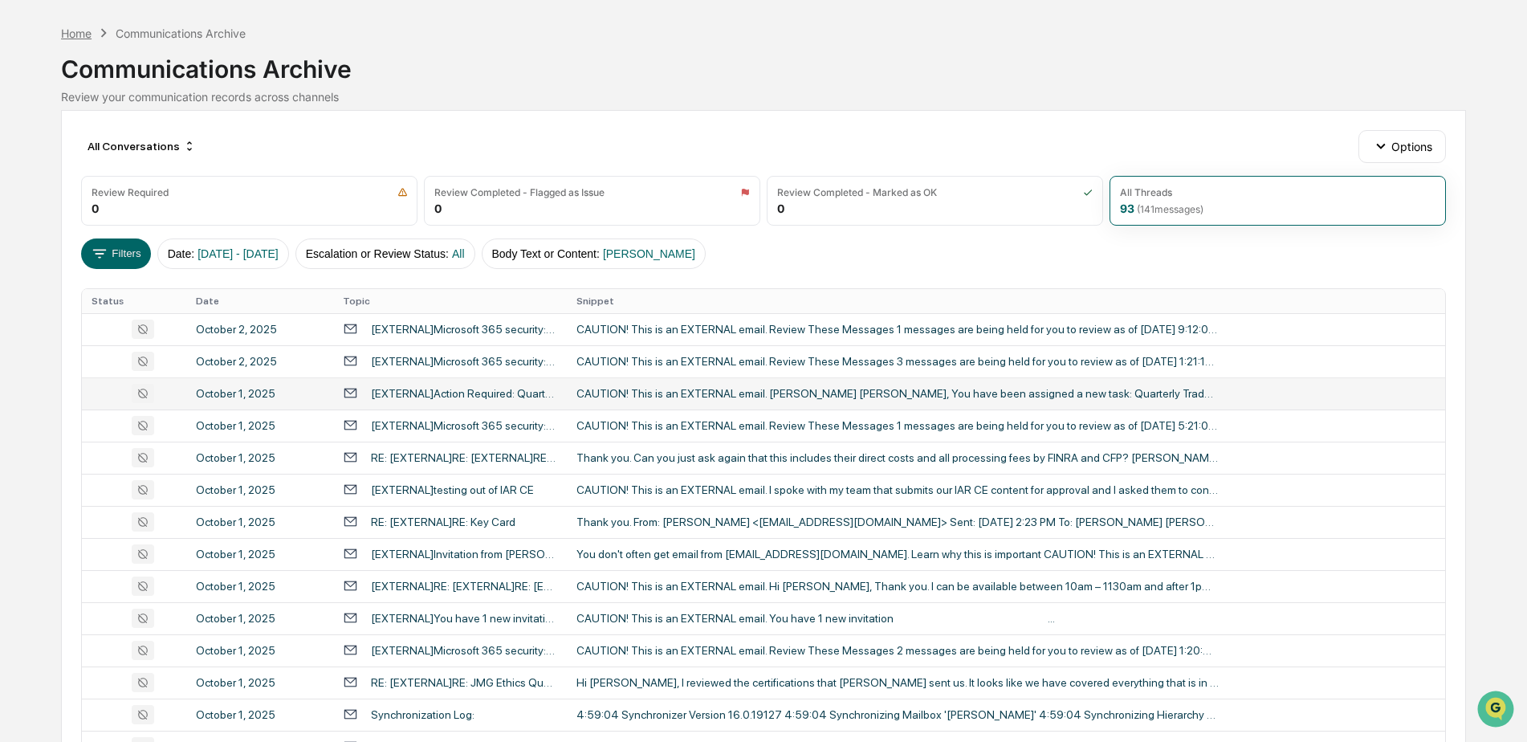
click at [78, 31] on div "Home" at bounding box center [76, 34] width 31 height 14
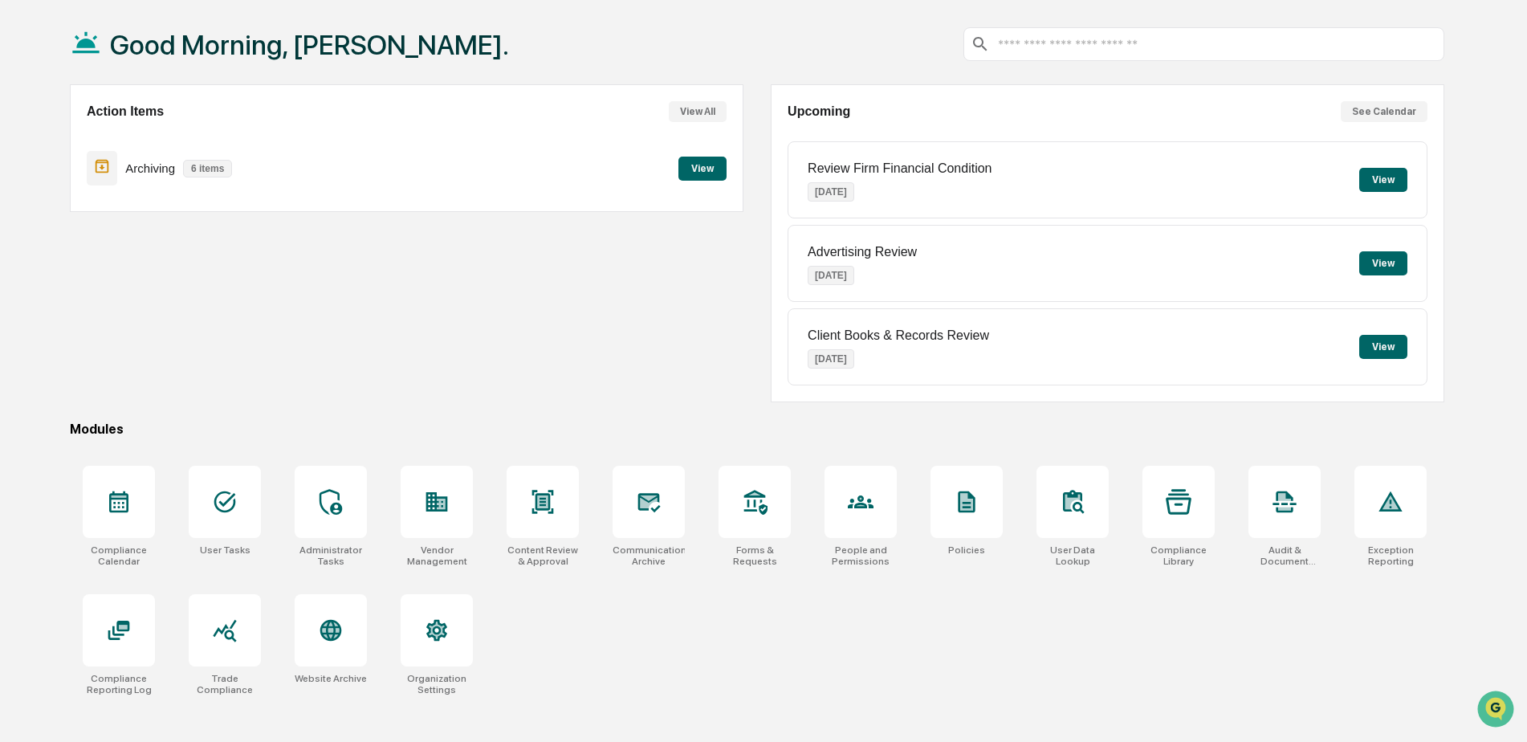
scroll to position [76, 0]
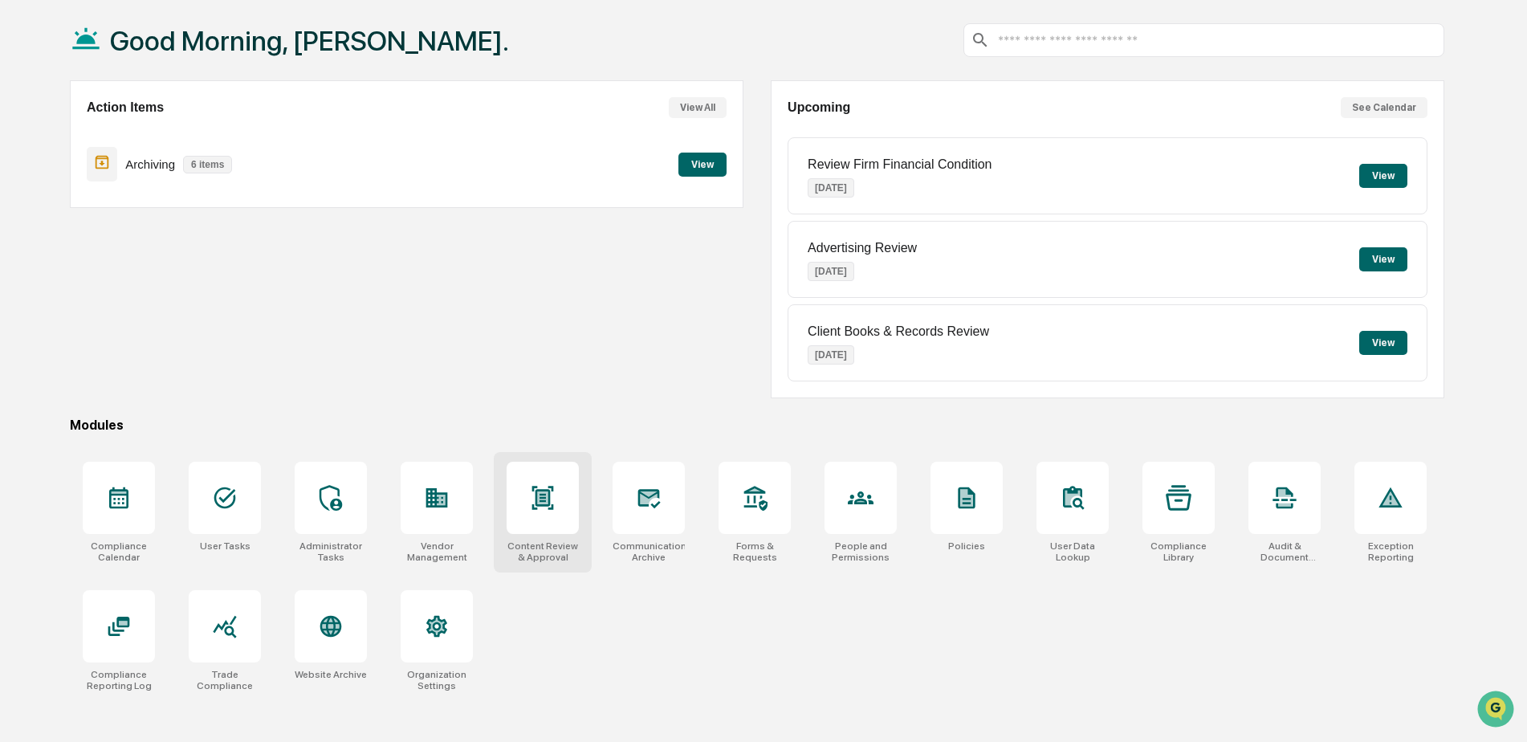
click at [524, 504] on div at bounding box center [543, 498] width 72 height 72
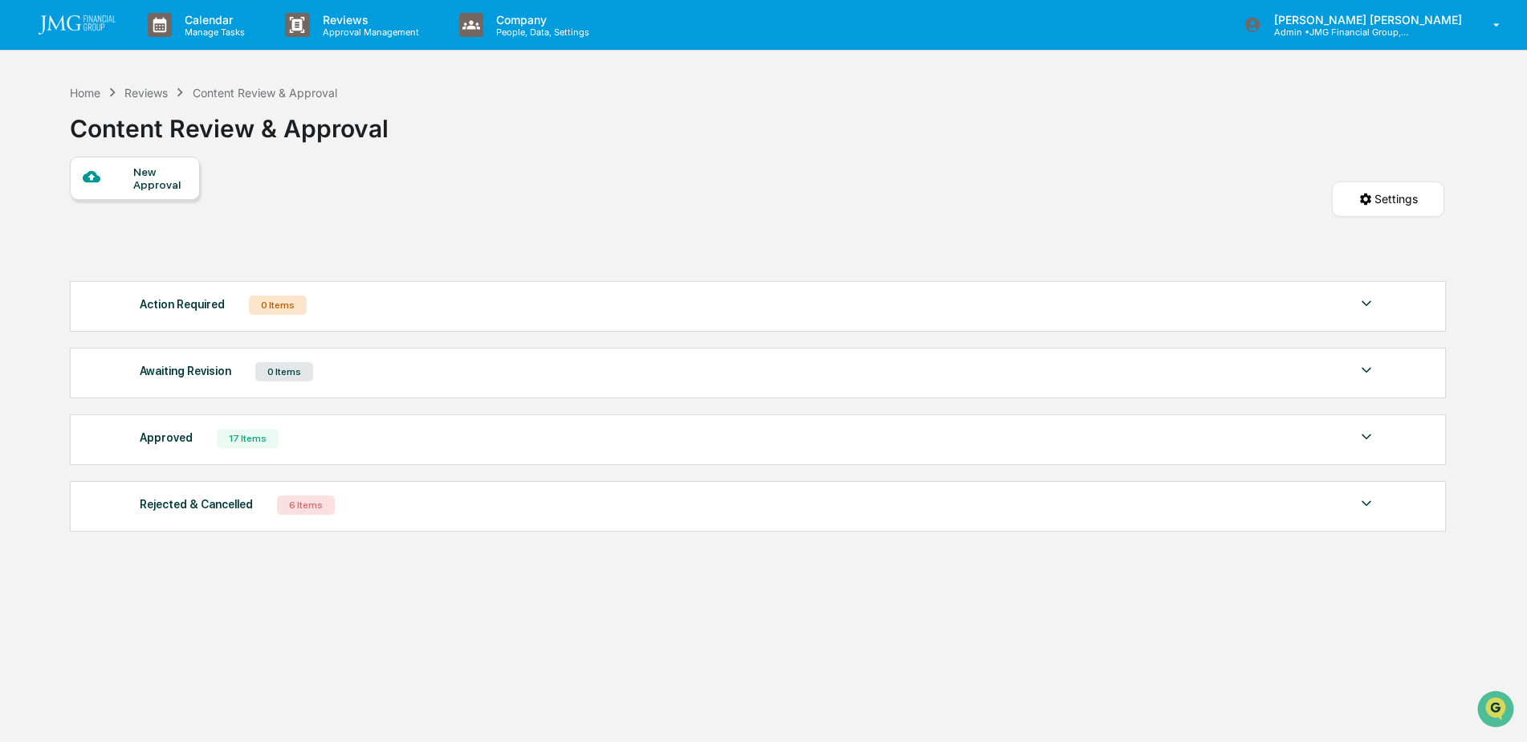
click at [1372, 436] on img at bounding box center [1366, 436] width 19 height 19
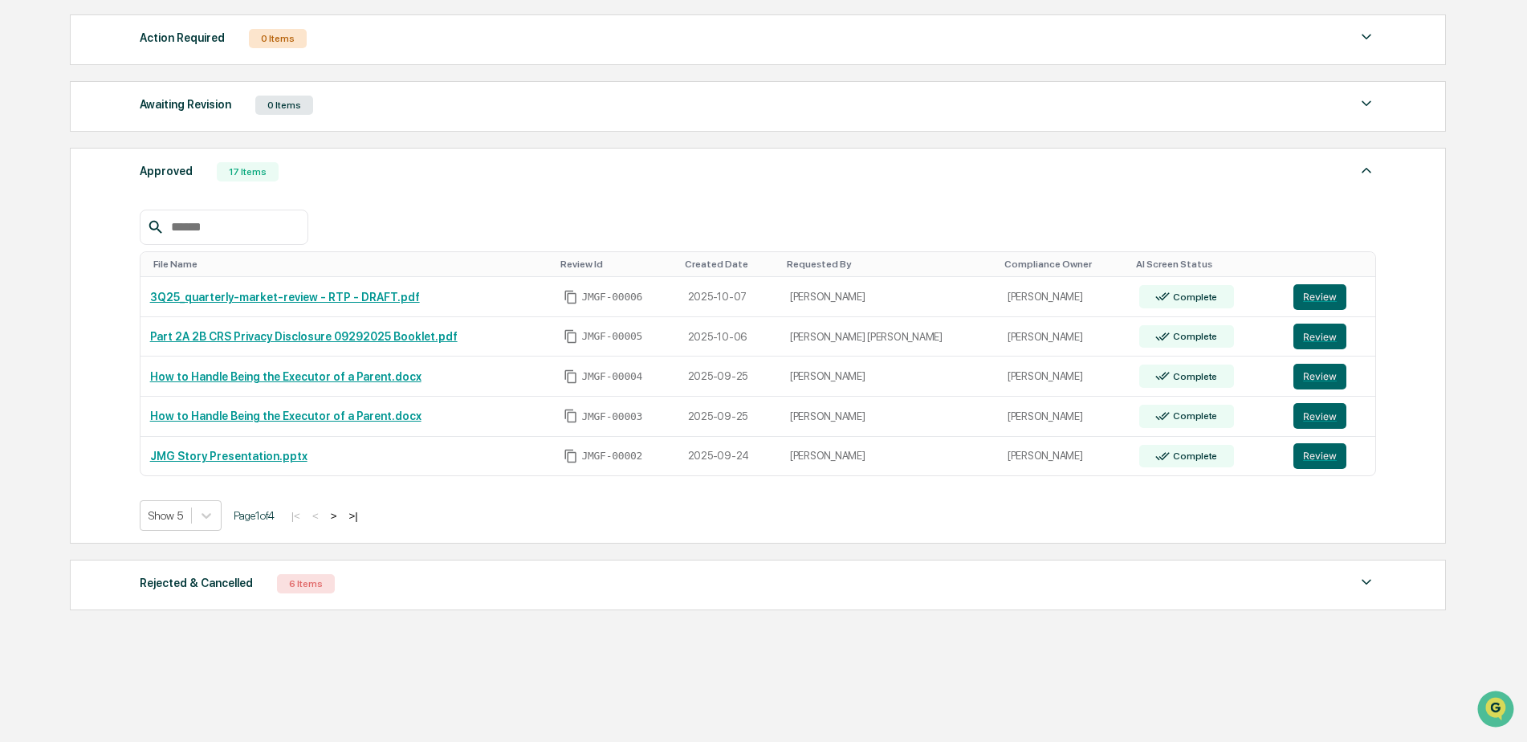
scroll to position [280, 0]
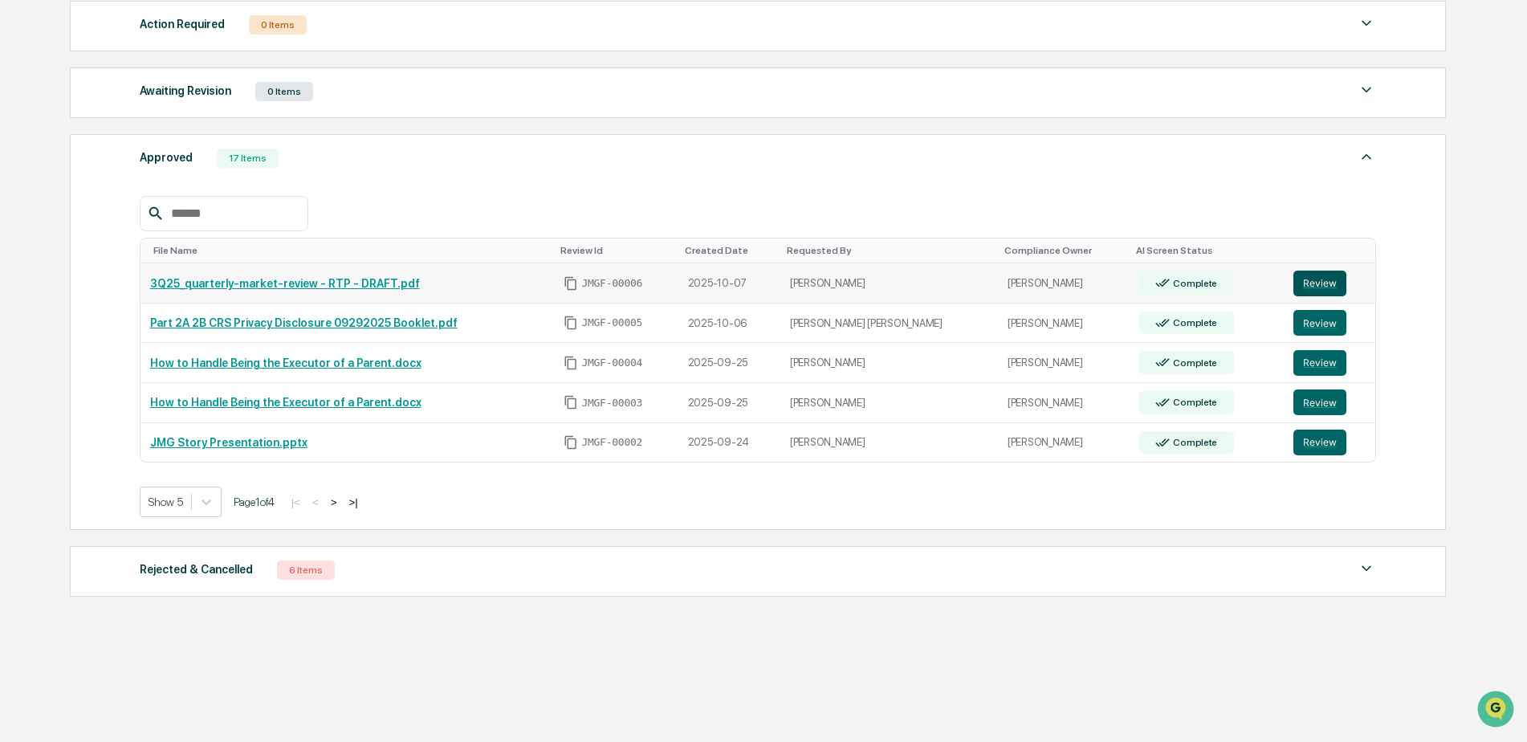
click at [1297, 283] on button "Review" at bounding box center [1320, 284] width 53 height 26
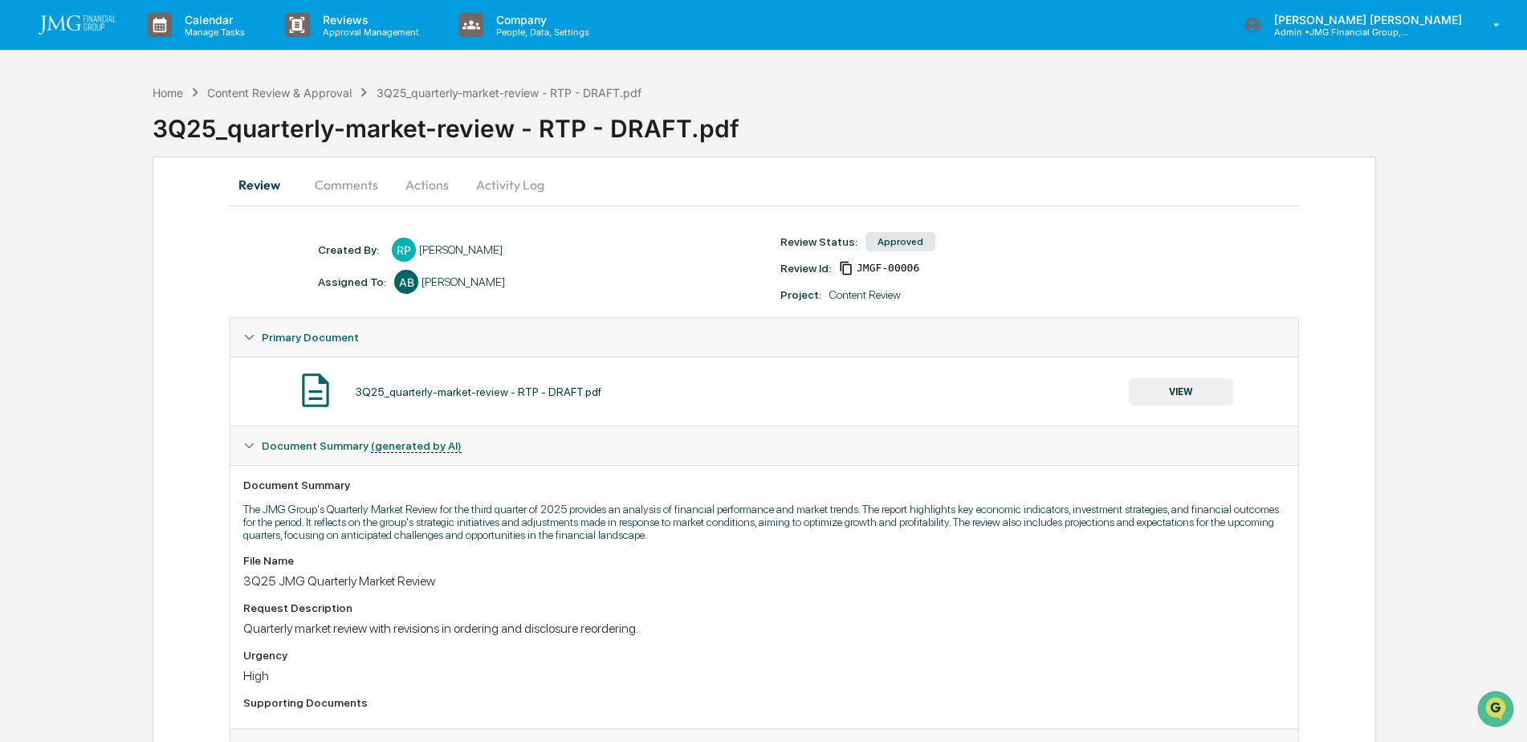
click at [521, 190] on button "Activity Log" at bounding box center [510, 184] width 94 height 39
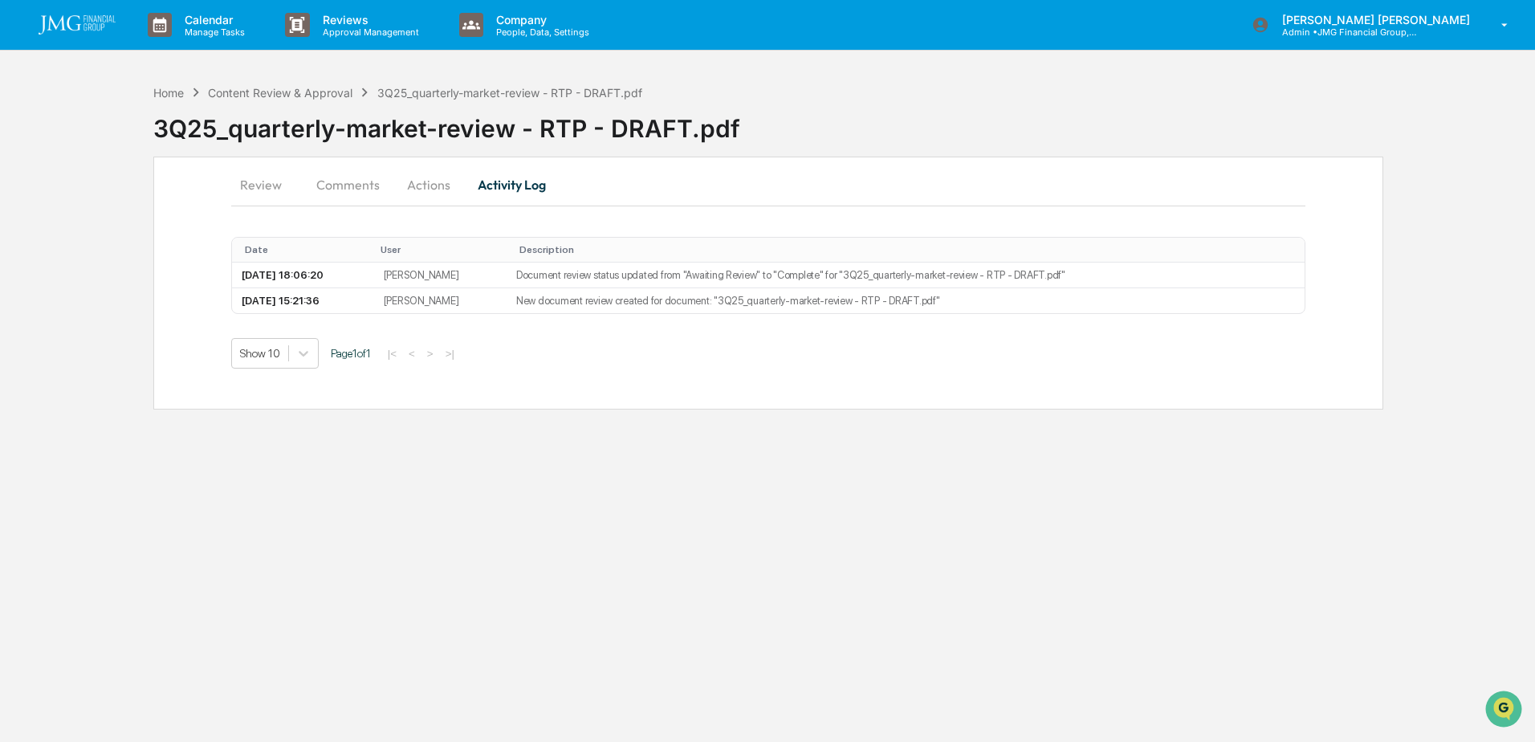
click at [443, 186] on button "Actions" at bounding box center [429, 184] width 72 height 39
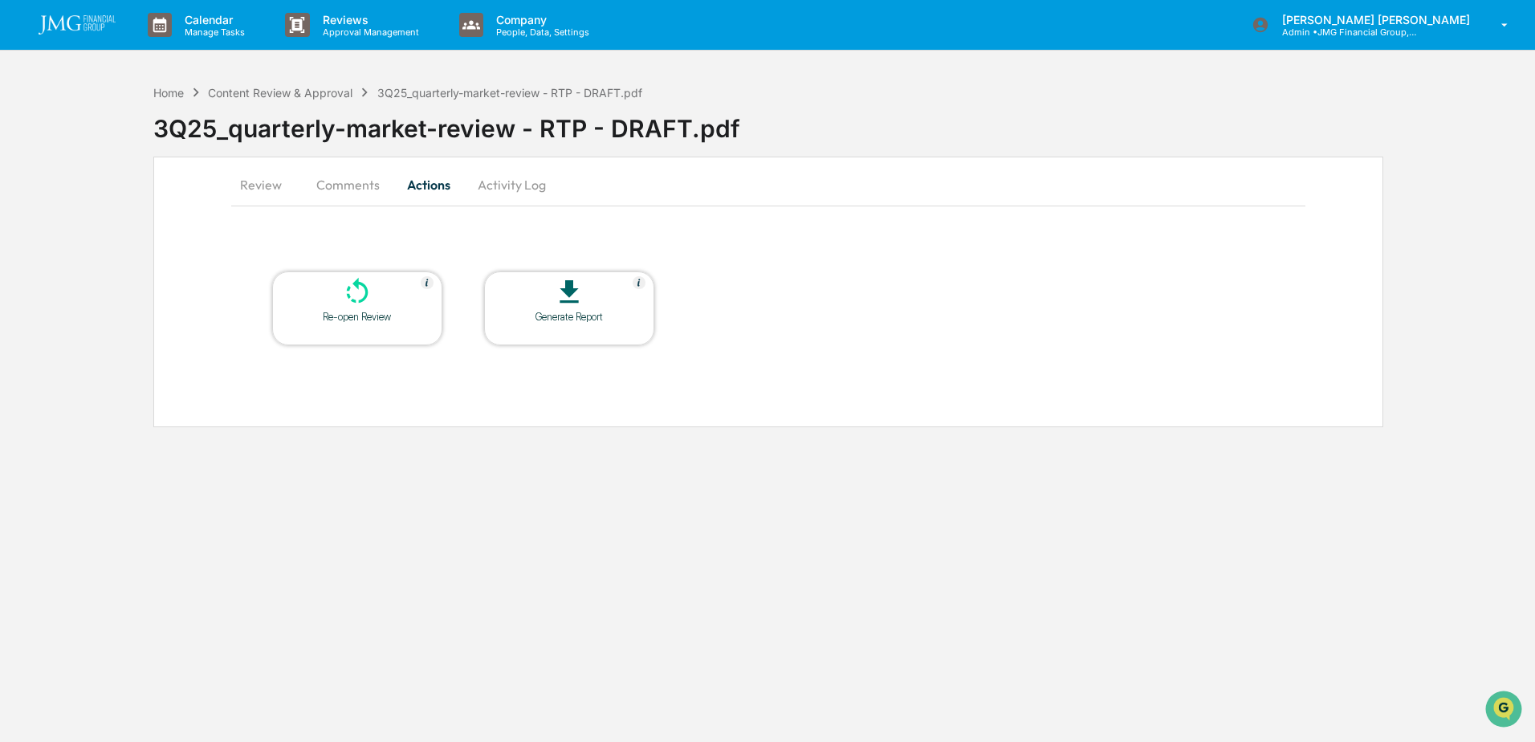
click at [356, 183] on button "Comments" at bounding box center [348, 184] width 89 height 39
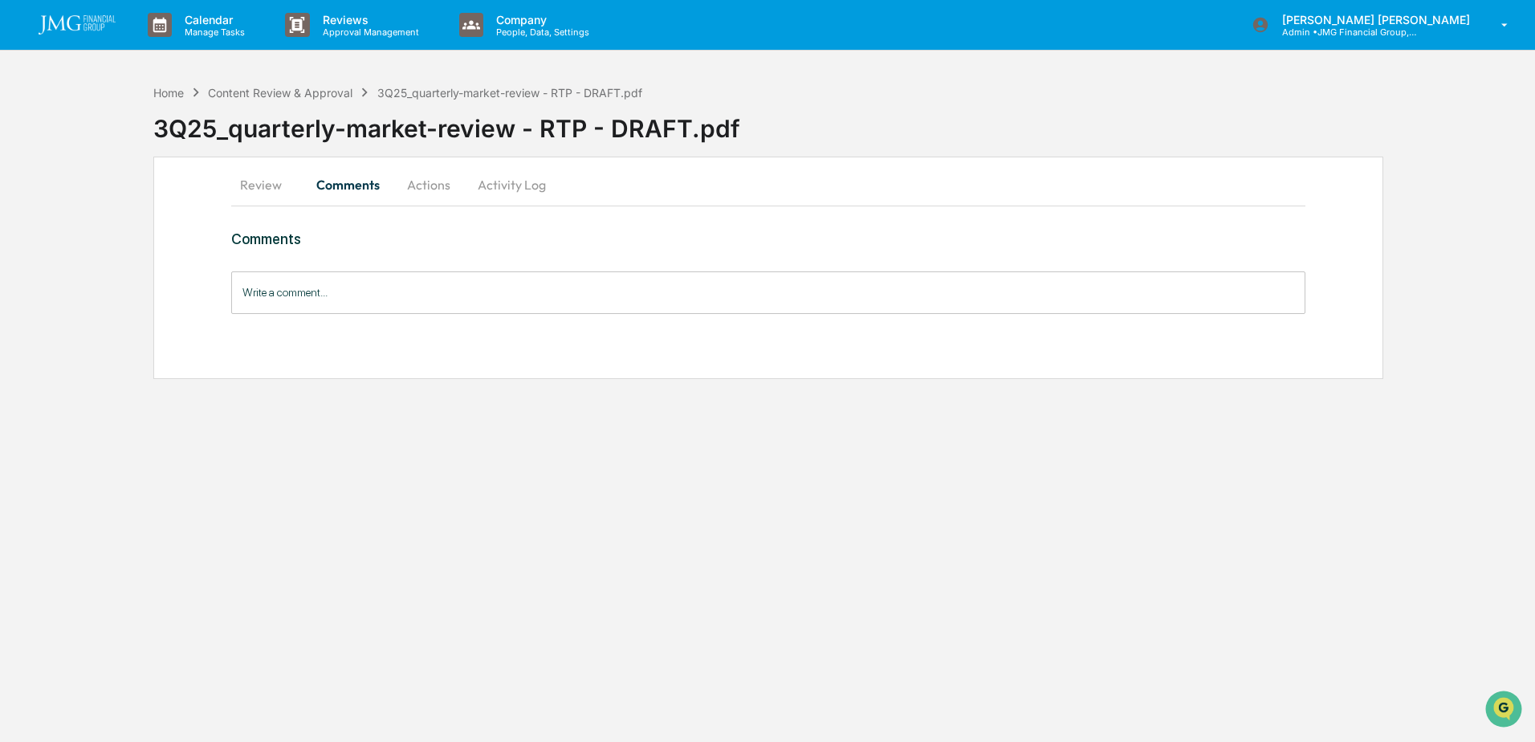
click at [265, 183] on button "Review" at bounding box center [267, 184] width 72 height 39
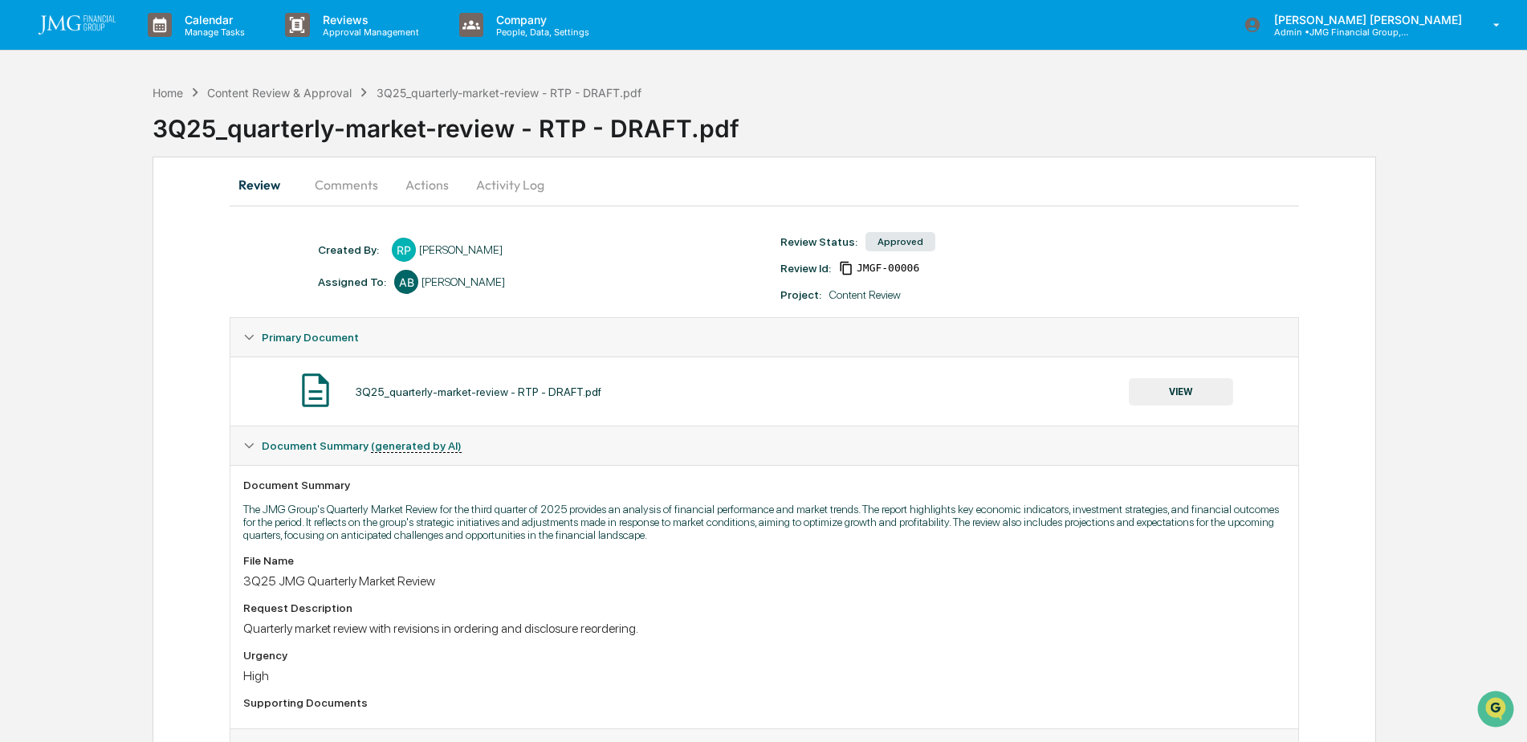
click at [86, 39] on link at bounding box center [87, 25] width 96 height 50
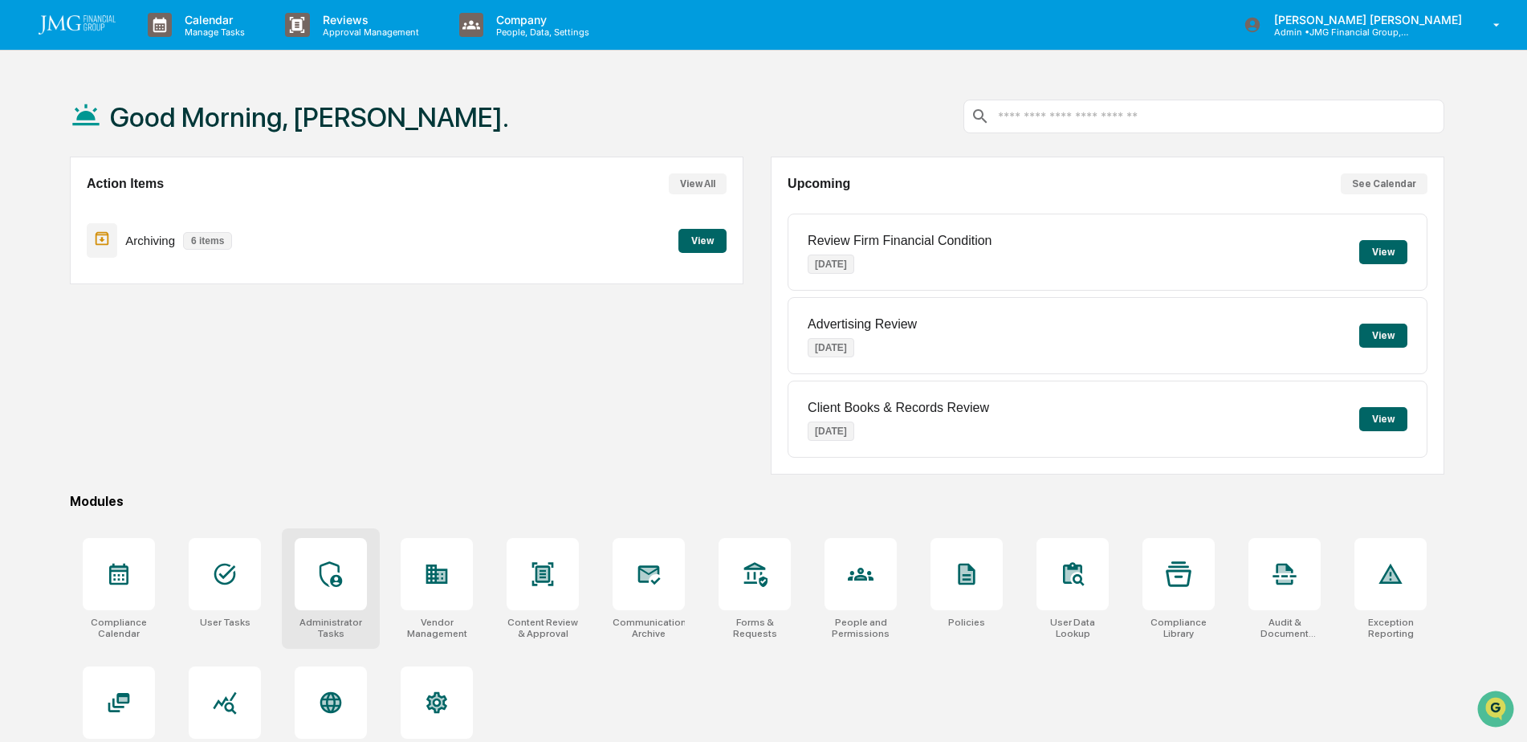
scroll to position [76, 0]
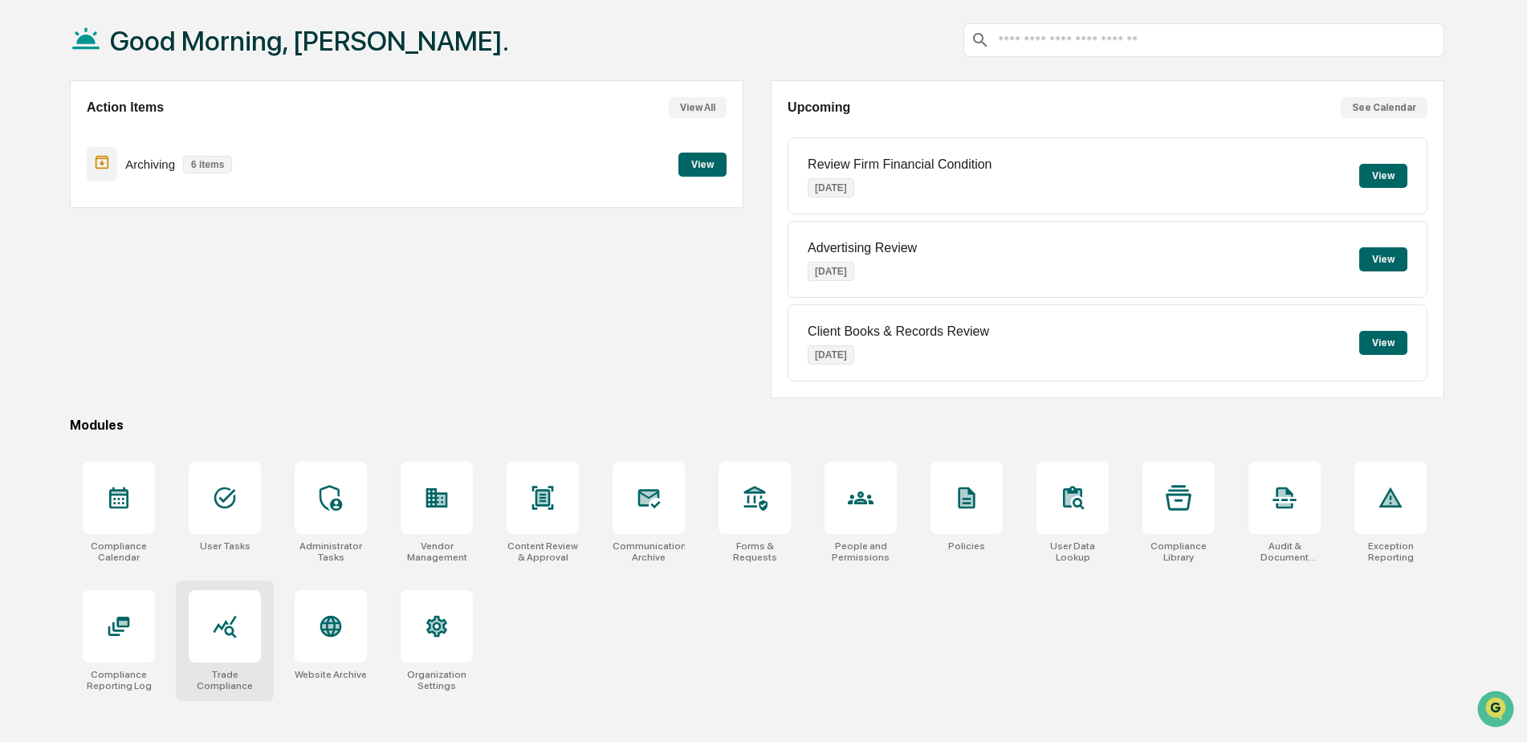
click at [245, 635] on div at bounding box center [225, 626] width 72 height 72
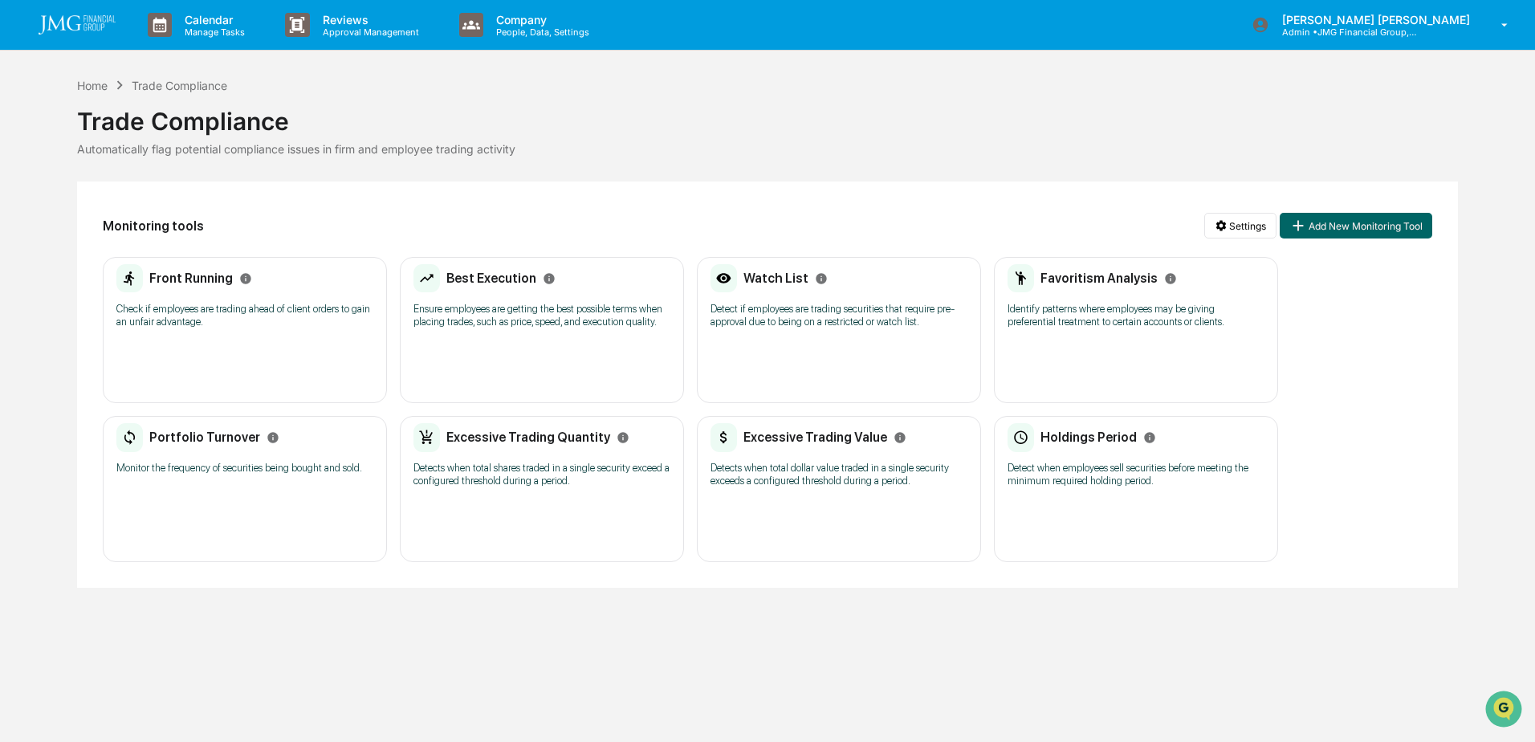
click at [326, 312] on p "Check if employees are trading ahead of client orders to gain an unfair advanta…" at bounding box center [244, 316] width 257 height 26
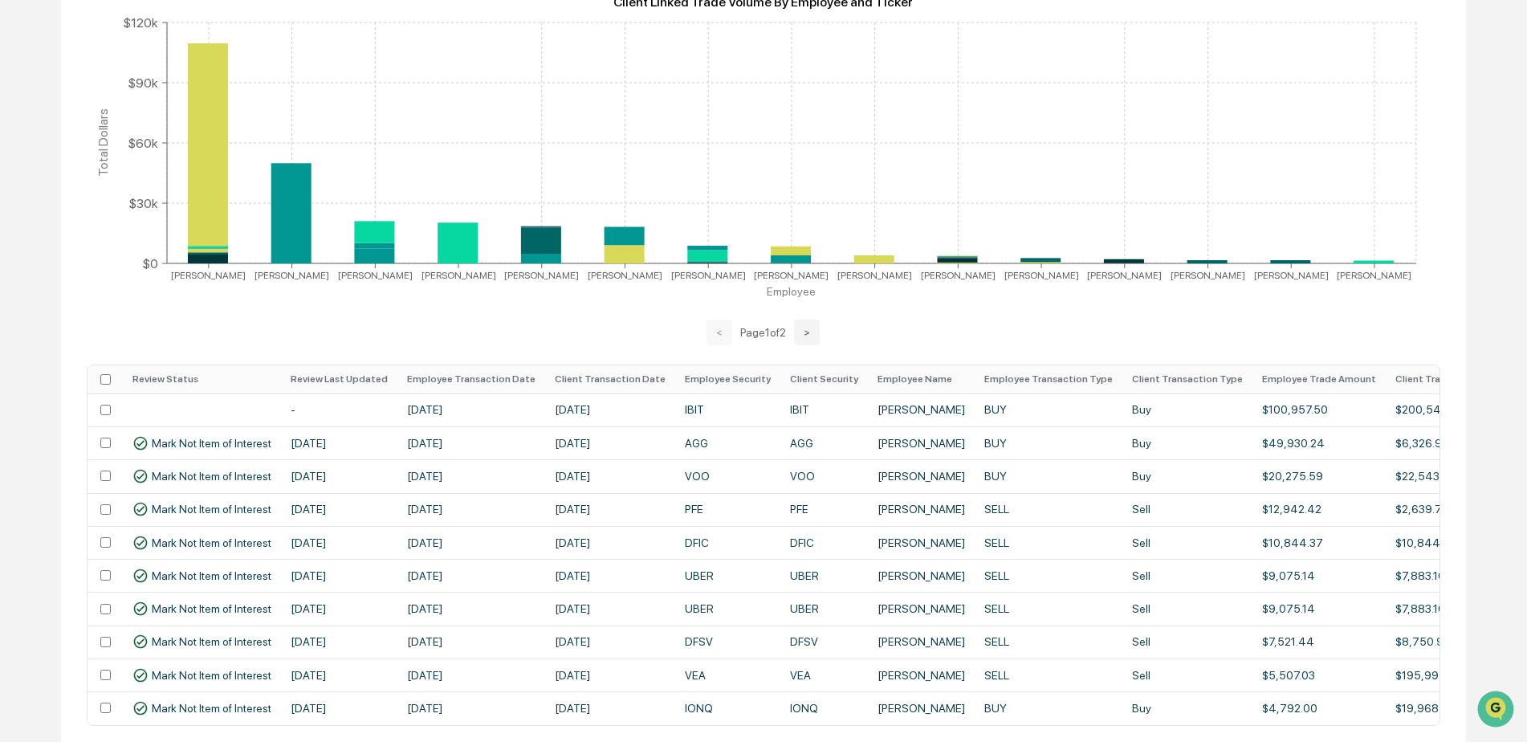
click at [466, 377] on th "Employee Transaction Date" at bounding box center [472, 379] width 148 height 28
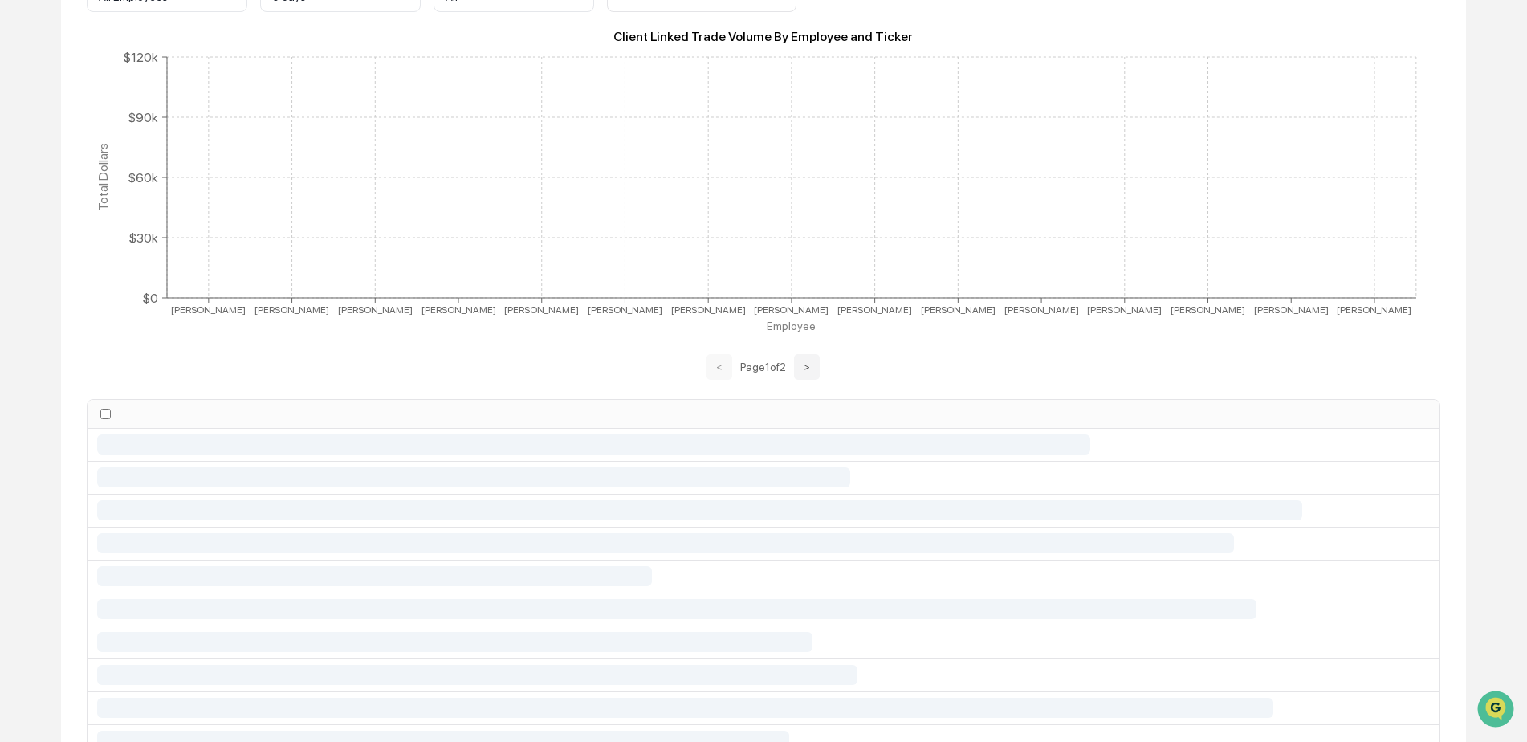
scroll to position [321, 0]
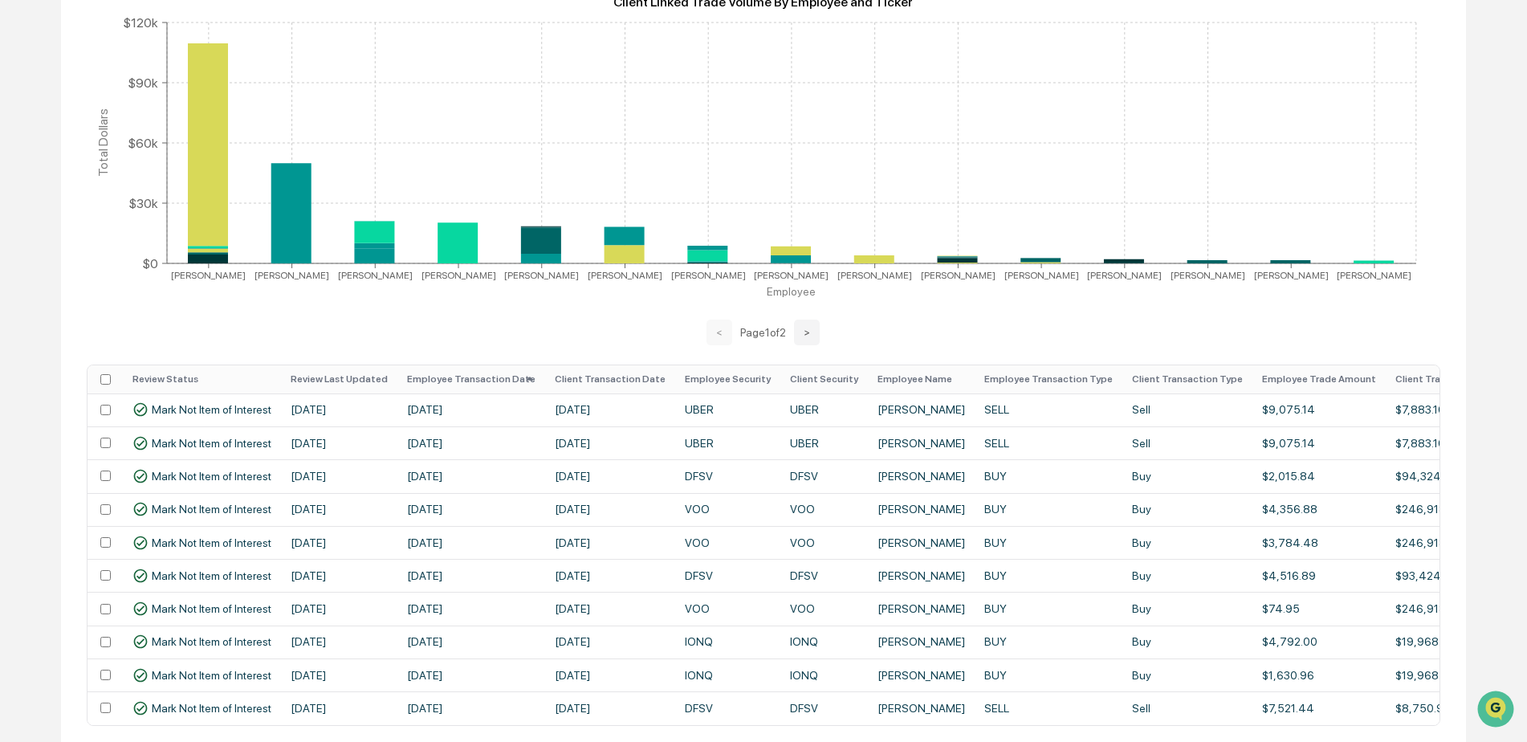
click at [466, 377] on th "Employee Transaction Date" at bounding box center [472, 379] width 148 height 28
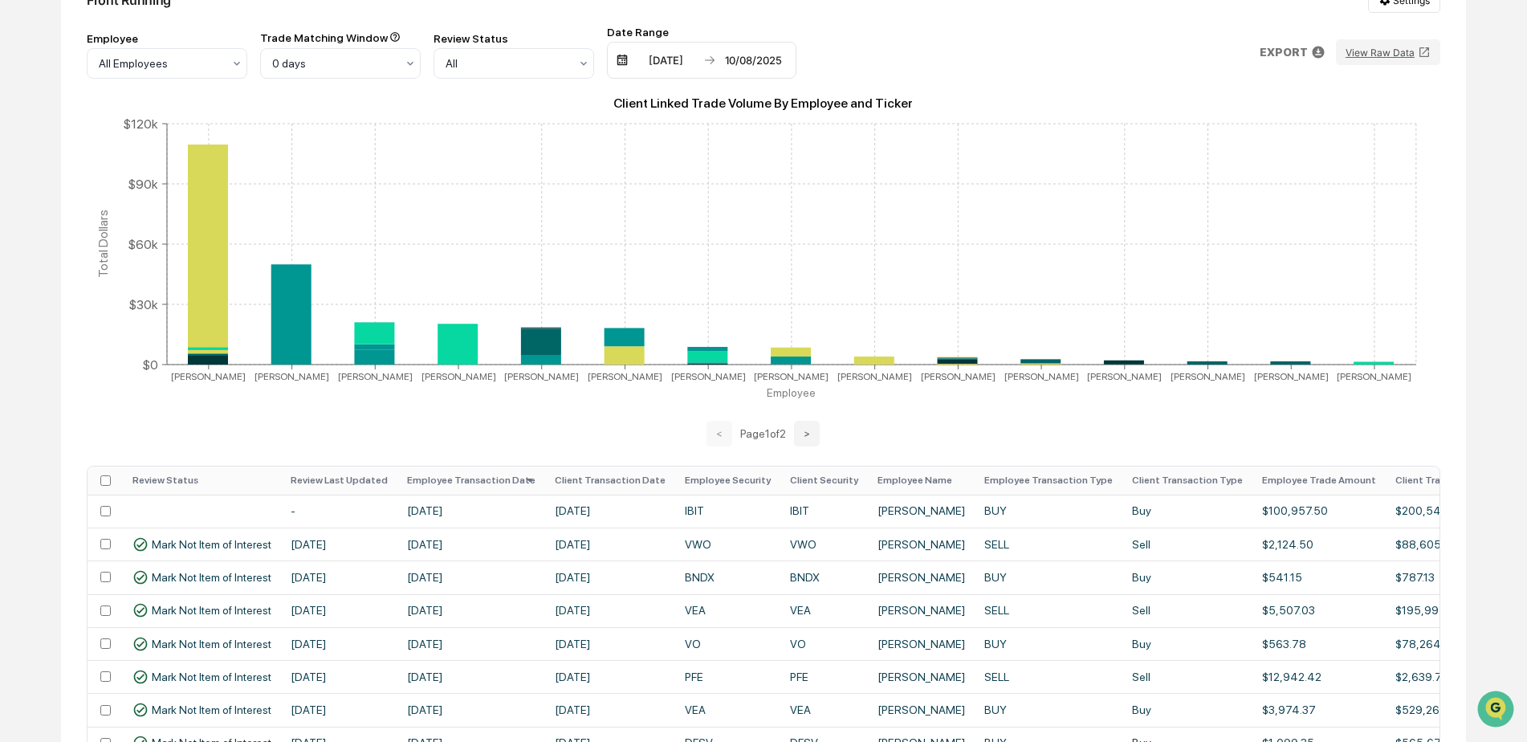
scroll to position [0, 0]
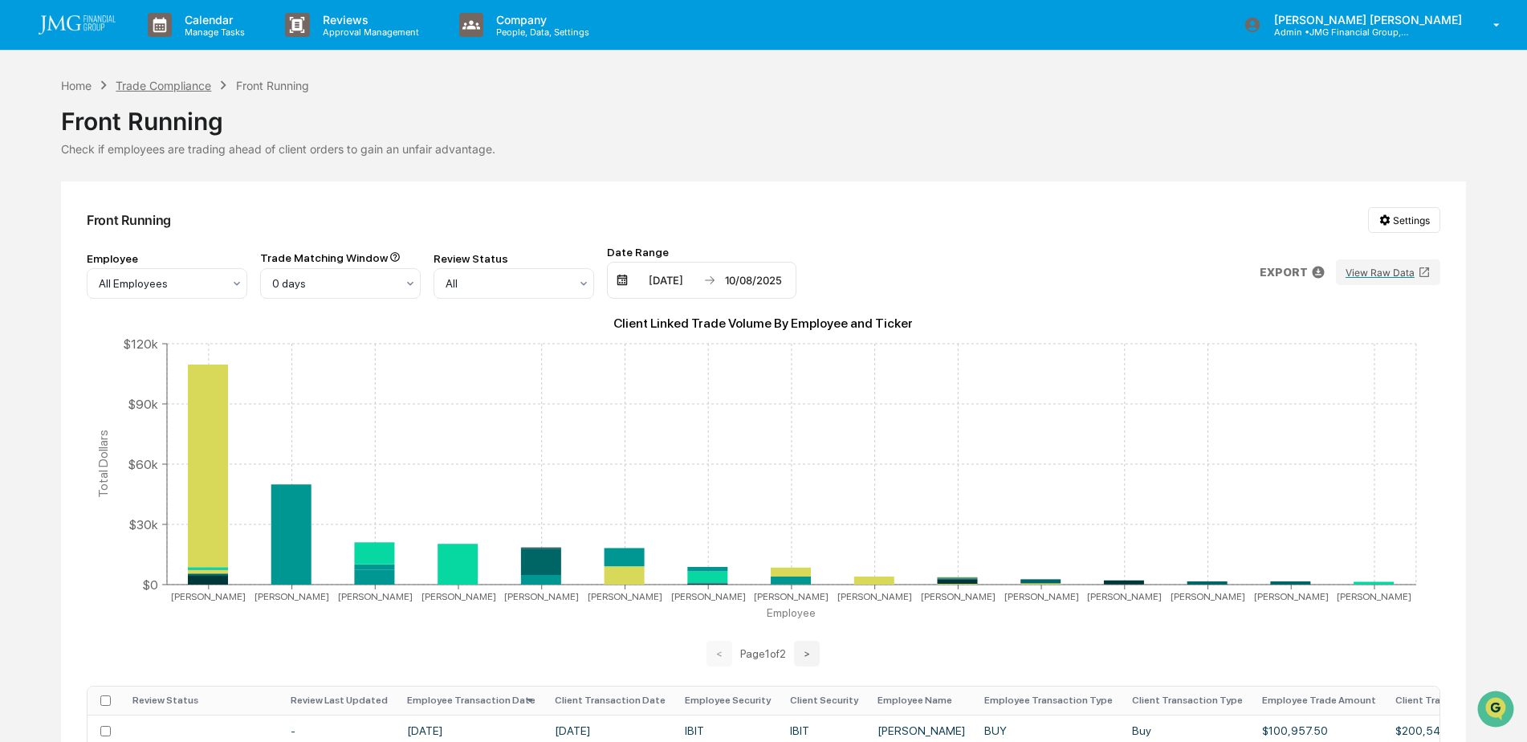
click at [170, 84] on div "Trade Compliance" at bounding box center [164, 86] width 96 height 14
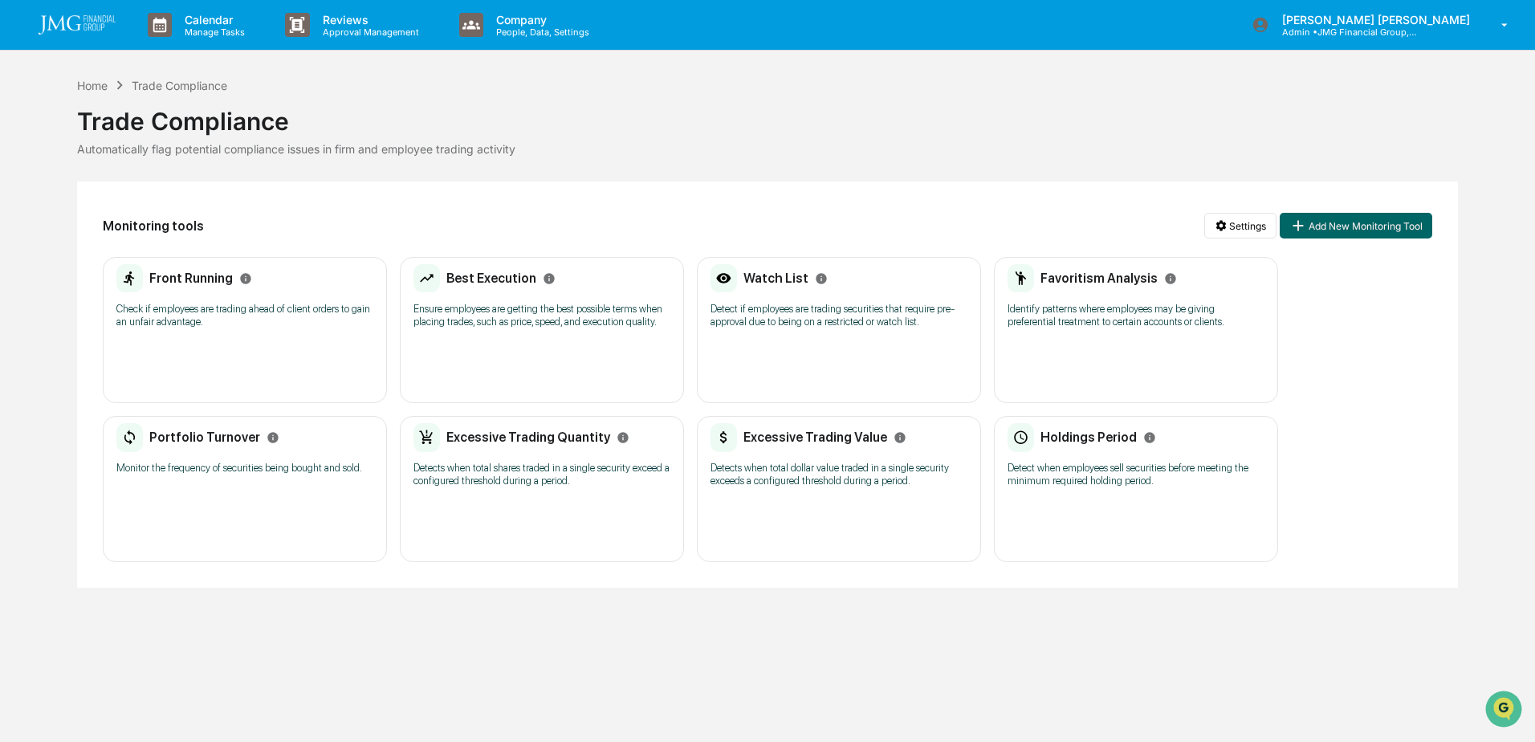
click at [593, 320] on p "Ensure employees are getting the best possible terms when placing trades, such …" at bounding box center [542, 316] width 257 height 26
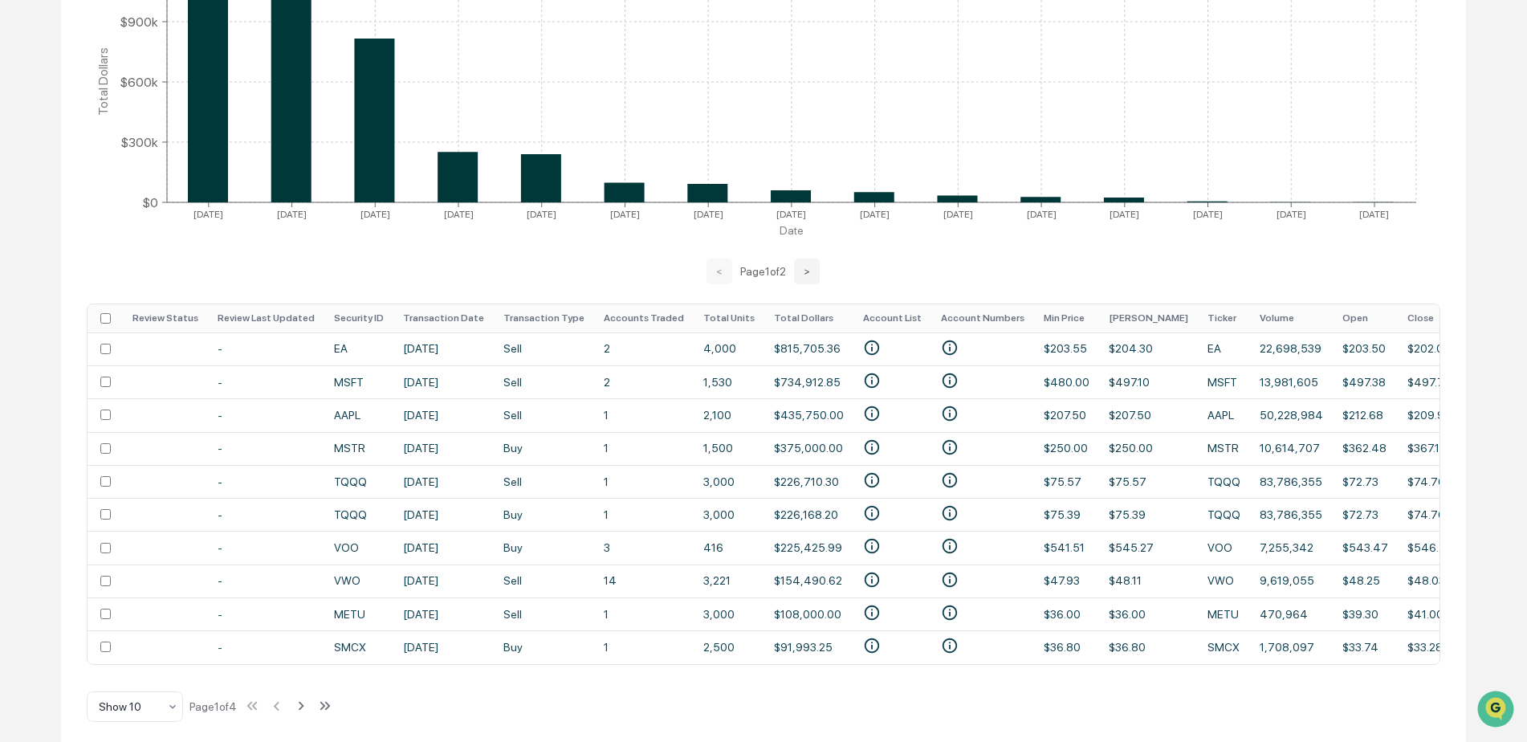
scroll to position [395, 0]
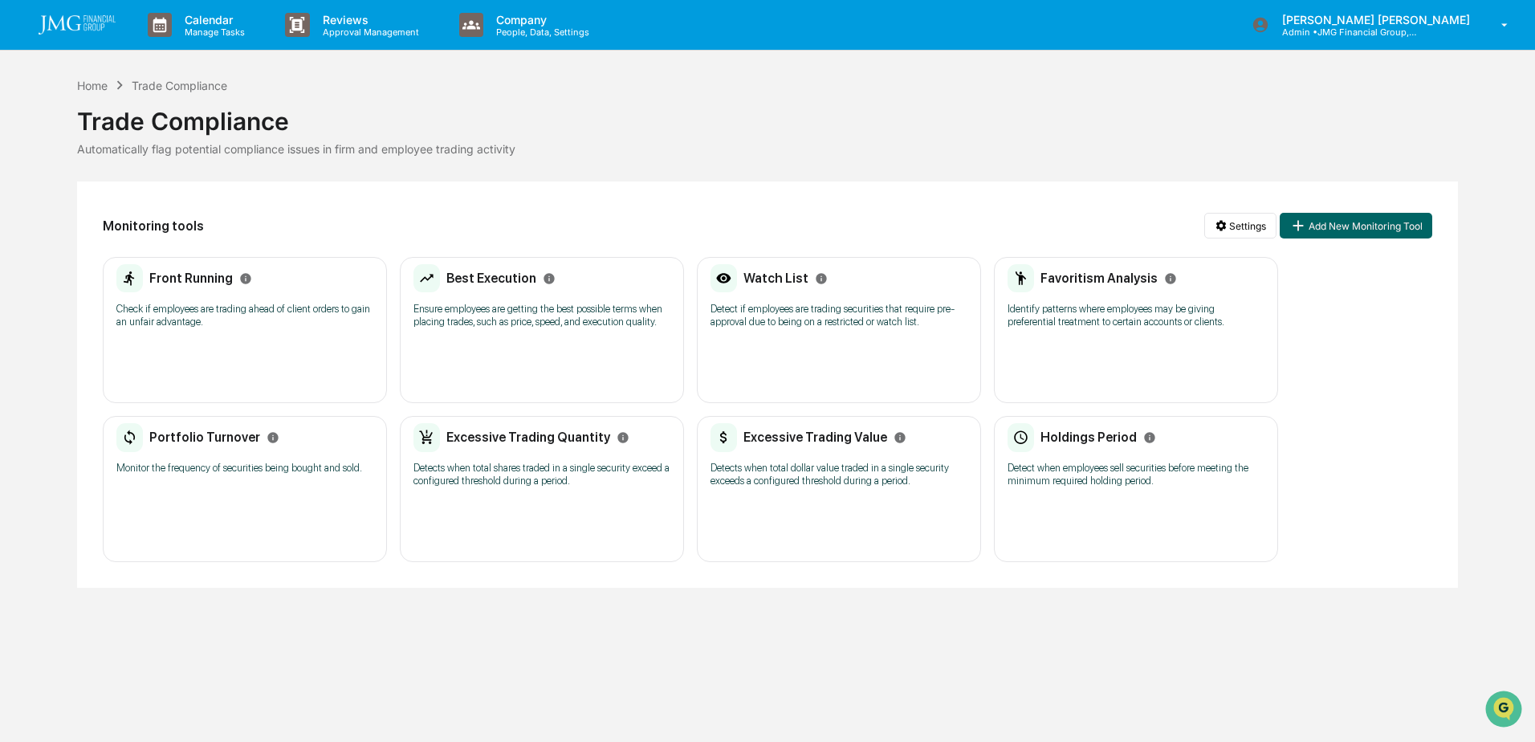
click at [777, 275] on h2 "Watch List" at bounding box center [776, 278] width 65 height 15
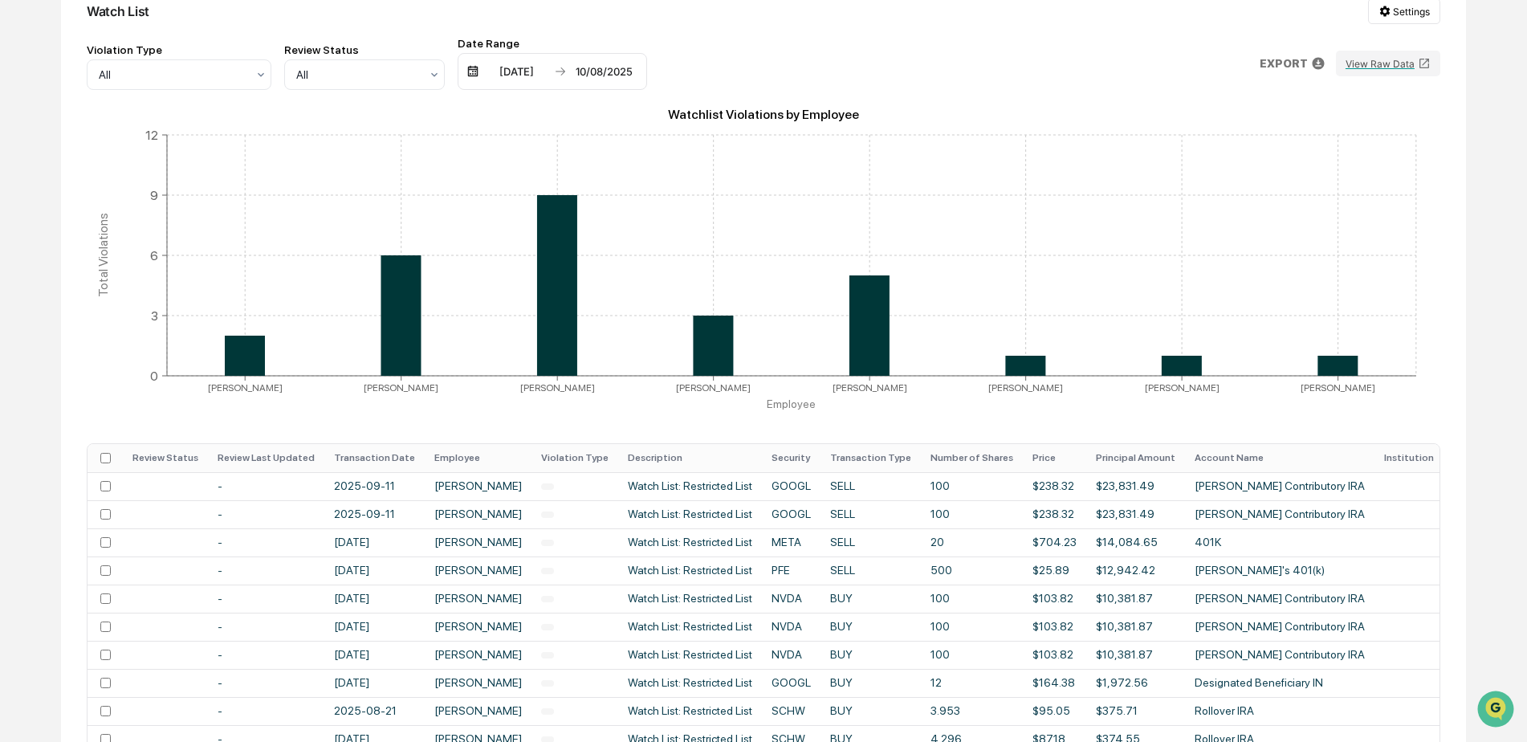
scroll to position [241, 0]
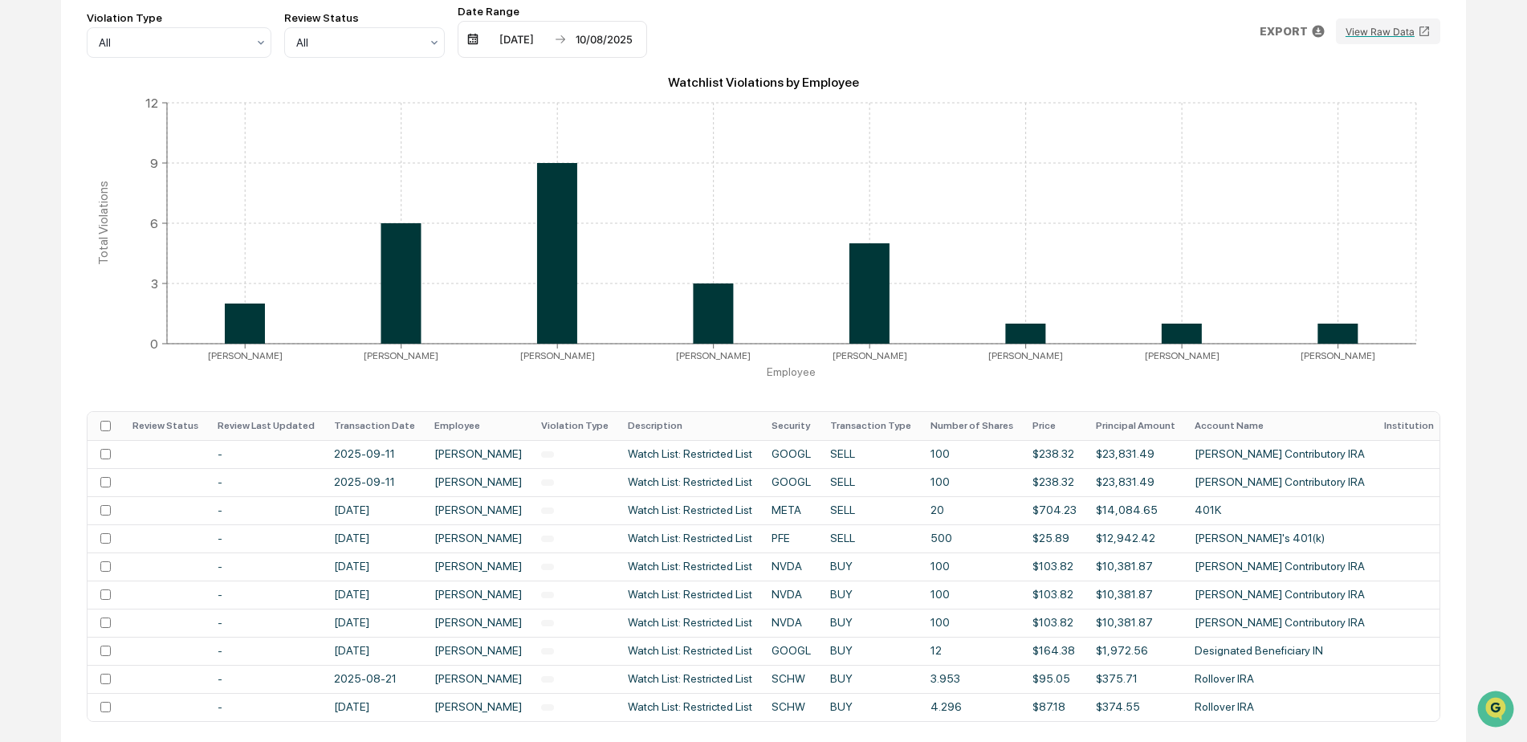
click at [404, 430] on th "Transaction Date" at bounding box center [374, 426] width 100 height 28
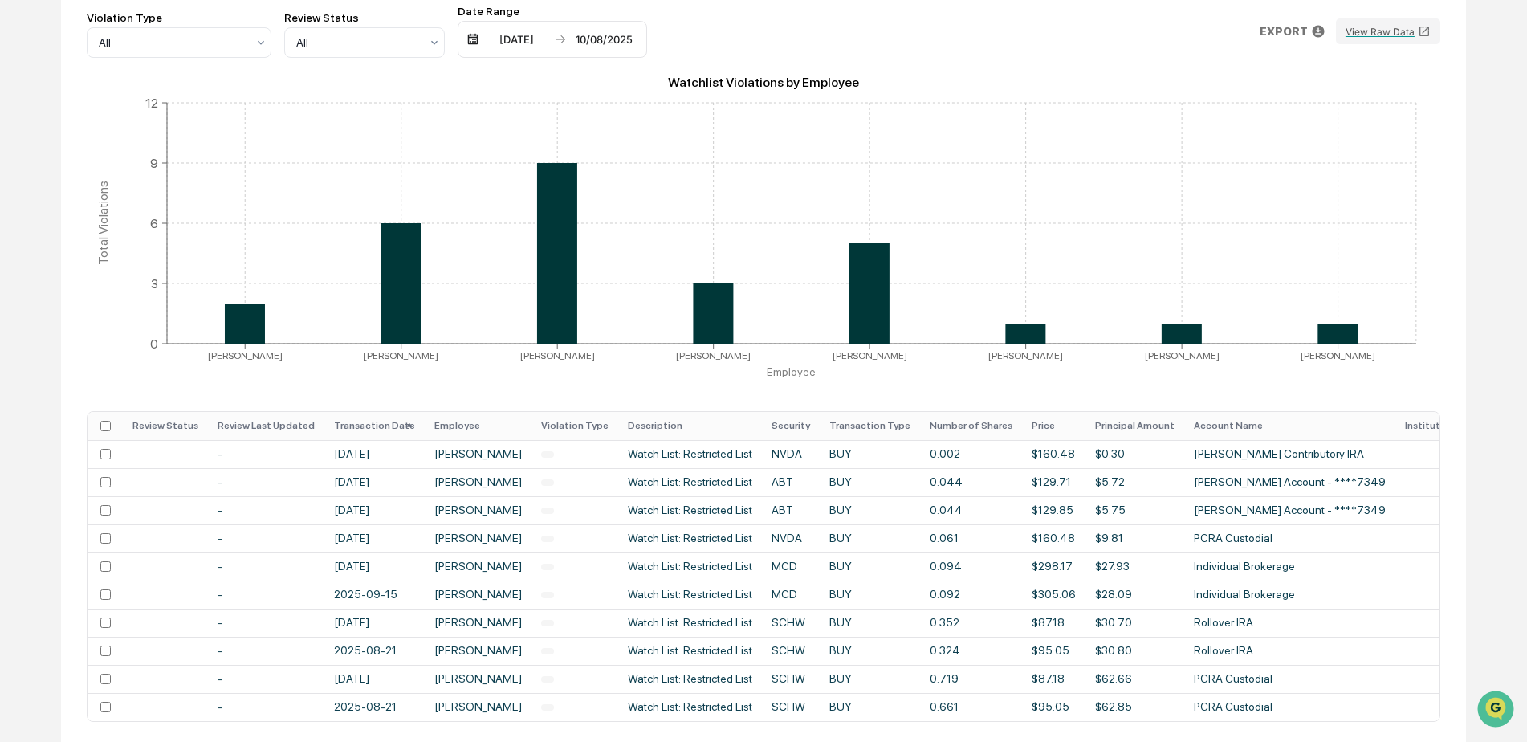
click at [374, 422] on th "Transaction Date" at bounding box center [374, 426] width 100 height 28
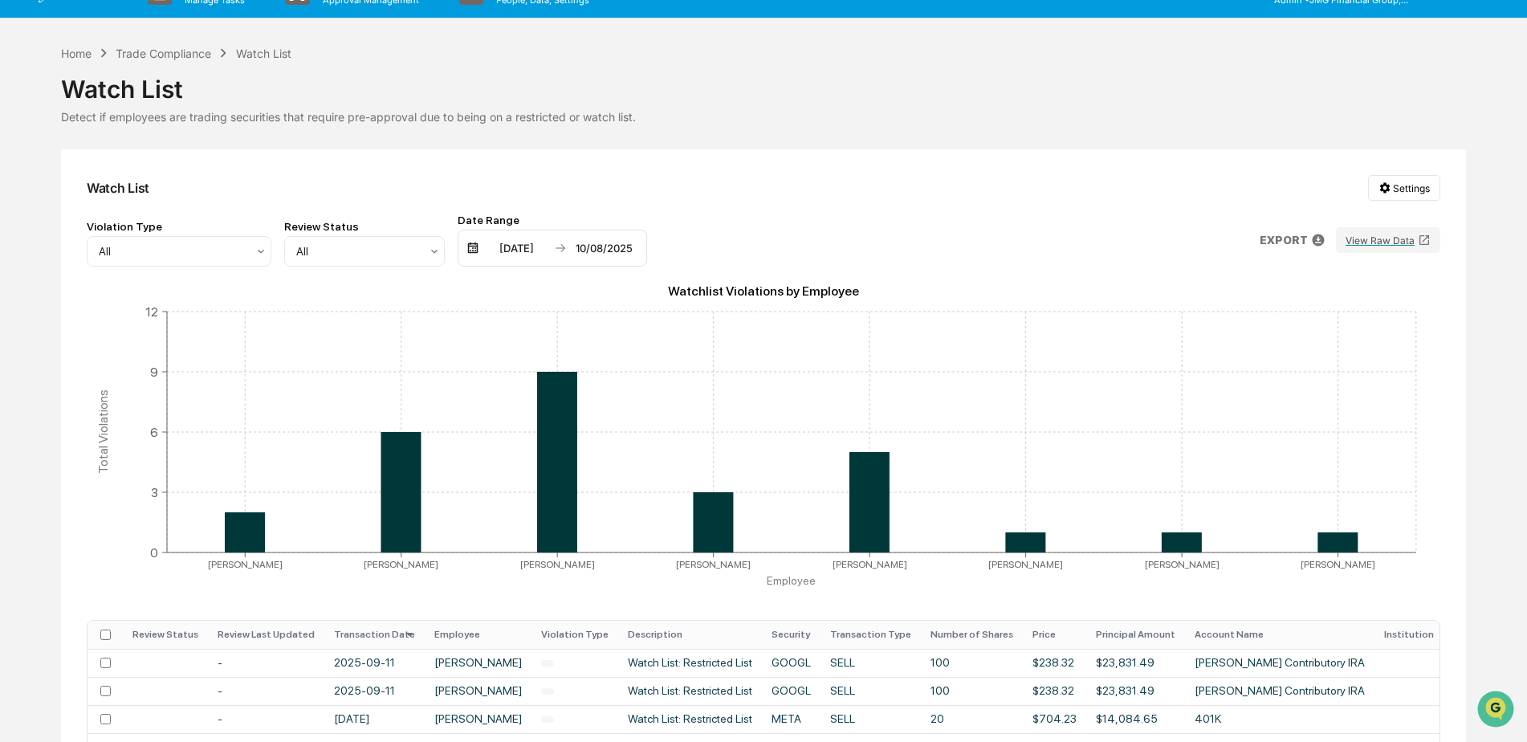
scroll to position [0, 0]
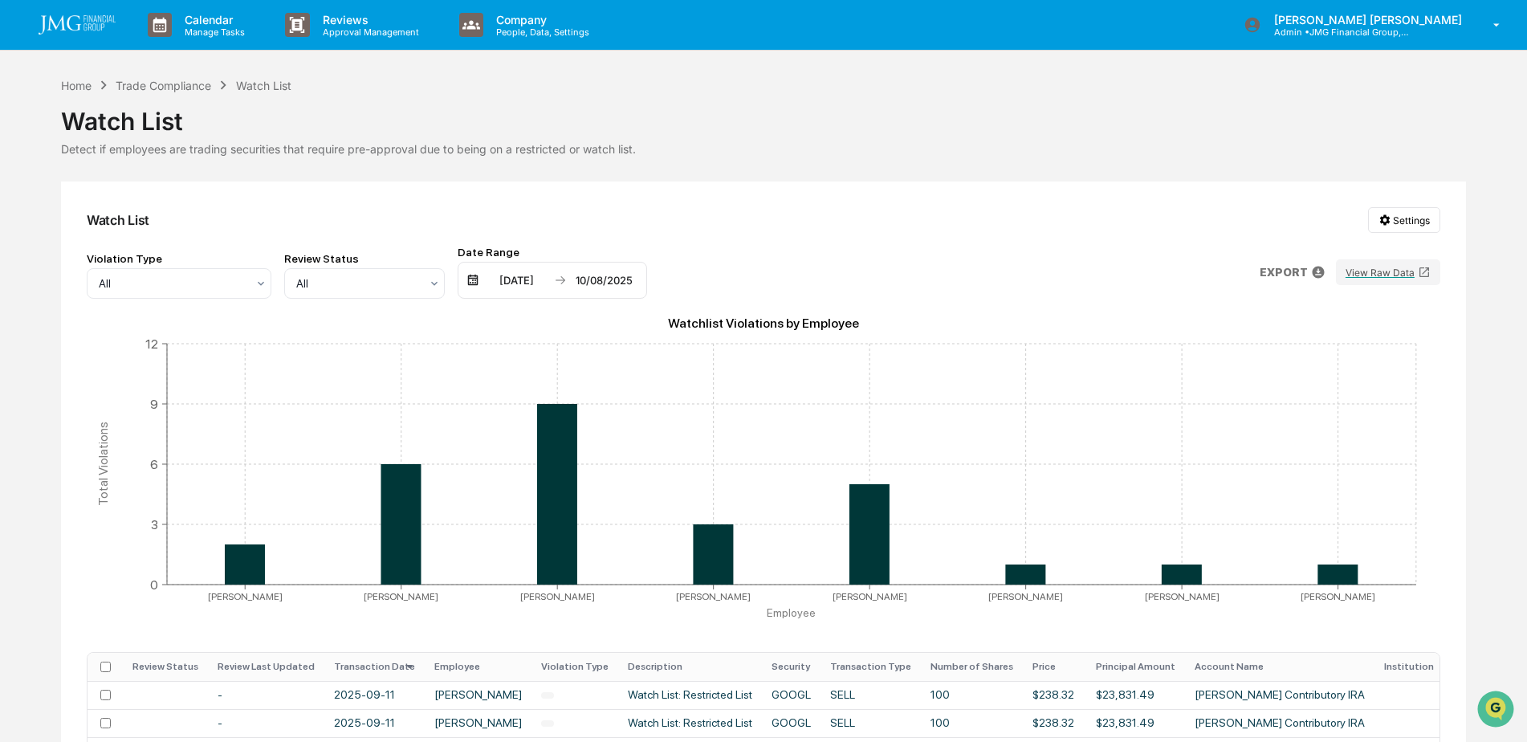
click at [93, 33] on img at bounding box center [77, 24] width 77 height 19
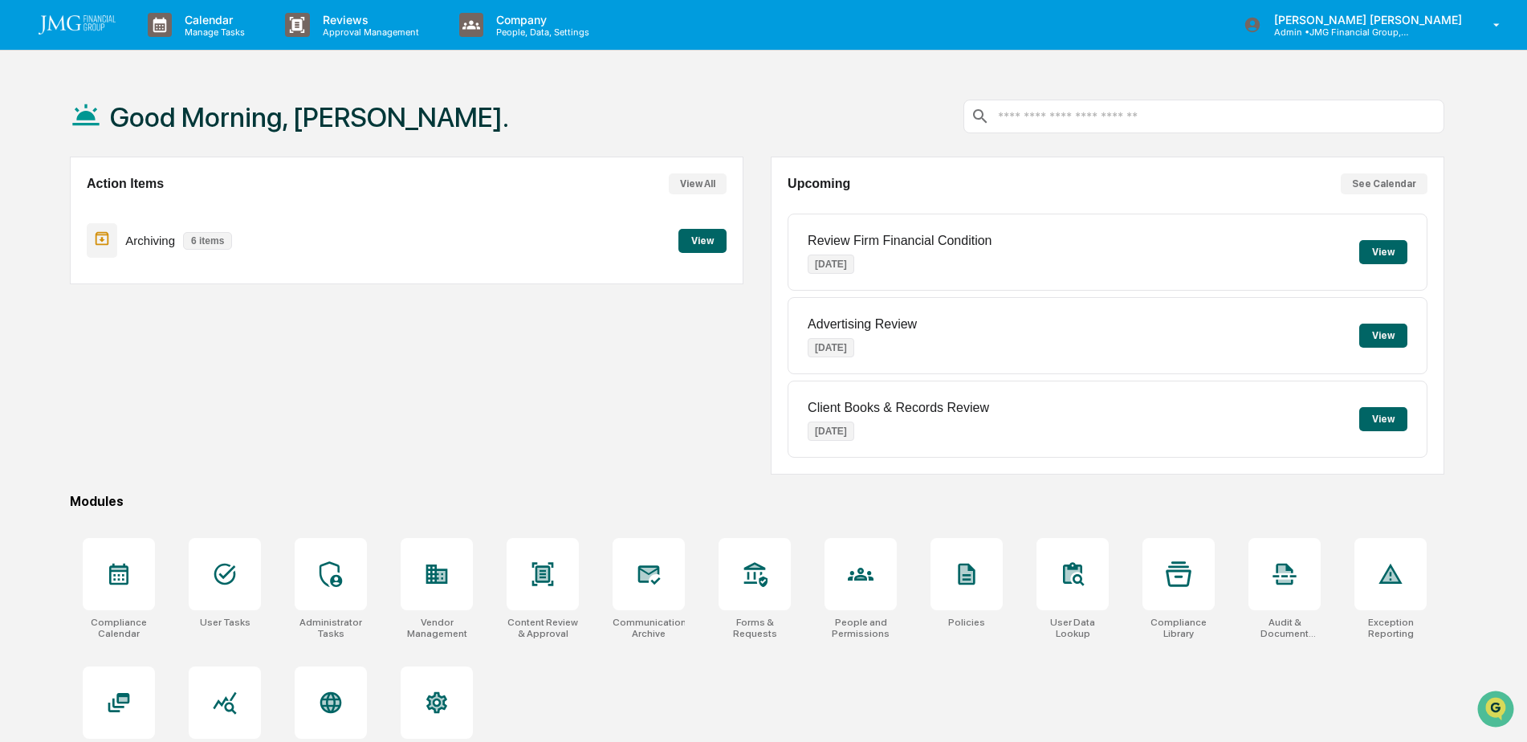
click at [96, 31] on img at bounding box center [77, 24] width 77 height 19
